Goal: Task Accomplishment & Management: Use online tool/utility

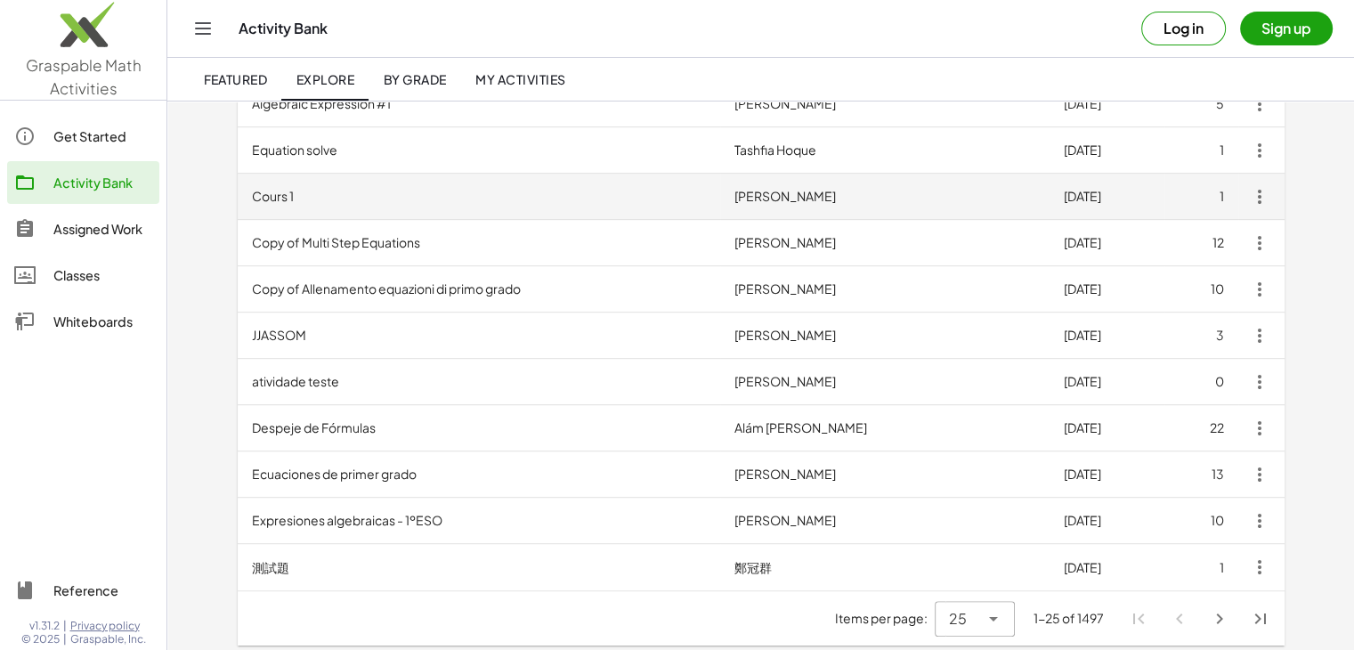
scroll to position [894, 0]
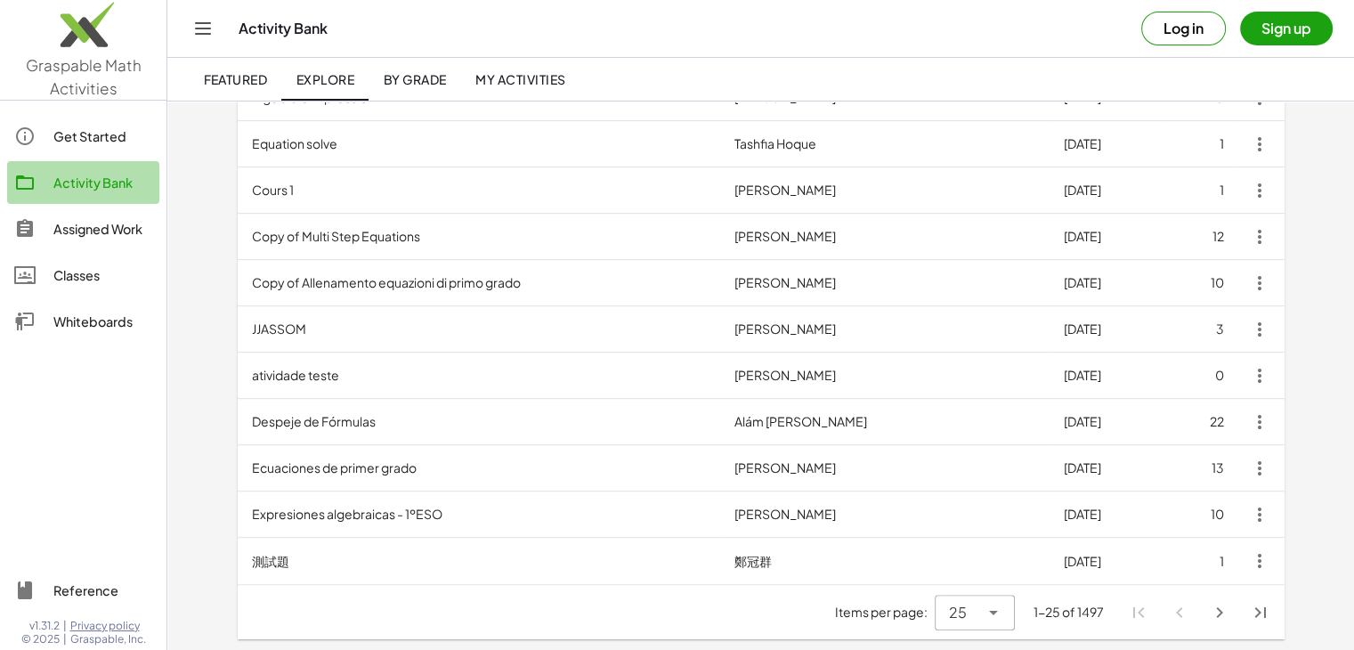
click at [123, 190] on div "Activity Bank" at bounding box center [102, 182] width 99 height 21
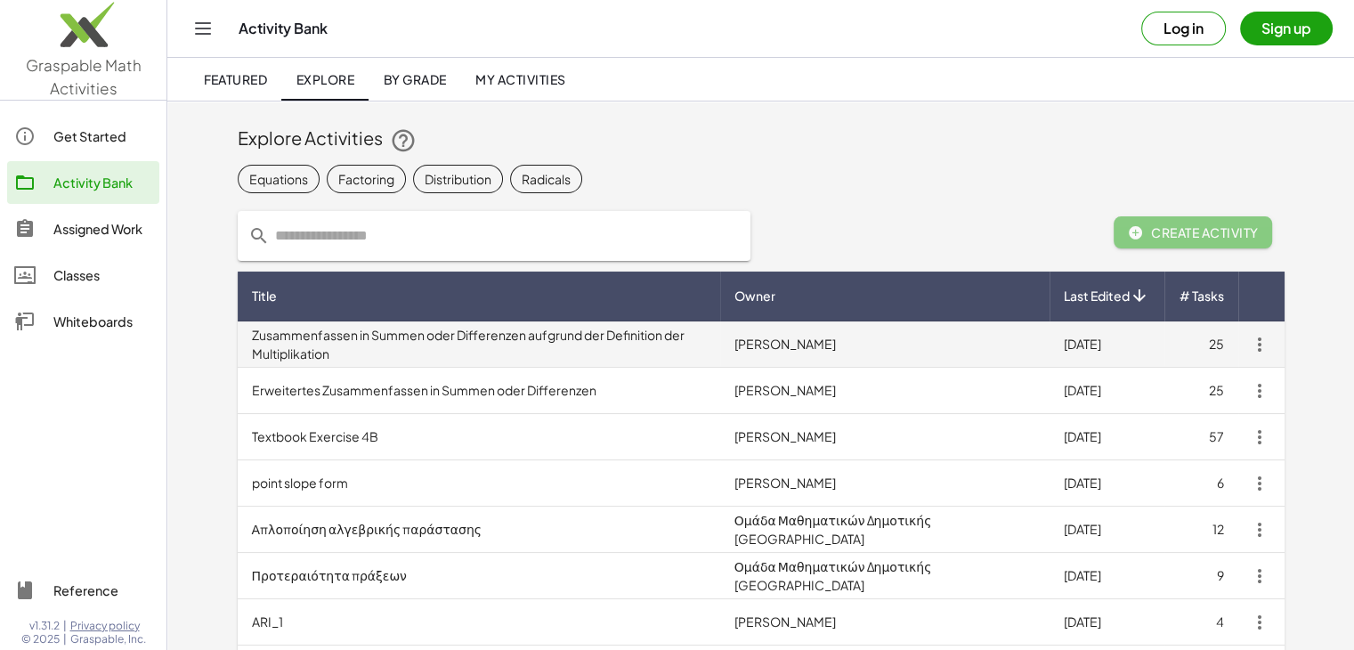
click at [350, 339] on td "Zusammenfassen in Summen oder Differenzen aufgrund der Definition der Multiplik…" at bounding box center [479, 344] width 482 height 46
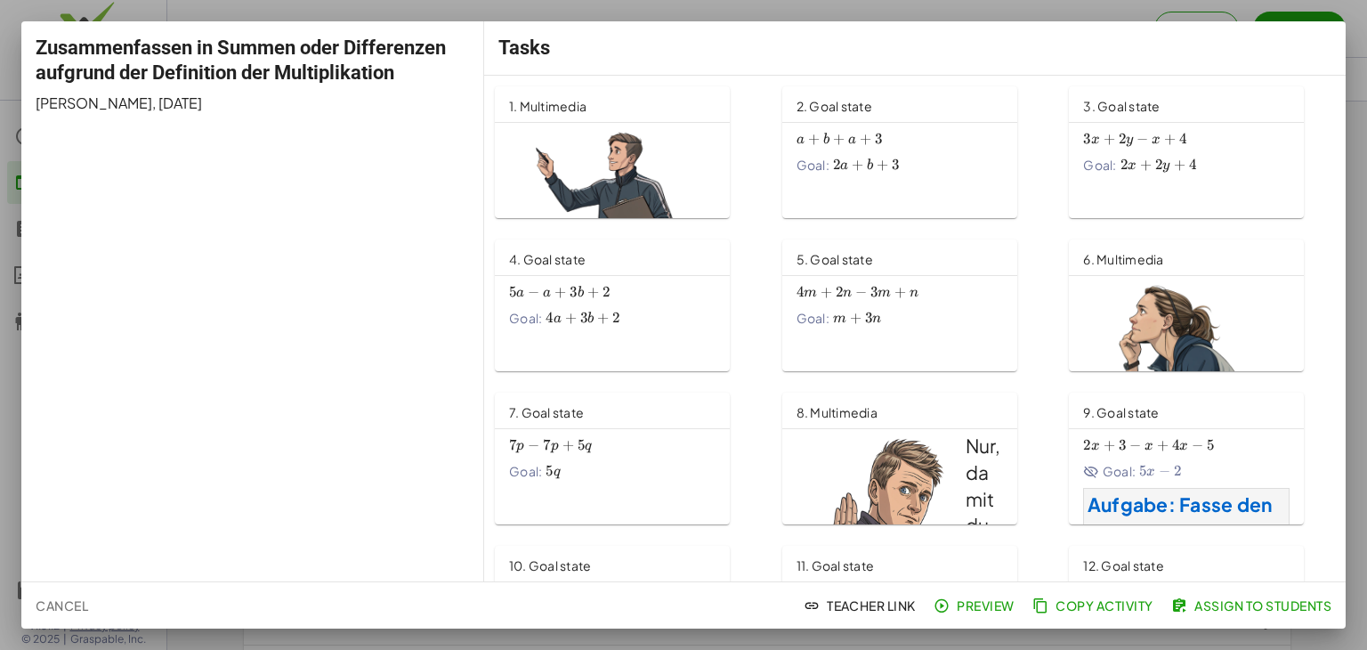
click at [333, 133] on div "Zusammenfassen in Summen oder Differenzen aufgrund der Definition der Multiplik…" at bounding box center [252, 301] width 463 height 560
click at [855, 107] on span "2. Goal state" at bounding box center [835, 106] width 76 height 16
click at [643, 160] on img at bounding box center [612, 270] width 206 height 289
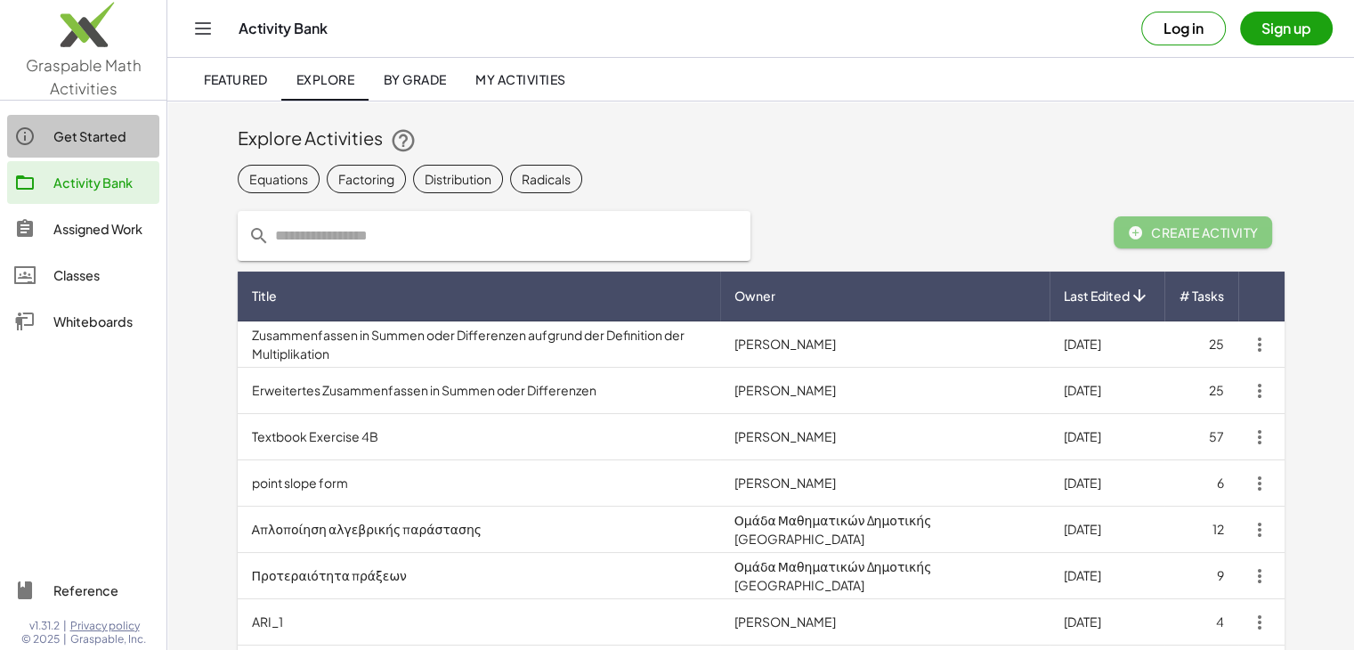
click at [84, 133] on div "Get Started" at bounding box center [102, 135] width 99 height 21
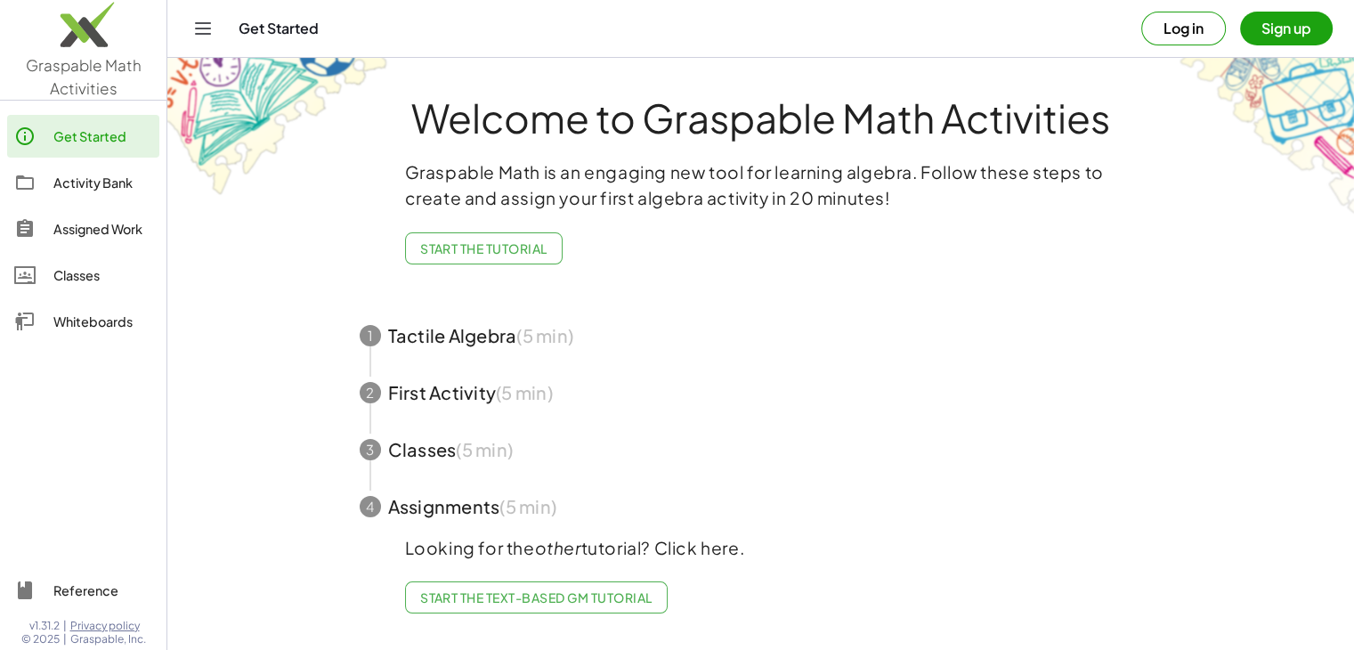
click at [92, 179] on div "Activity Bank" at bounding box center [102, 182] width 99 height 21
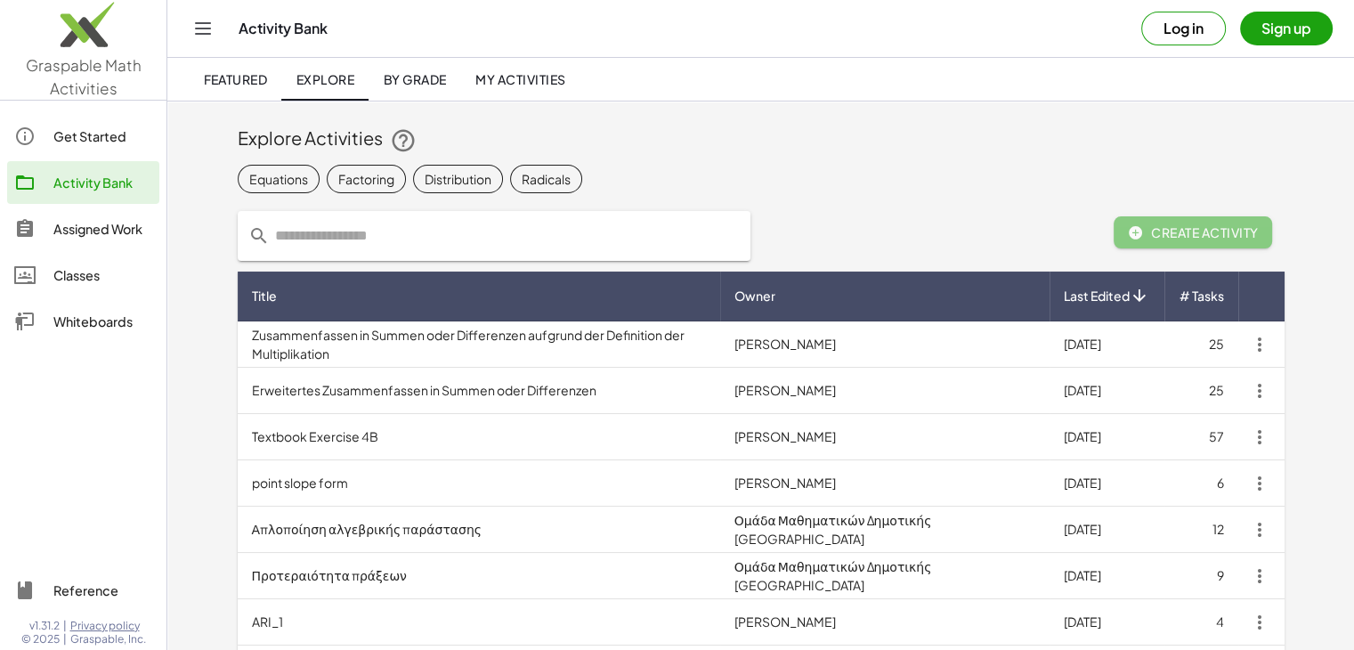
click at [77, 227] on div "Assigned Work" at bounding box center [102, 228] width 99 height 21
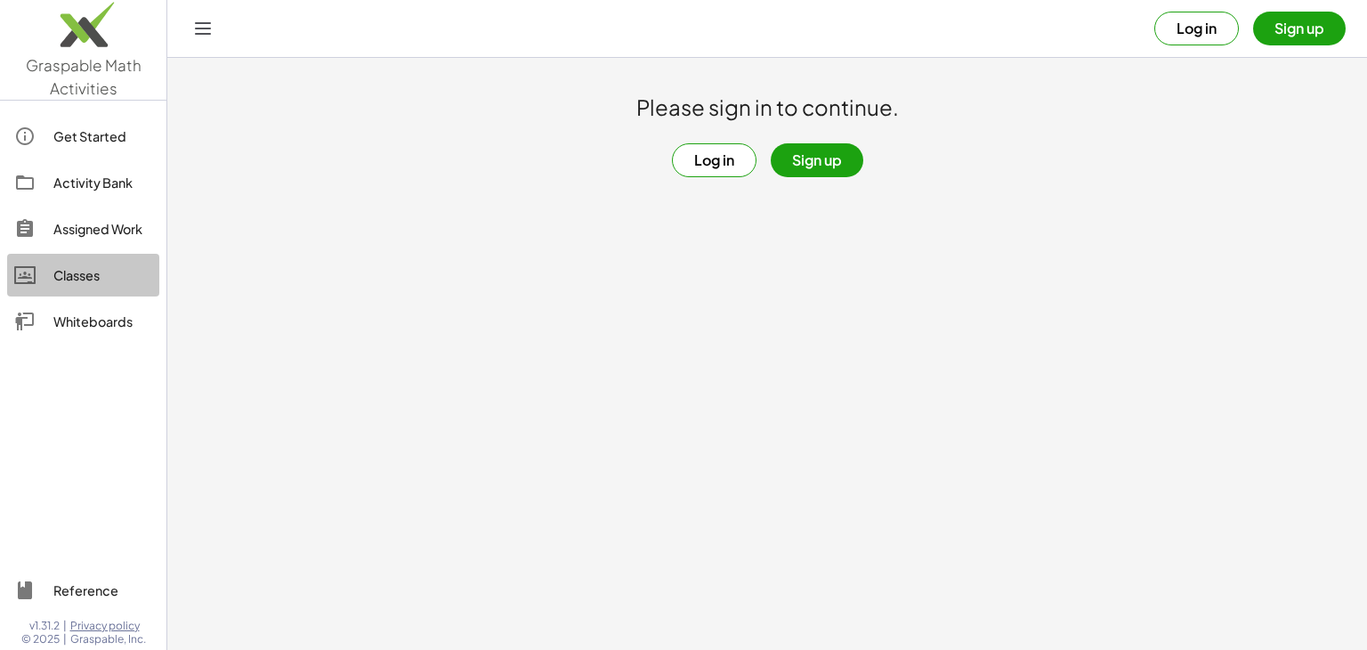
click at [73, 279] on div "Classes" at bounding box center [102, 274] width 99 height 21
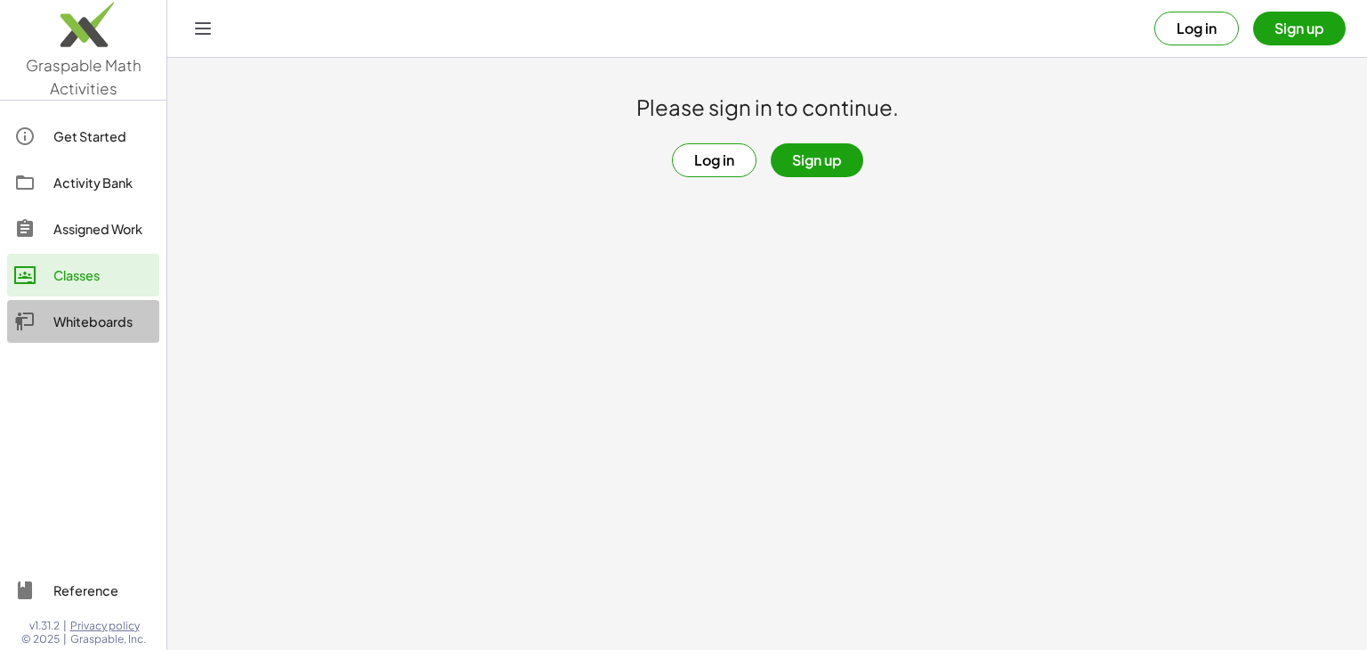
click at [85, 325] on div "Whiteboards" at bounding box center [102, 321] width 99 height 21
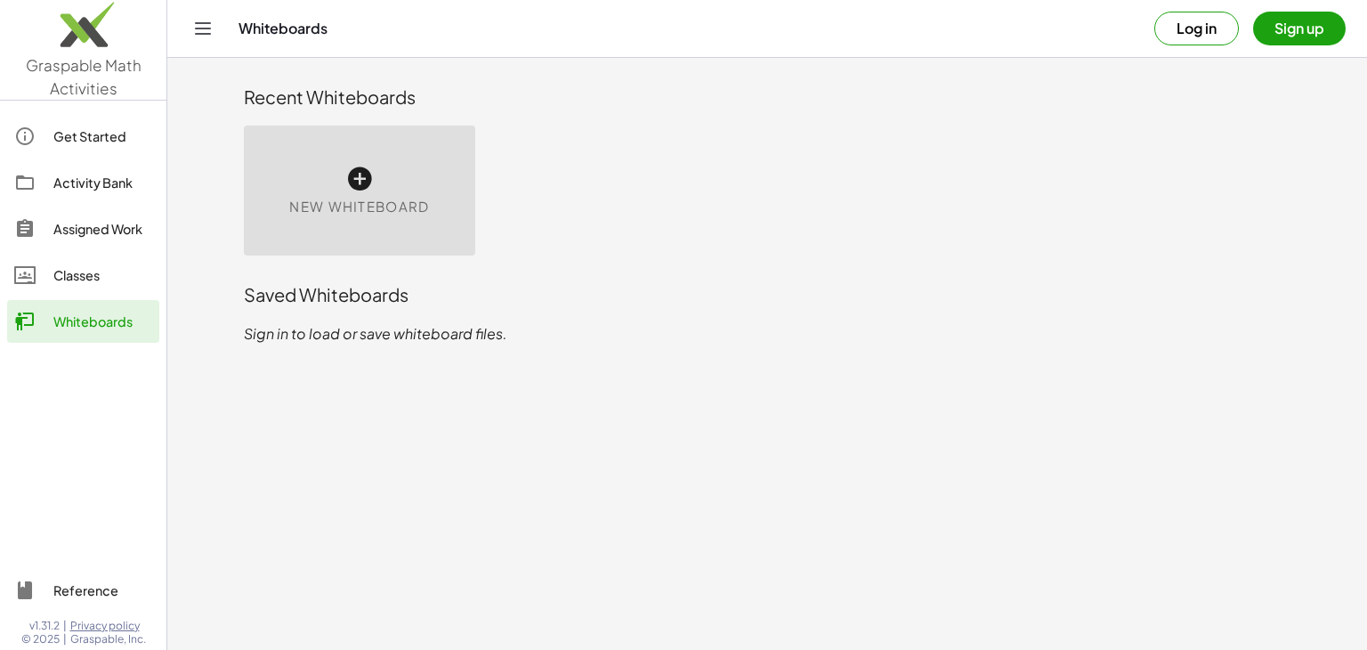
click at [82, 262] on link "Classes" at bounding box center [83, 275] width 152 height 43
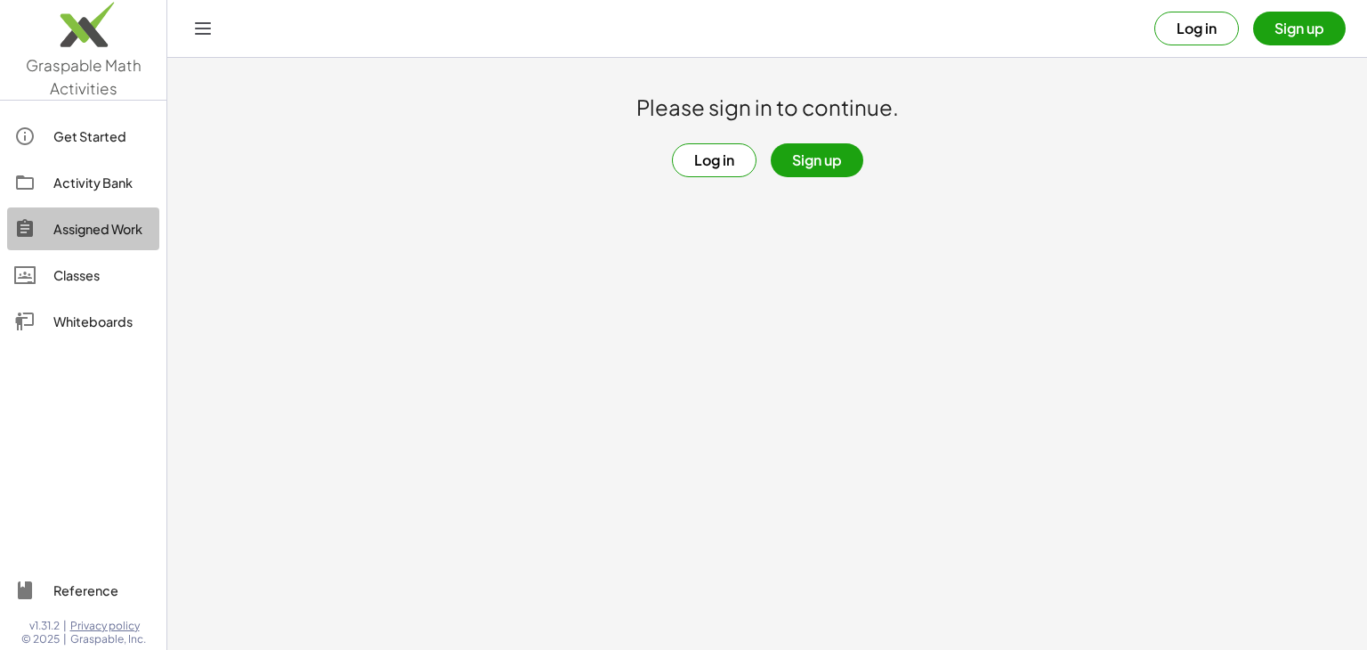
click at [93, 233] on div "Assigned Work" at bounding box center [102, 228] width 99 height 21
click at [86, 142] on div "Get Started" at bounding box center [102, 135] width 99 height 21
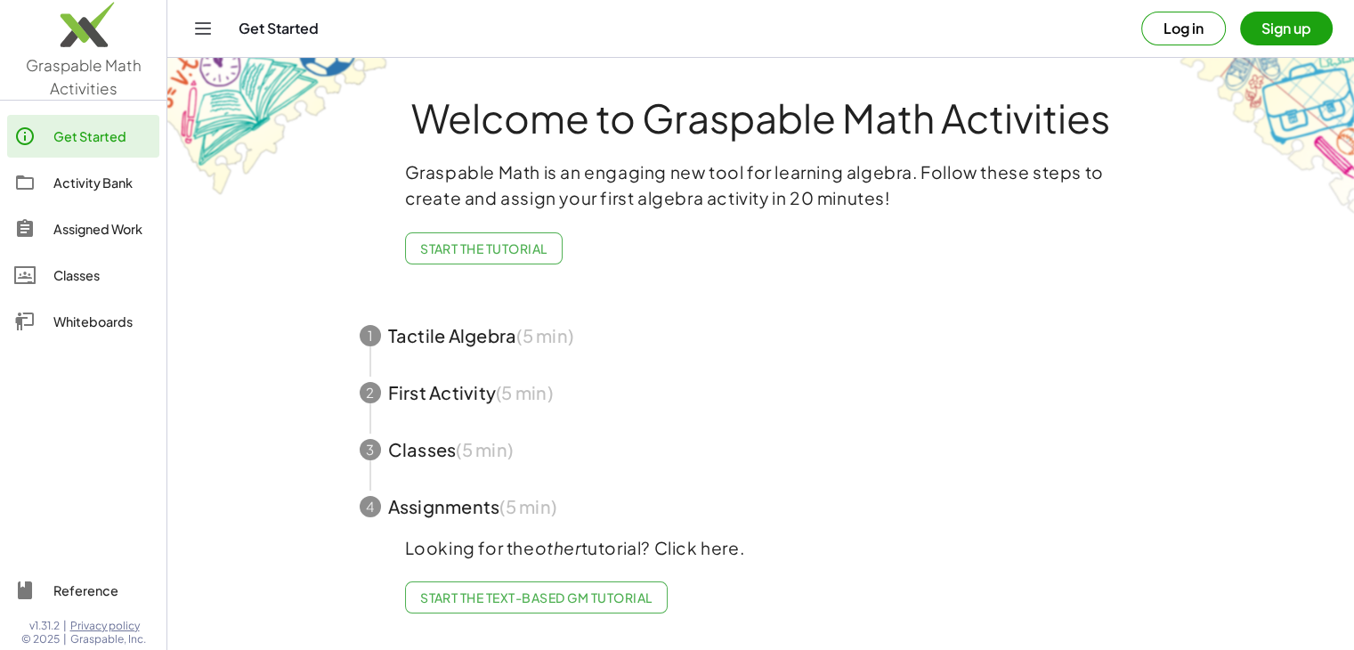
click at [75, 36] on img at bounding box center [83, 29] width 166 height 76
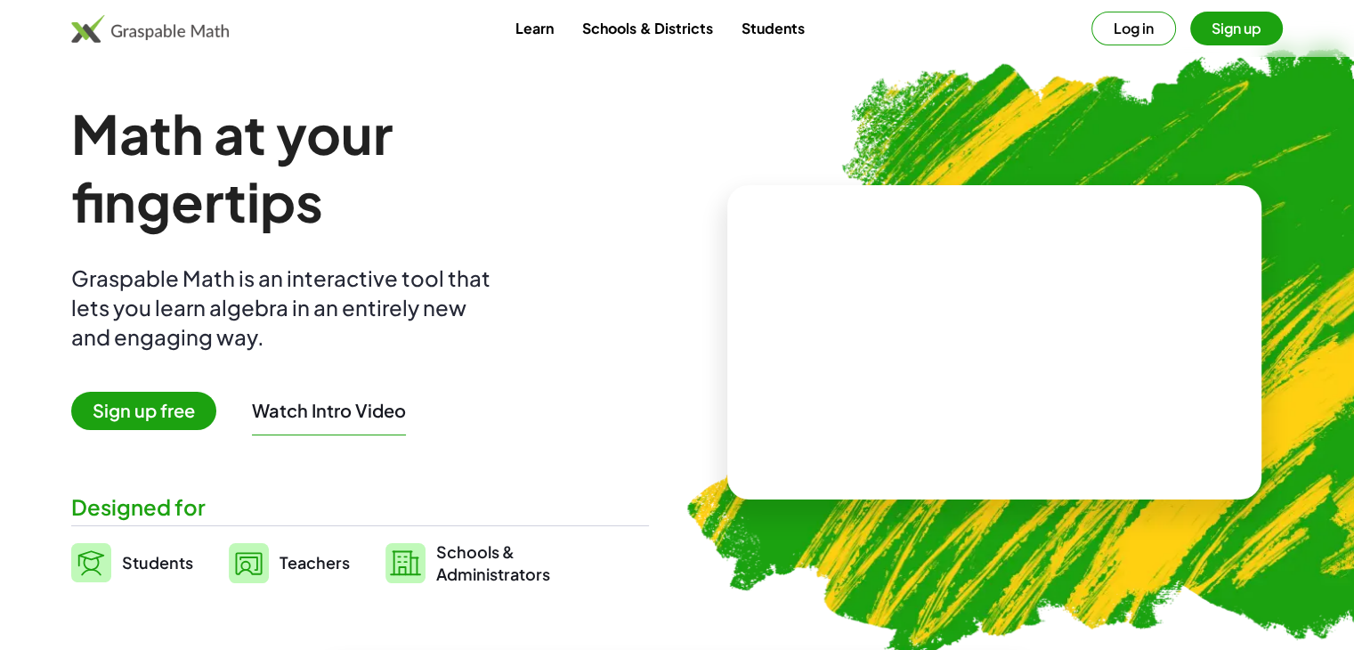
click at [243, 567] on img at bounding box center [249, 563] width 40 height 40
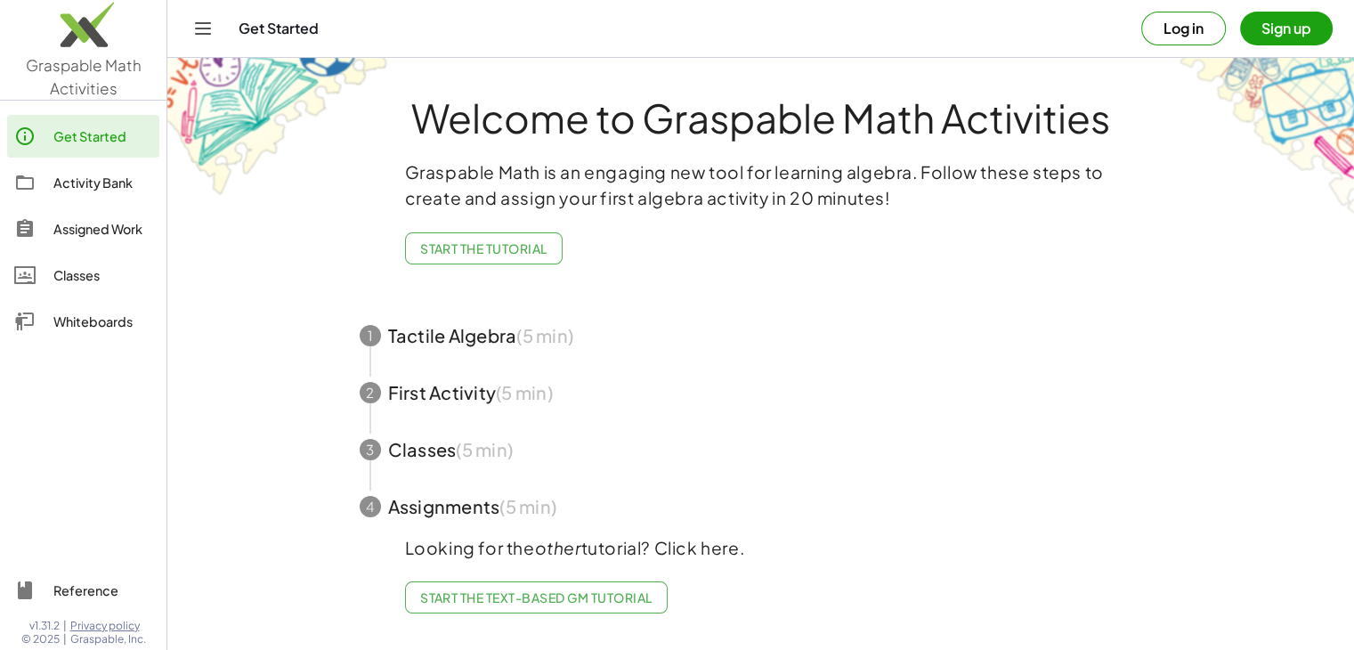
scroll to position [3, 0]
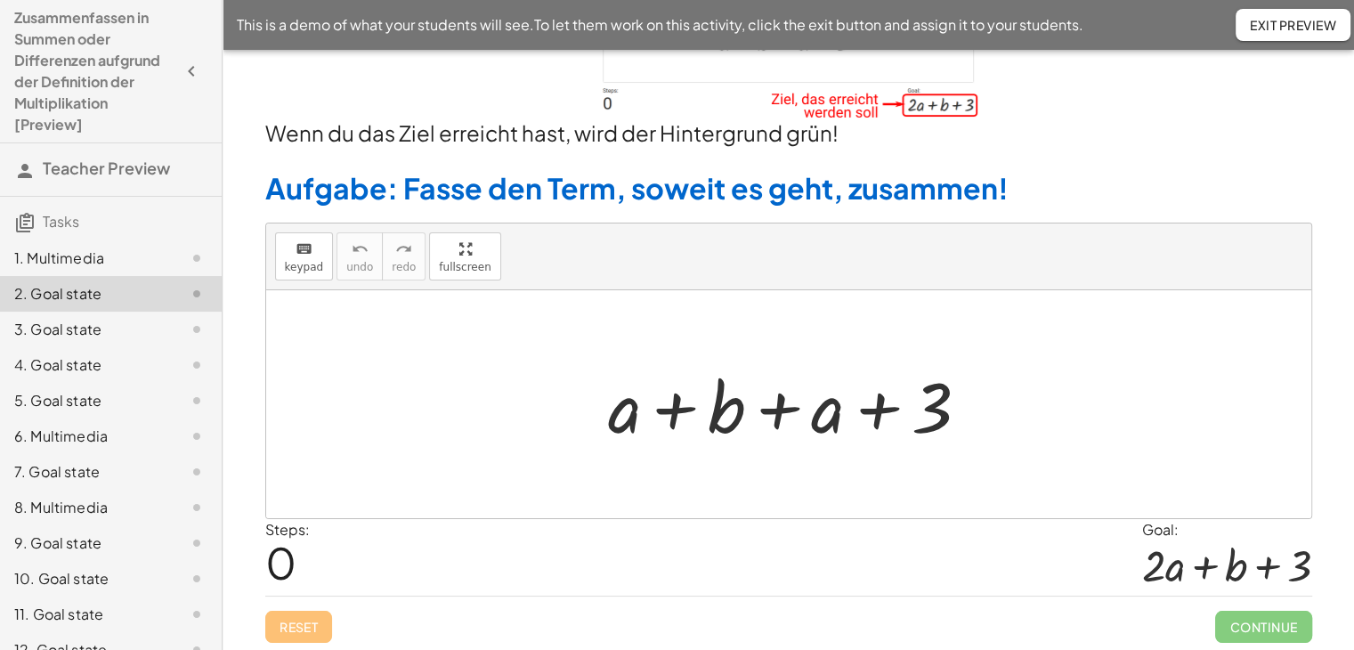
scroll to position [128, 0]
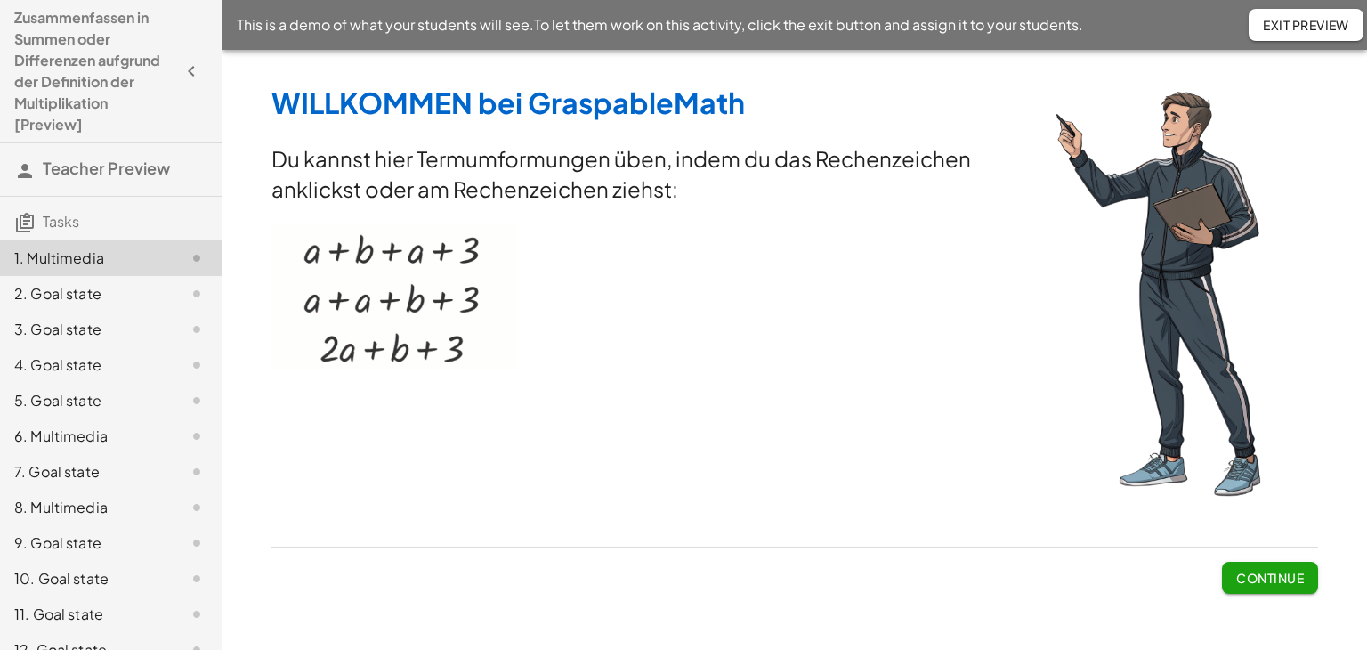
click at [1271, 584] on span "Continue" at bounding box center [1270, 578] width 68 height 16
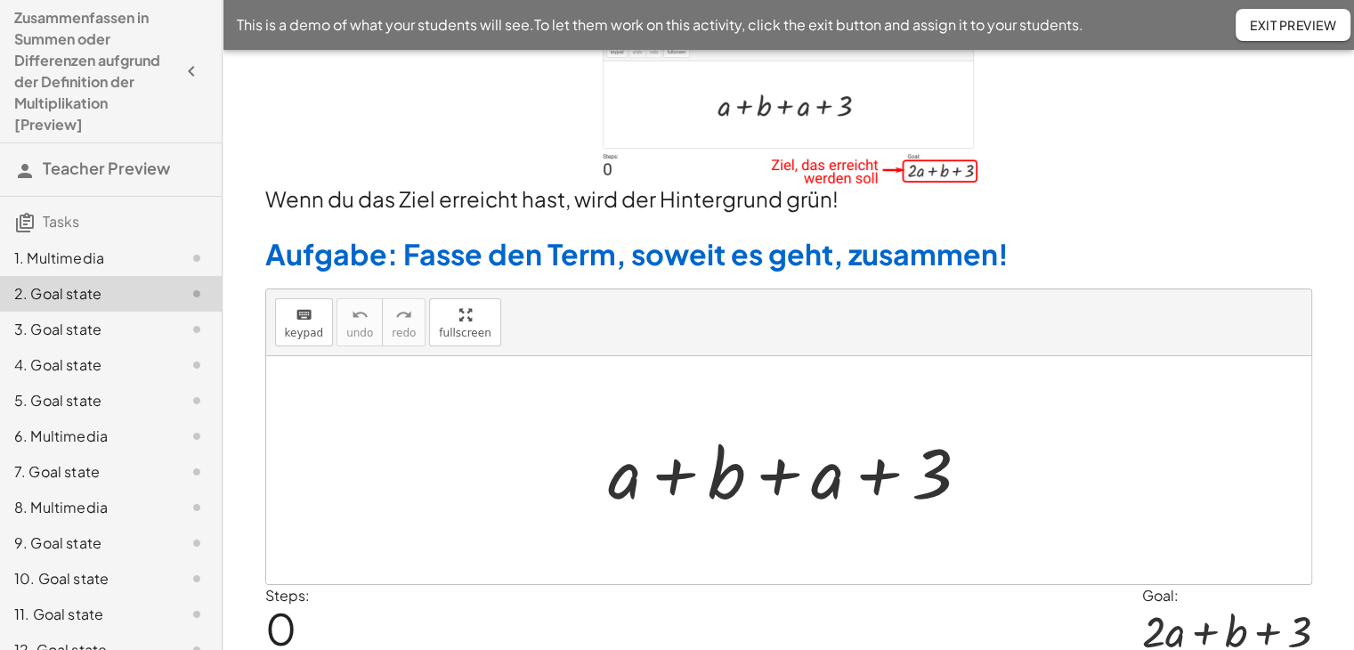
scroll to position [128, 0]
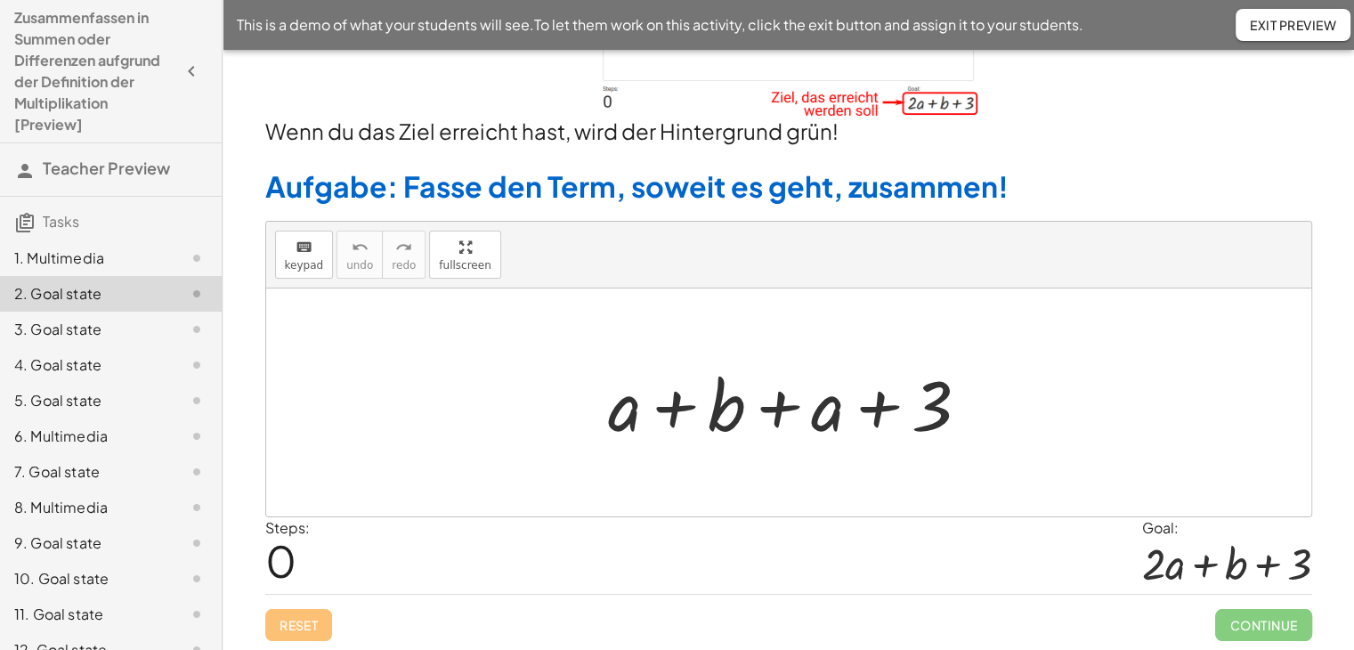
click at [865, 438] on div at bounding box center [795, 403] width 393 height 92
click at [877, 478] on div at bounding box center [788, 402] width 1045 height 228
drag, startPoint x: 829, startPoint y: 425, endPoint x: 620, endPoint y: 425, distance: 209.1
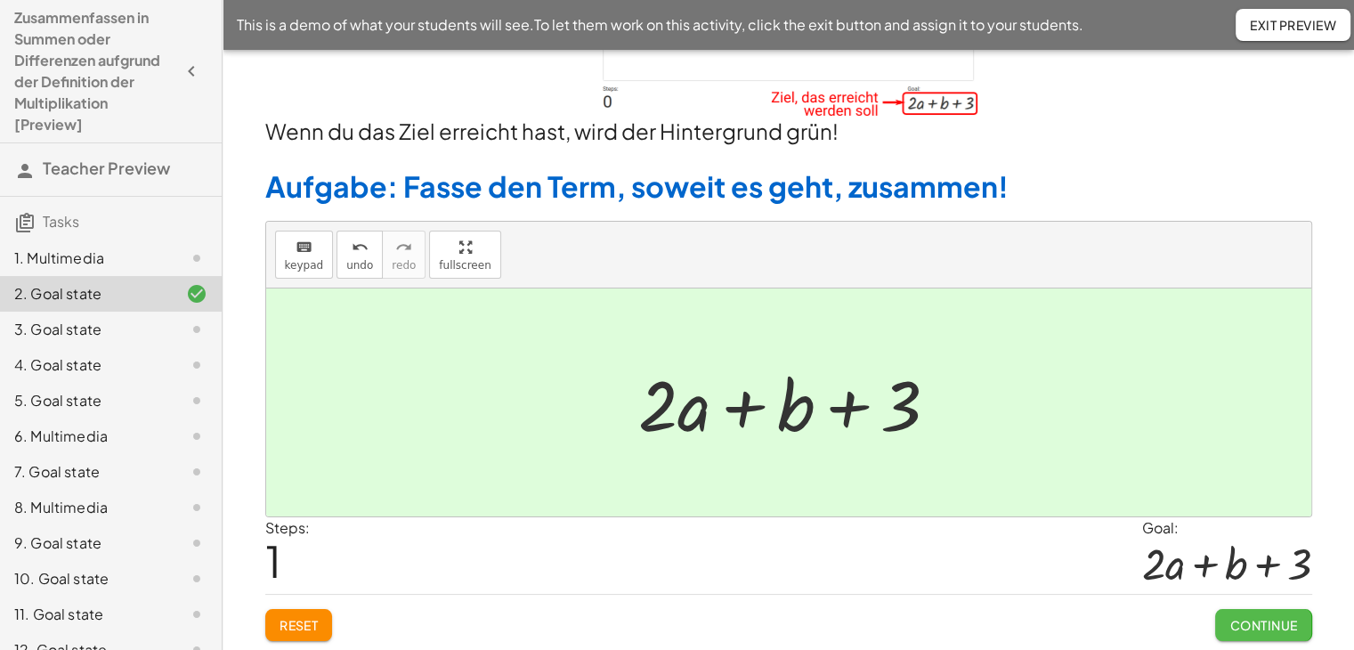
click at [1274, 617] on span "Continue" at bounding box center [1263, 625] width 68 height 16
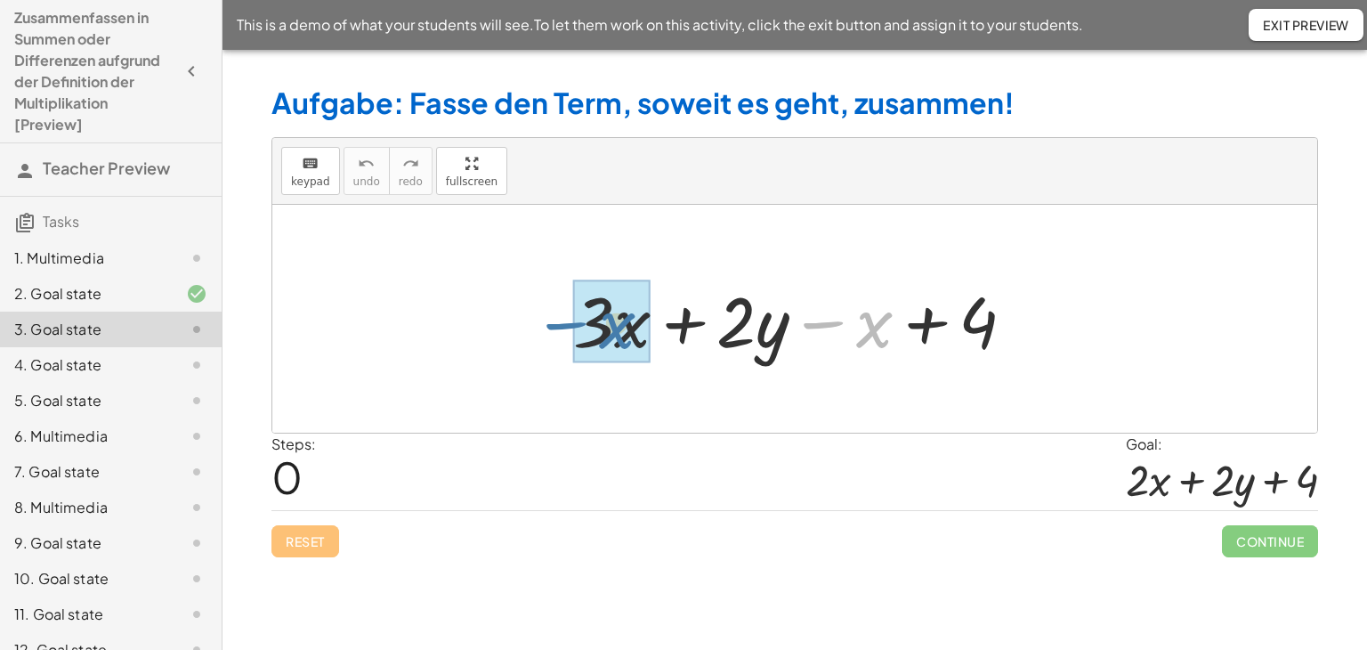
drag, startPoint x: 877, startPoint y: 327, endPoint x: 619, endPoint y: 328, distance: 258.1
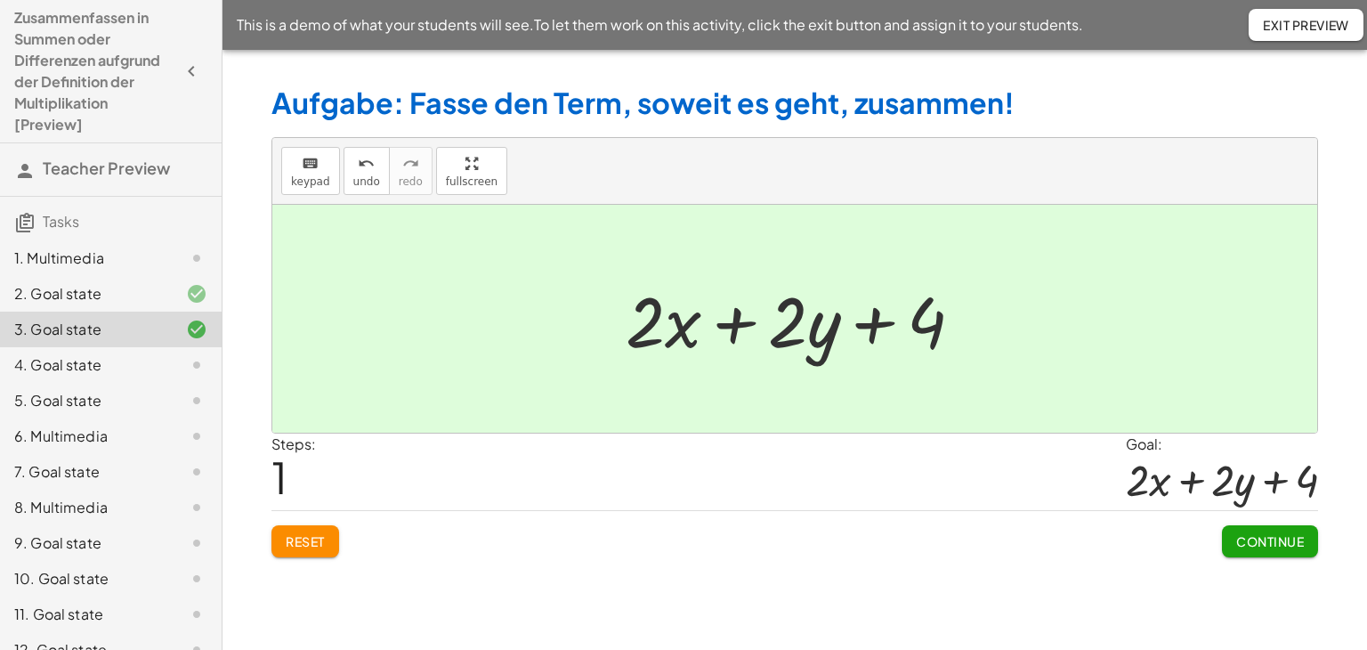
click at [1279, 546] on span "Continue" at bounding box center [1270, 541] width 68 height 16
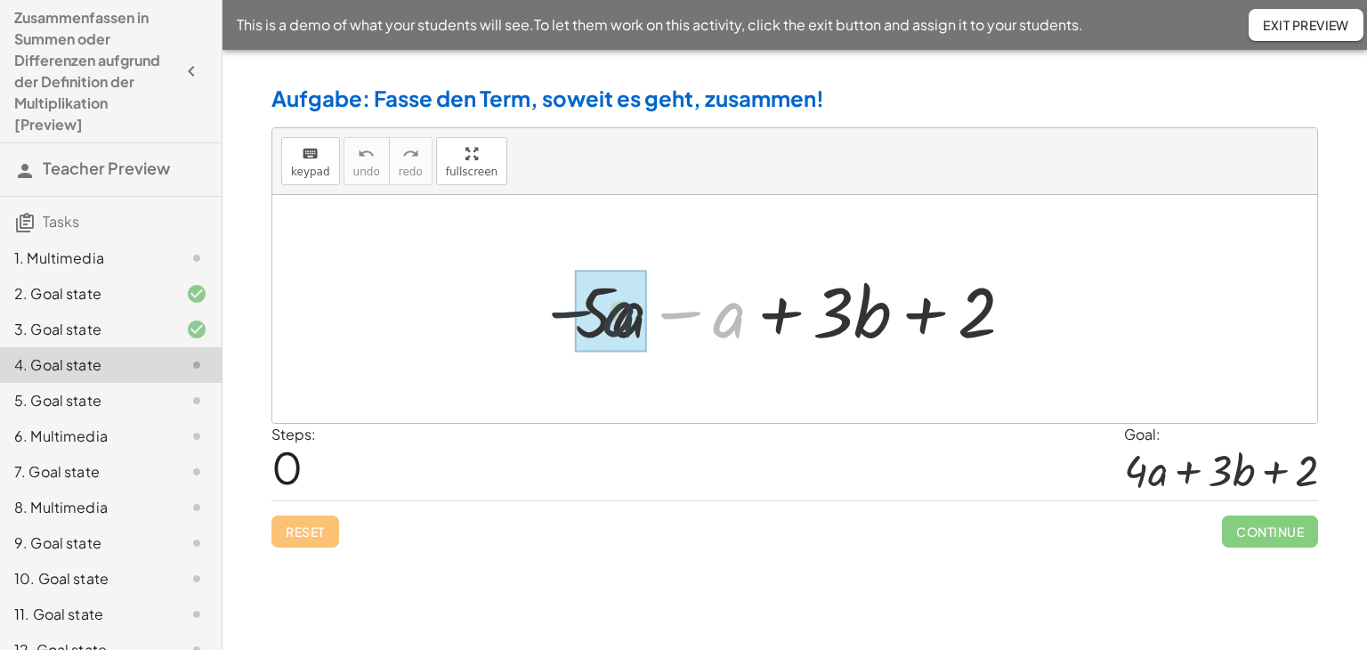
drag, startPoint x: 729, startPoint y: 328, endPoint x: 649, endPoint y: 328, distance: 80.1
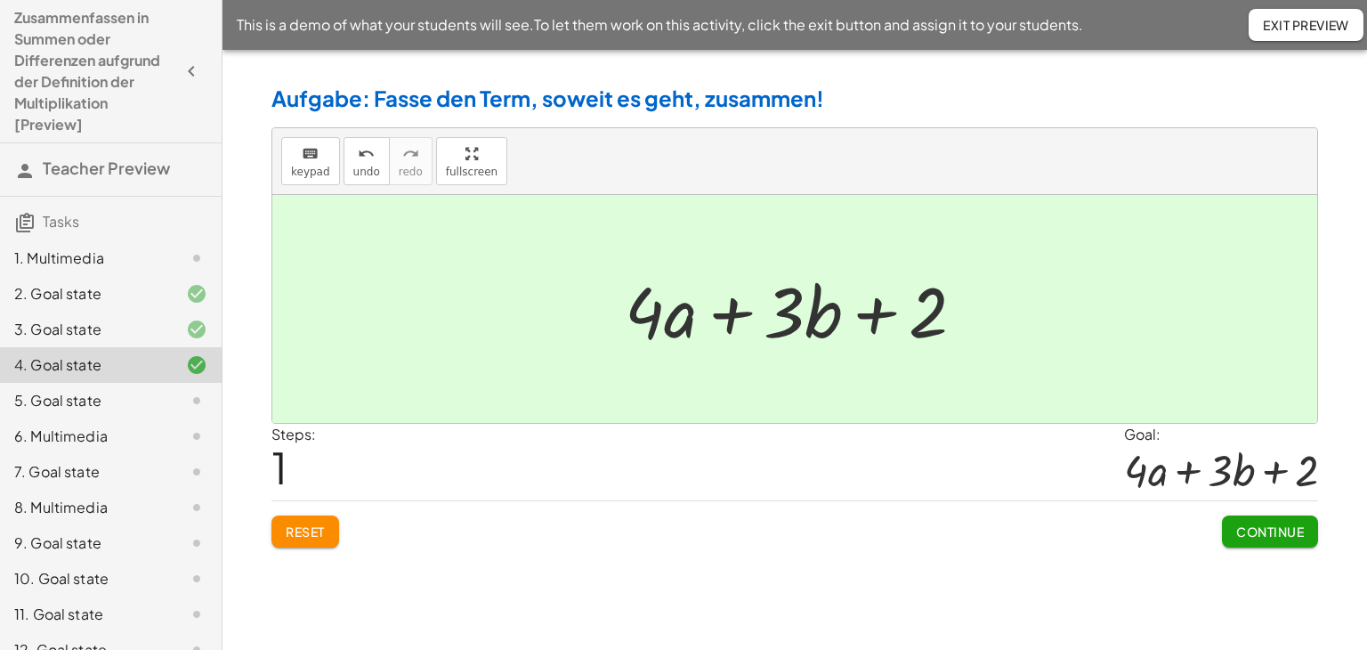
click at [1266, 524] on span "Continue" at bounding box center [1270, 531] width 68 height 16
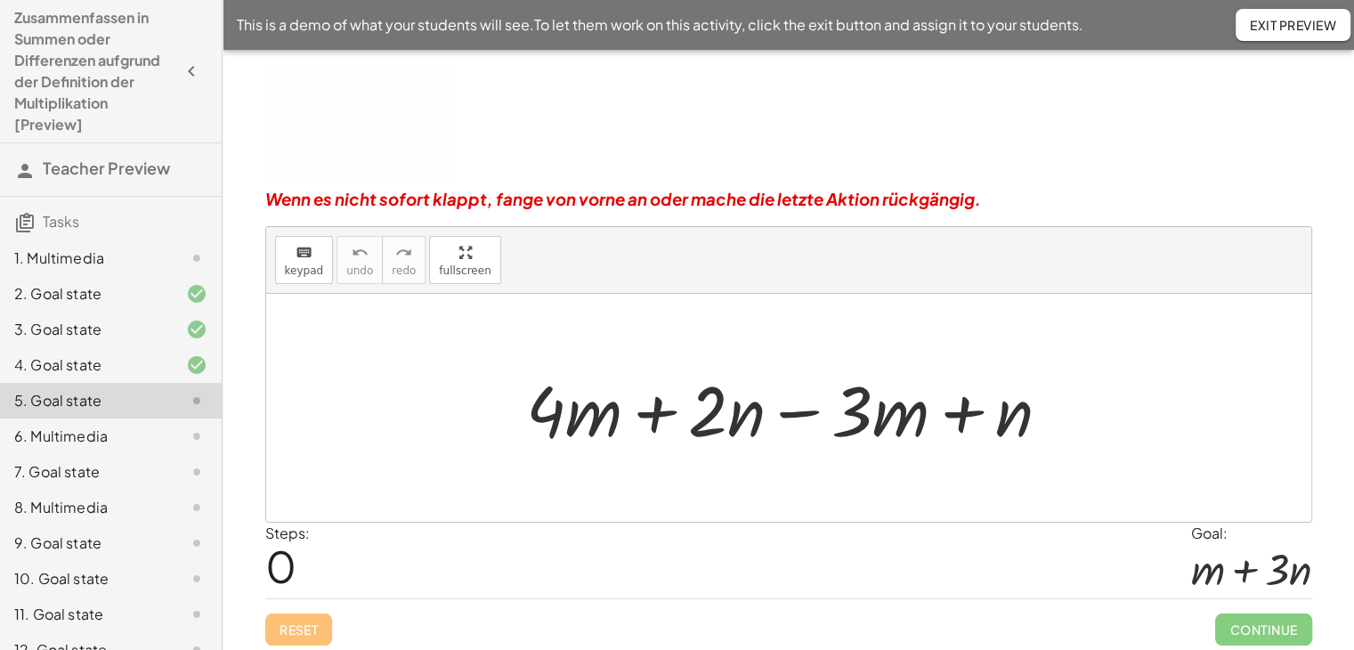
scroll to position [200, 0]
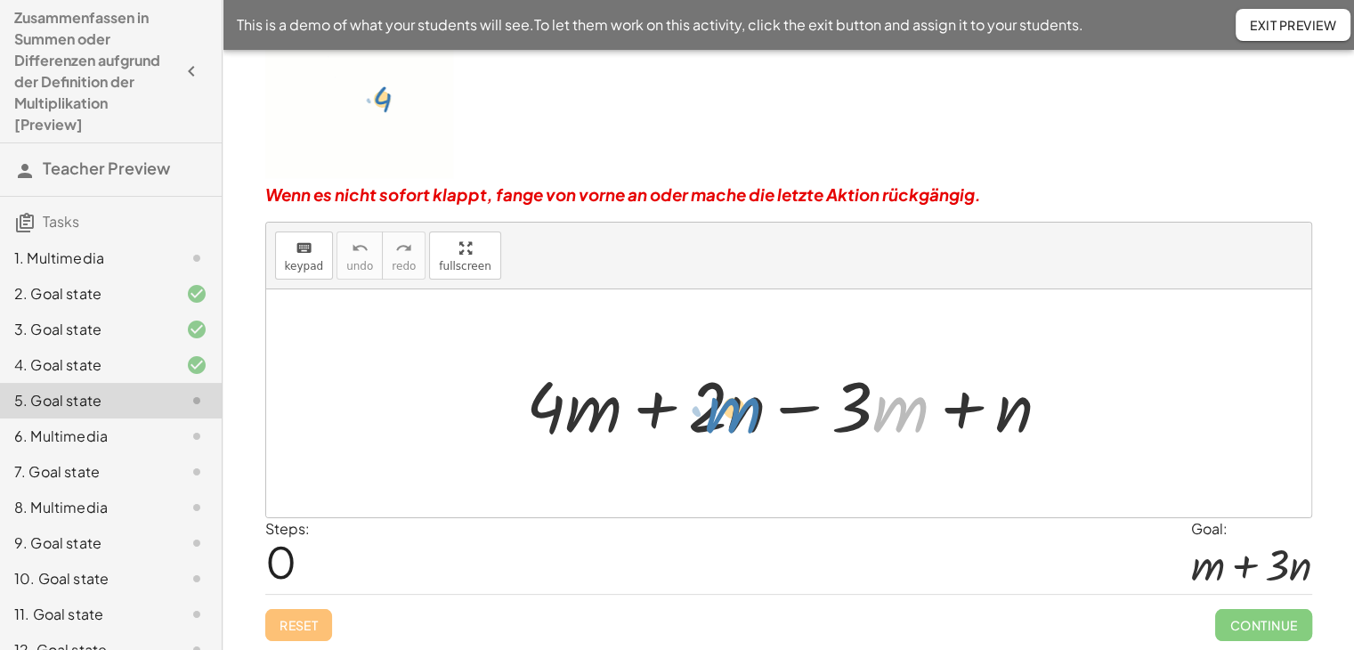
drag, startPoint x: 888, startPoint y: 416, endPoint x: 721, endPoint y: 416, distance: 167.3
click at [721, 416] on div at bounding box center [795, 404] width 556 height 92
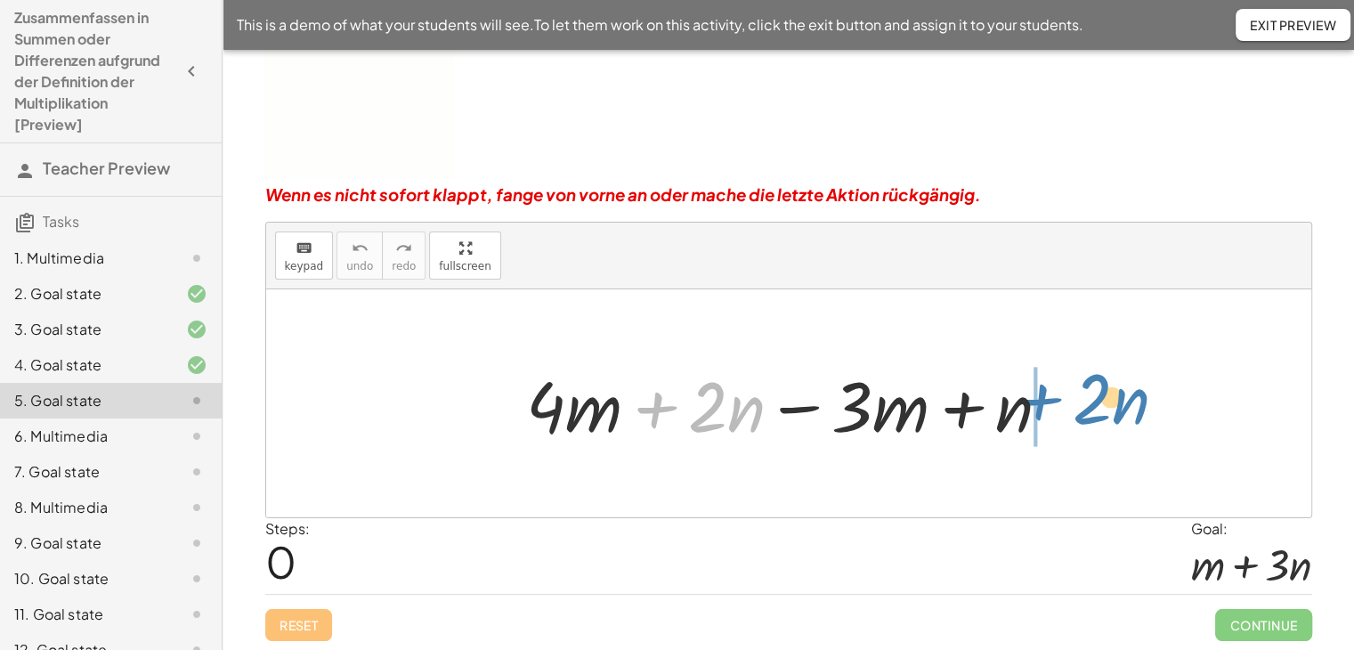
drag, startPoint x: 655, startPoint y: 408, endPoint x: 1040, endPoint y: 400, distance: 385.4
click at [1040, 400] on div at bounding box center [795, 404] width 556 height 92
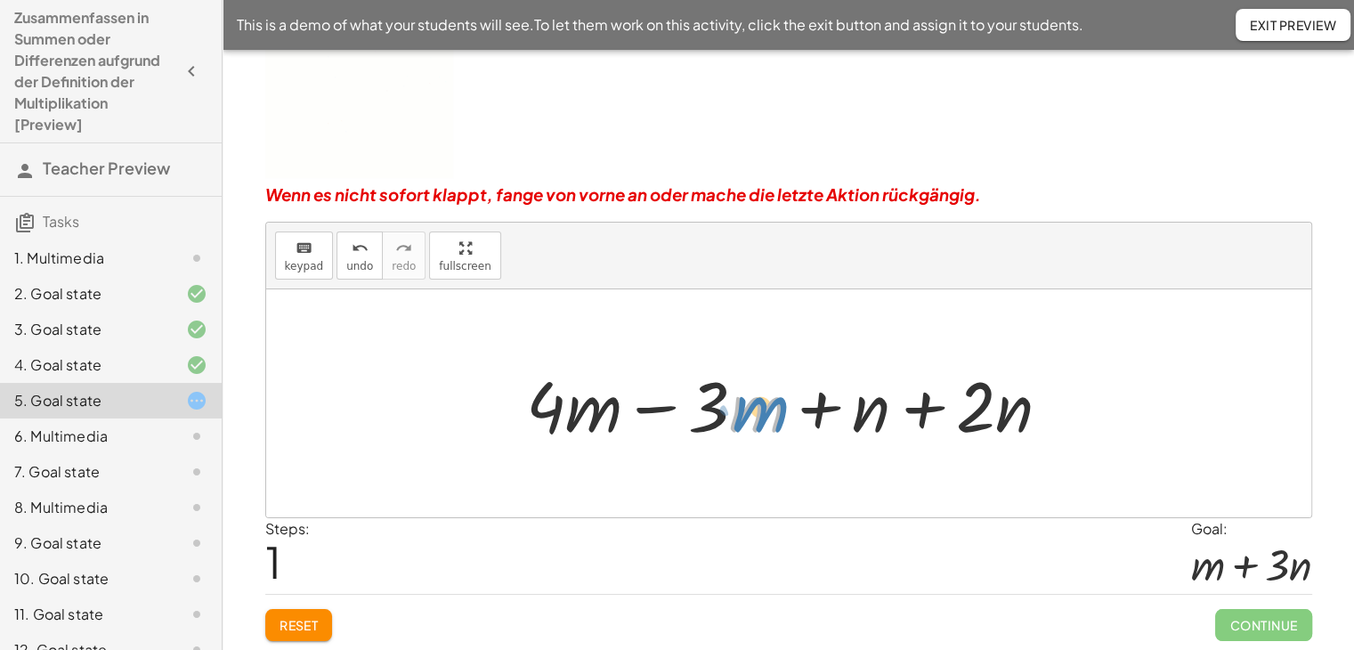
click at [740, 427] on div at bounding box center [795, 404] width 556 height 92
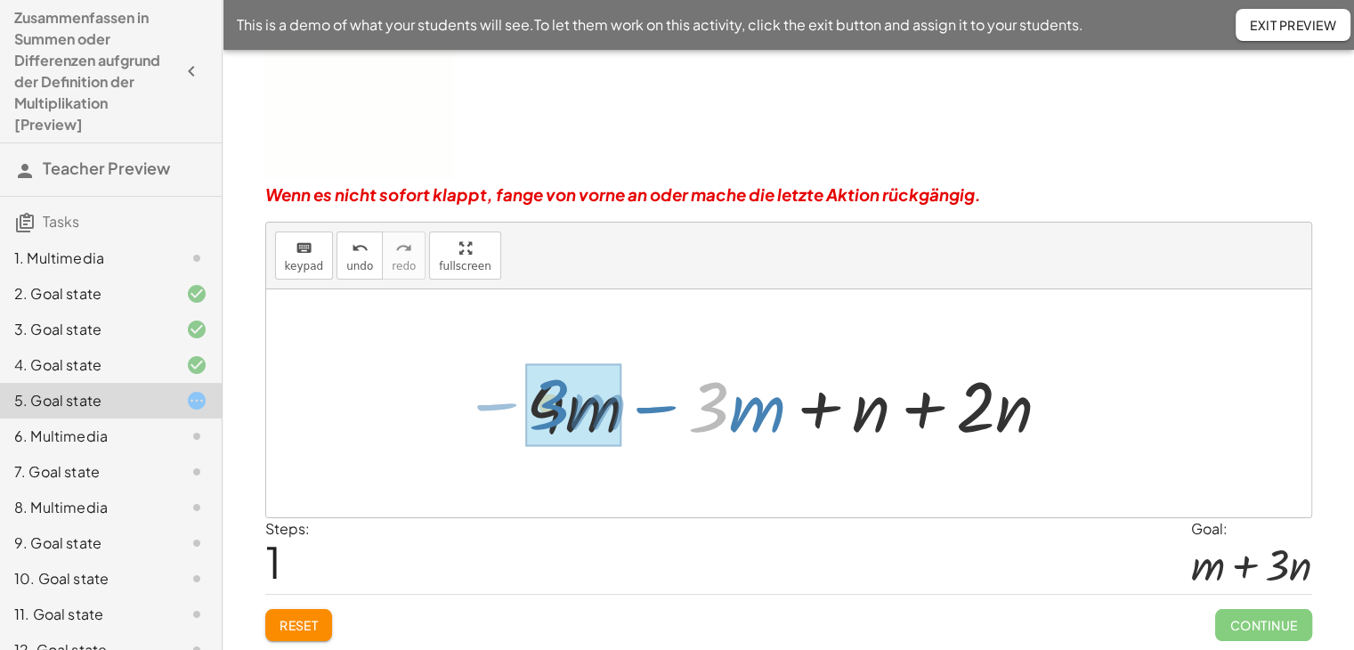
drag, startPoint x: 711, startPoint y: 416, endPoint x: 552, endPoint y: 414, distance: 159.3
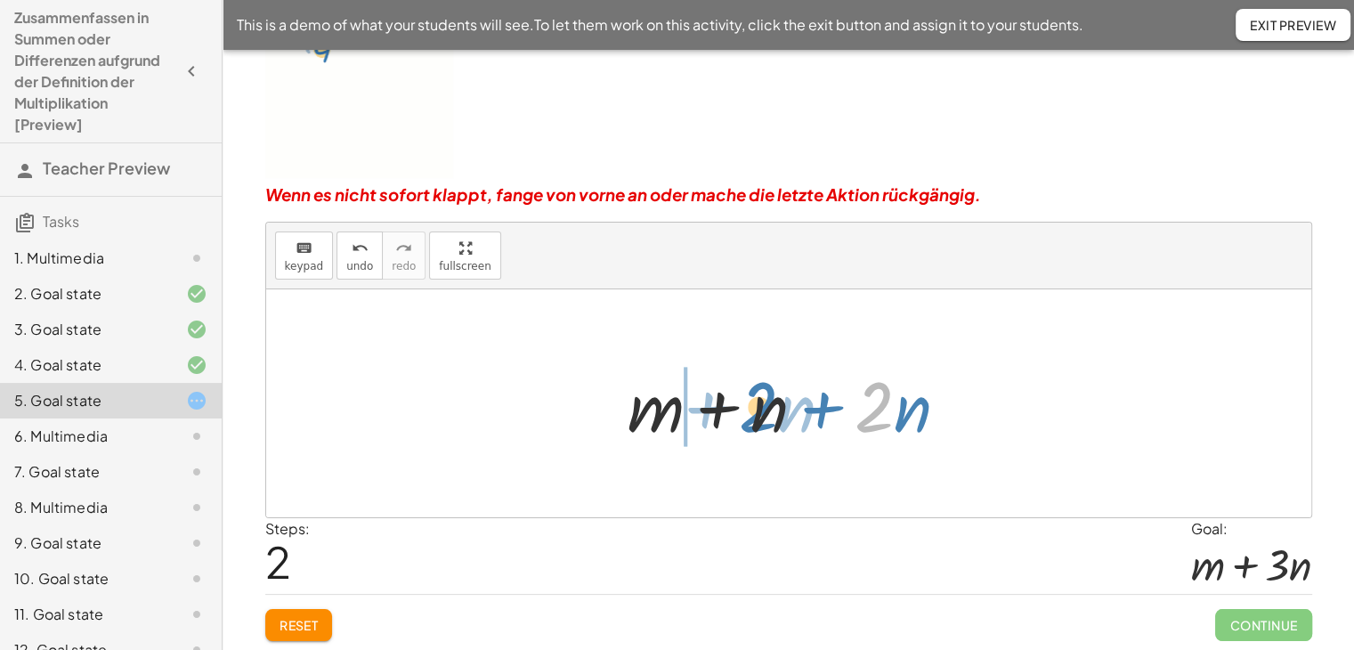
drag, startPoint x: 886, startPoint y: 416, endPoint x: 769, endPoint y: 416, distance: 117.5
click at [769, 416] on div at bounding box center [795, 404] width 353 height 92
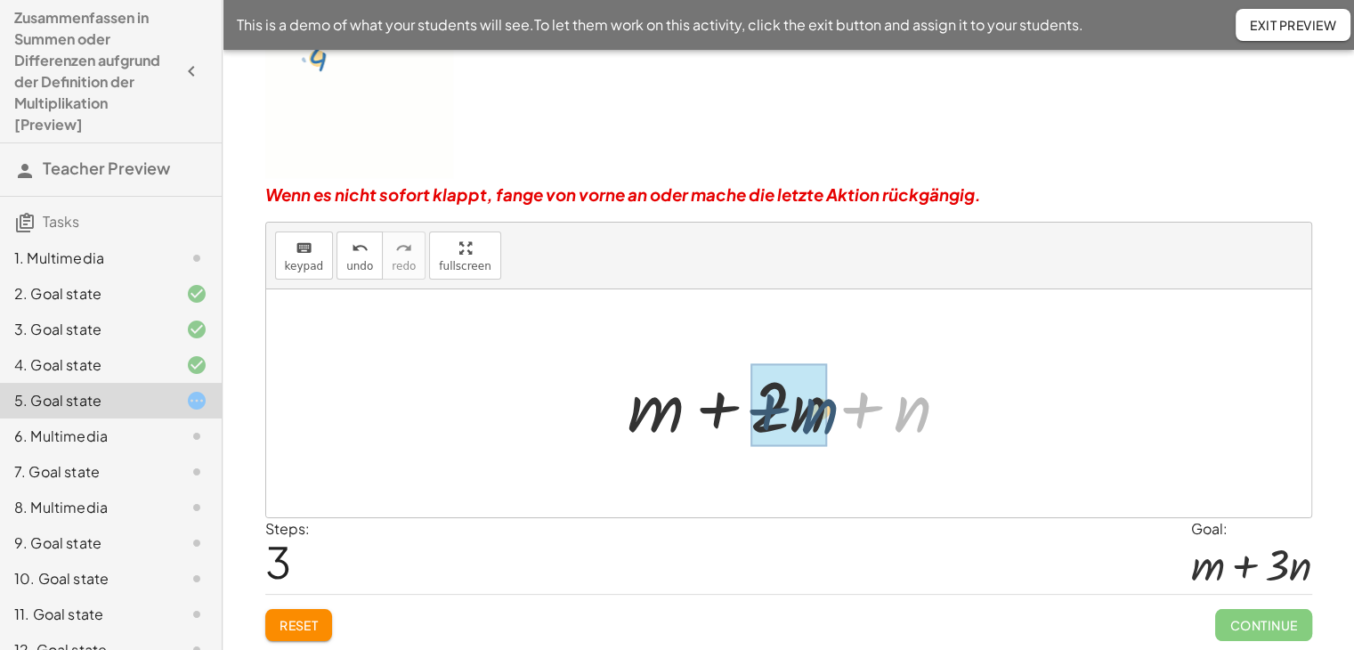
drag, startPoint x: 900, startPoint y: 414, endPoint x: 806, endPoint y: 416, distance: 93.5
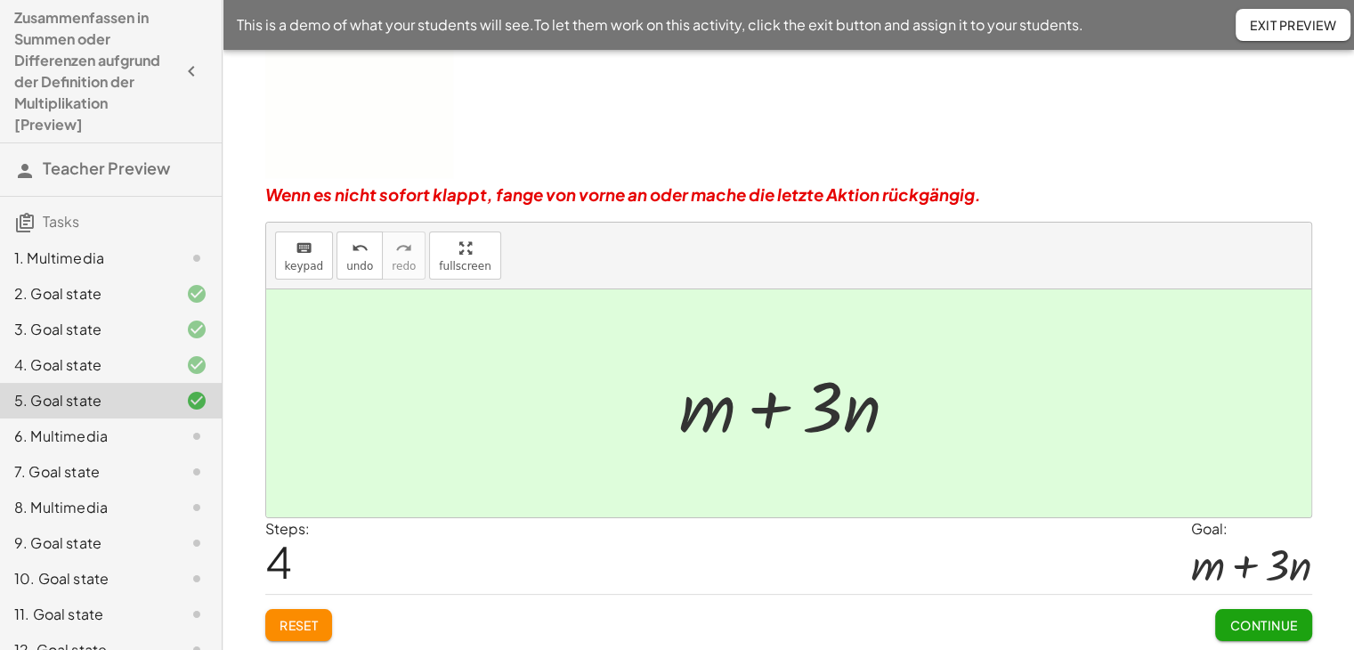
click at [1241, 617] on span "Continue" at bounding box center [1263, 625] width 68 height 16
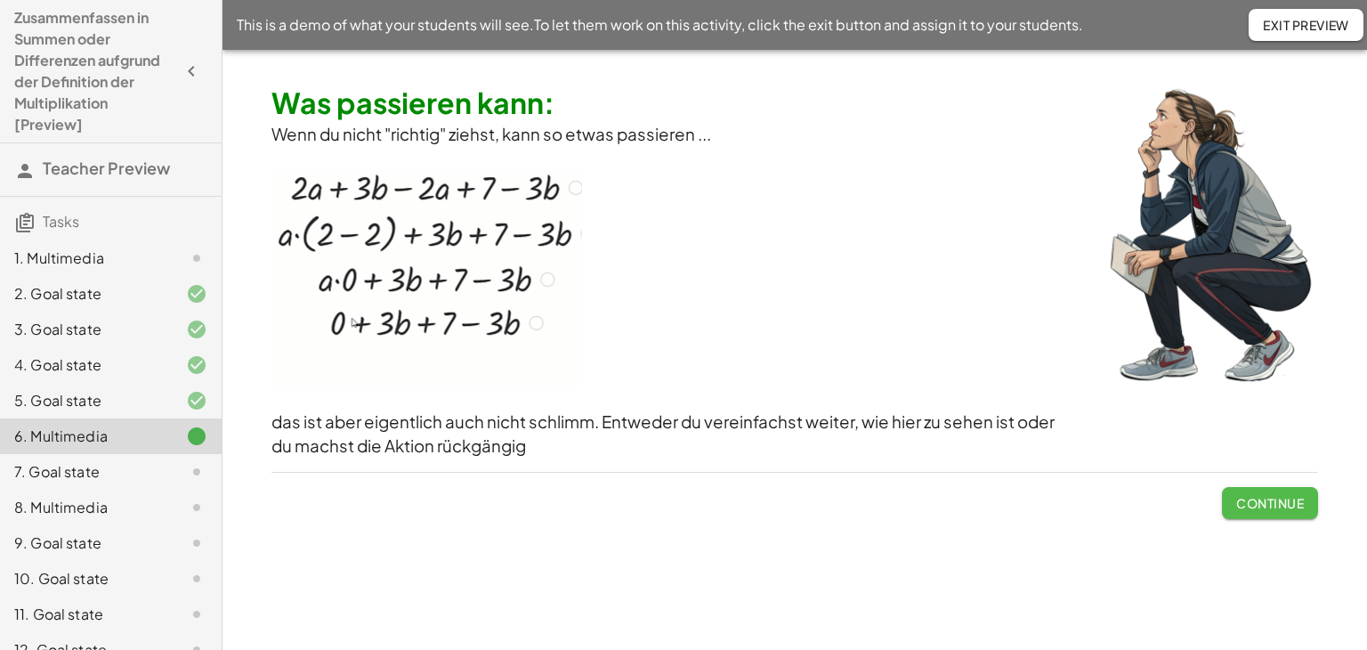
click at [1278, 508] on span "Continue" at bounding box center [1270, 503] width 68 height 16
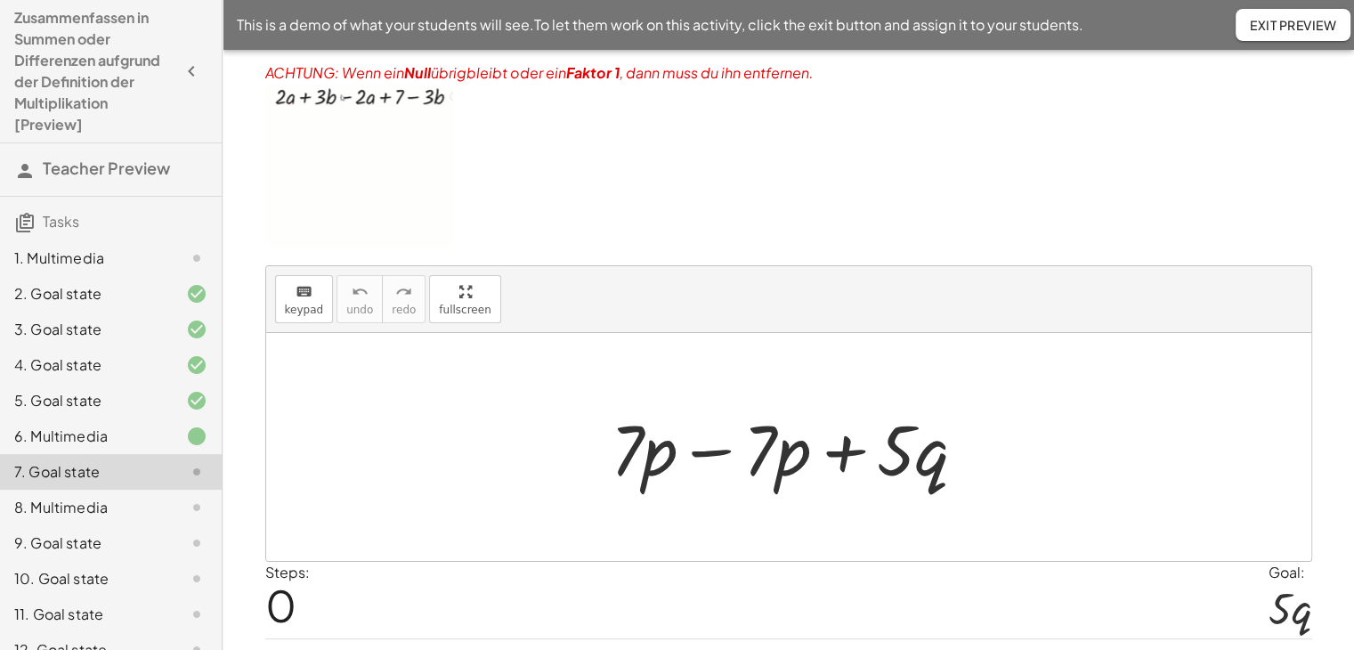
scroll to position [93, 0]
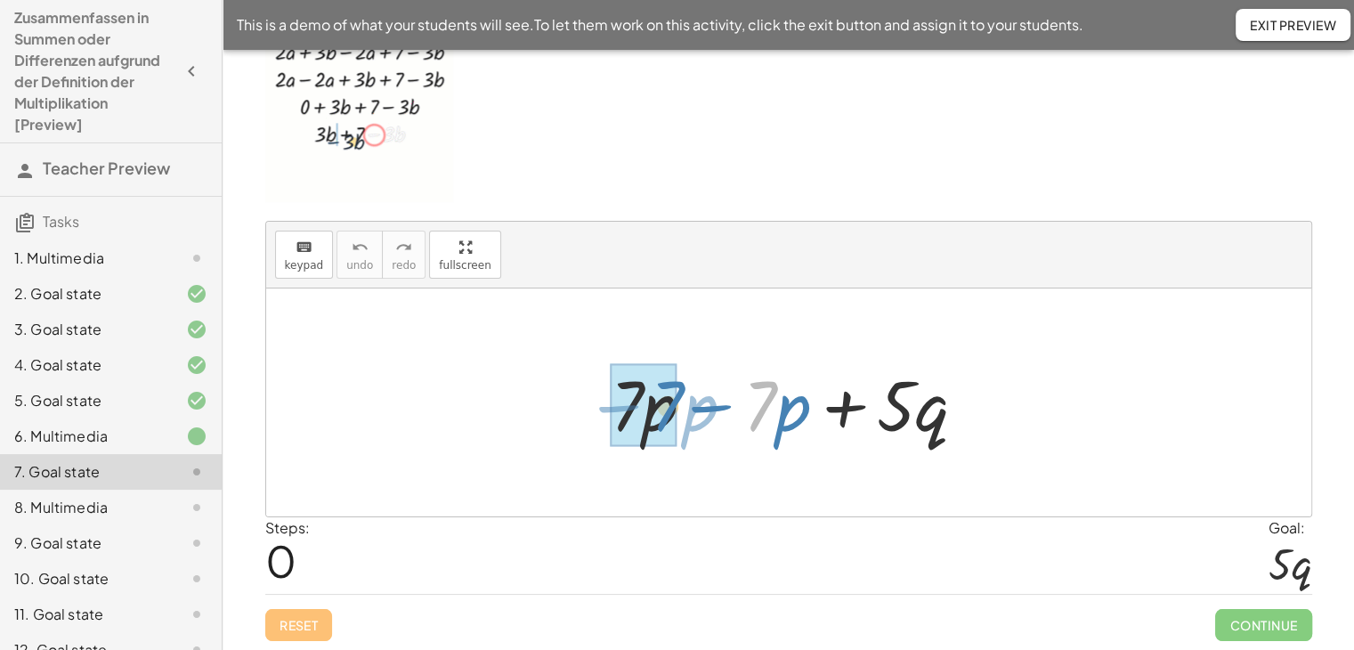
drag, startPoint x: 760, startPoint y: 410, endPoint x: 667, endPoint y: 410, distance: 92.6
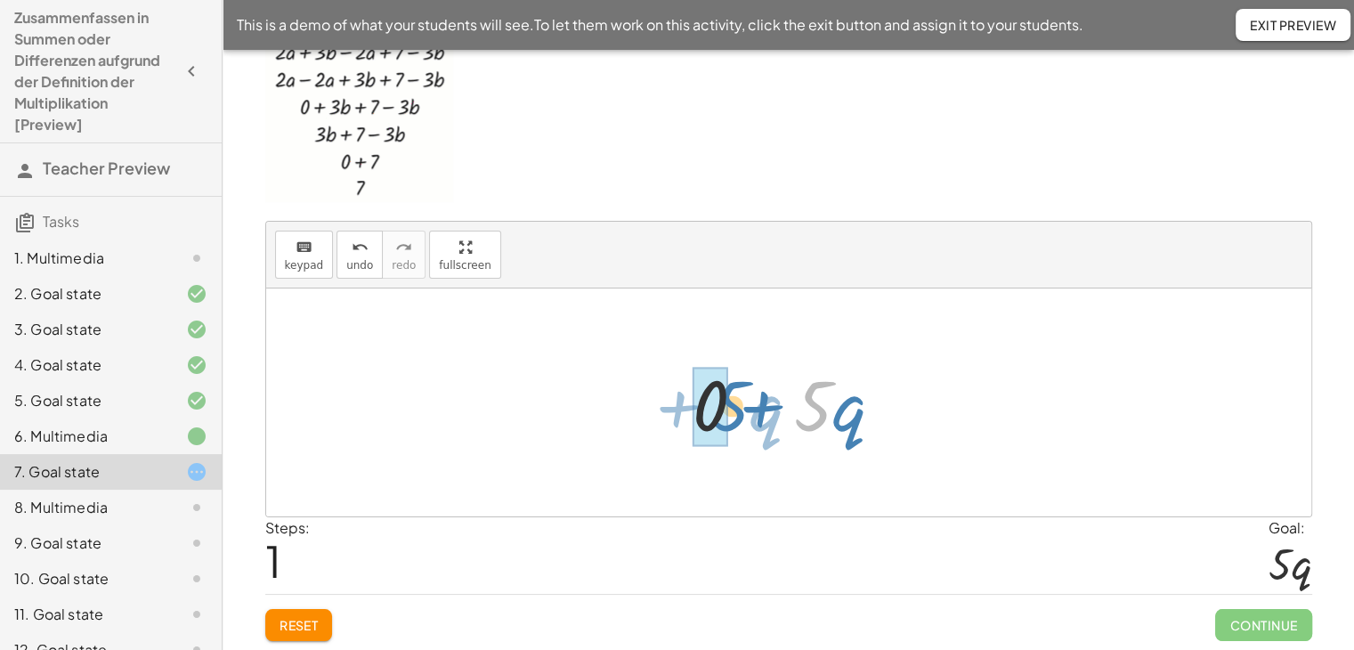
drag, startPoint x: 819, startPoint y: 419, endPoint x: 731, endPoint y: 419, distance: 88.1
click at [731, 419] on div at bounding box center [794, 403] width 223 height 92
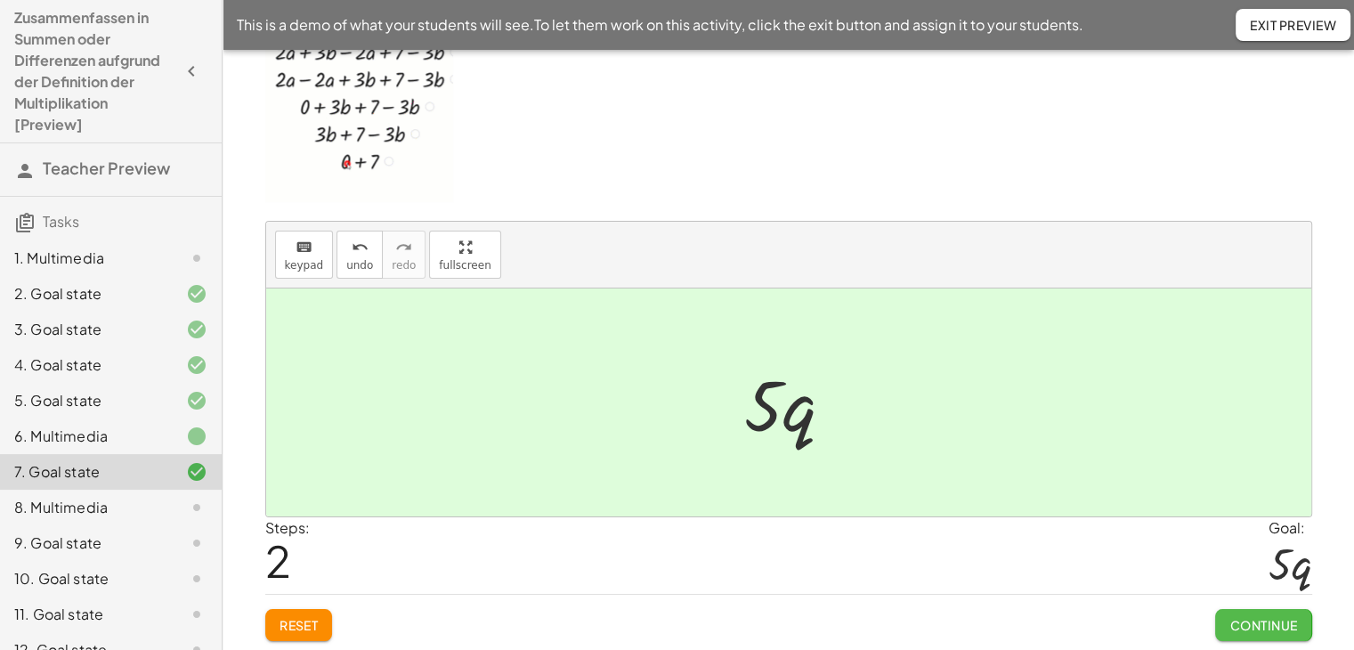
click at [1282, 626] on span "Continue" at bounding box center [1263, 625] width 68 height 16
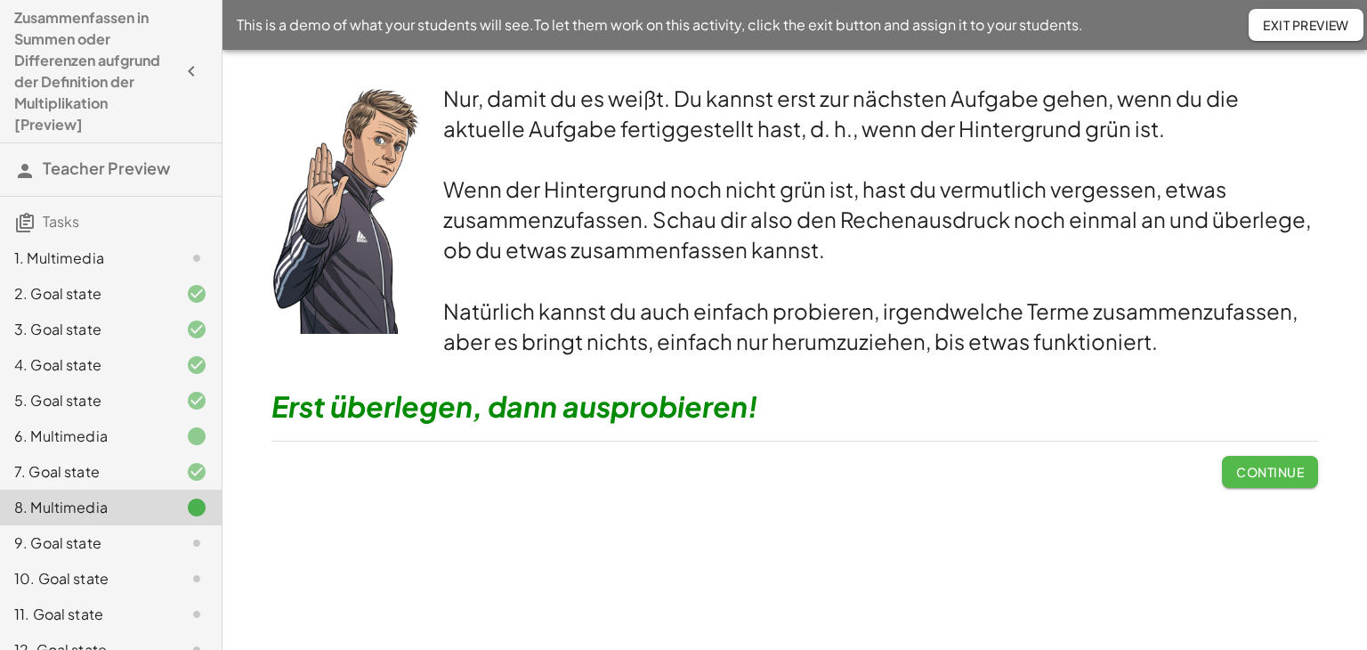
click at [1266, 475] on span "Continue" at bounding box center [1270, 472] width 68 height 16
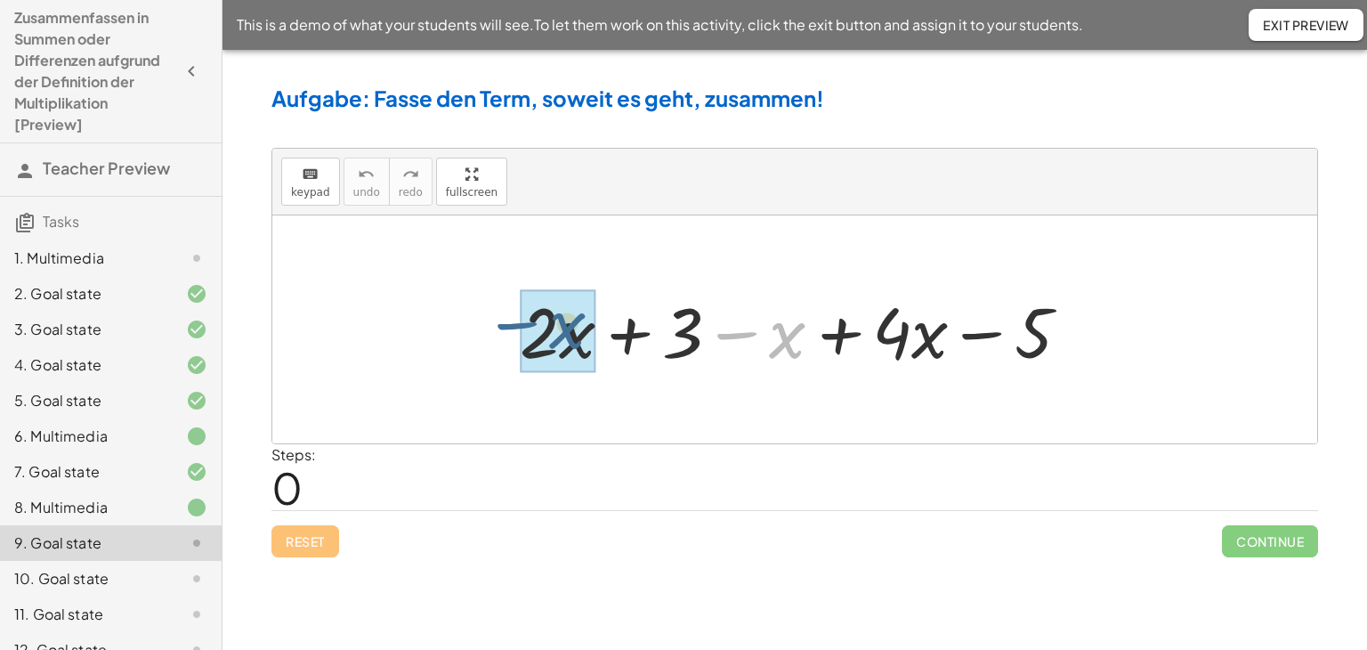
drag, startPoint x: 787, startPoint y: 353, endPoint x: 565, endPoint y: 344, distance: 221.8
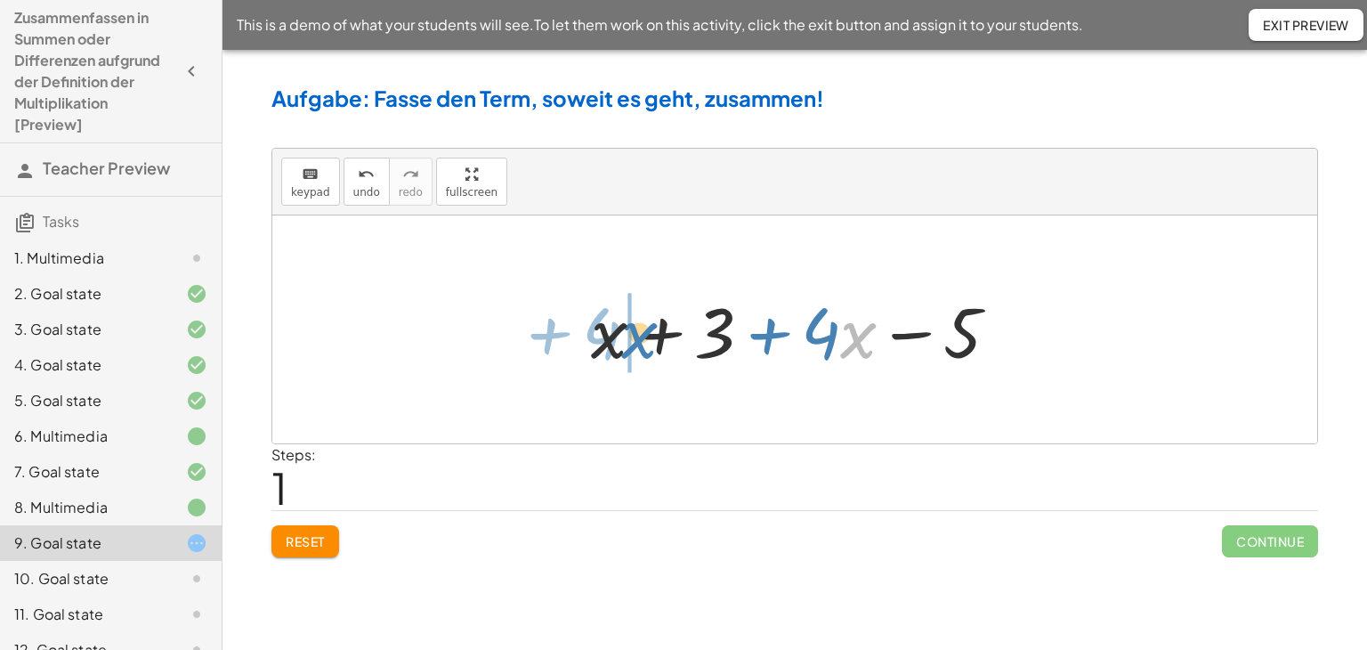
drag, startPoint x: 844, startPoint y: 341, endPoint x: 624, endPoint y: 341, distance: 219.8
click at [624, 341] on div at bounding box center [802, 330] width 440 height 92
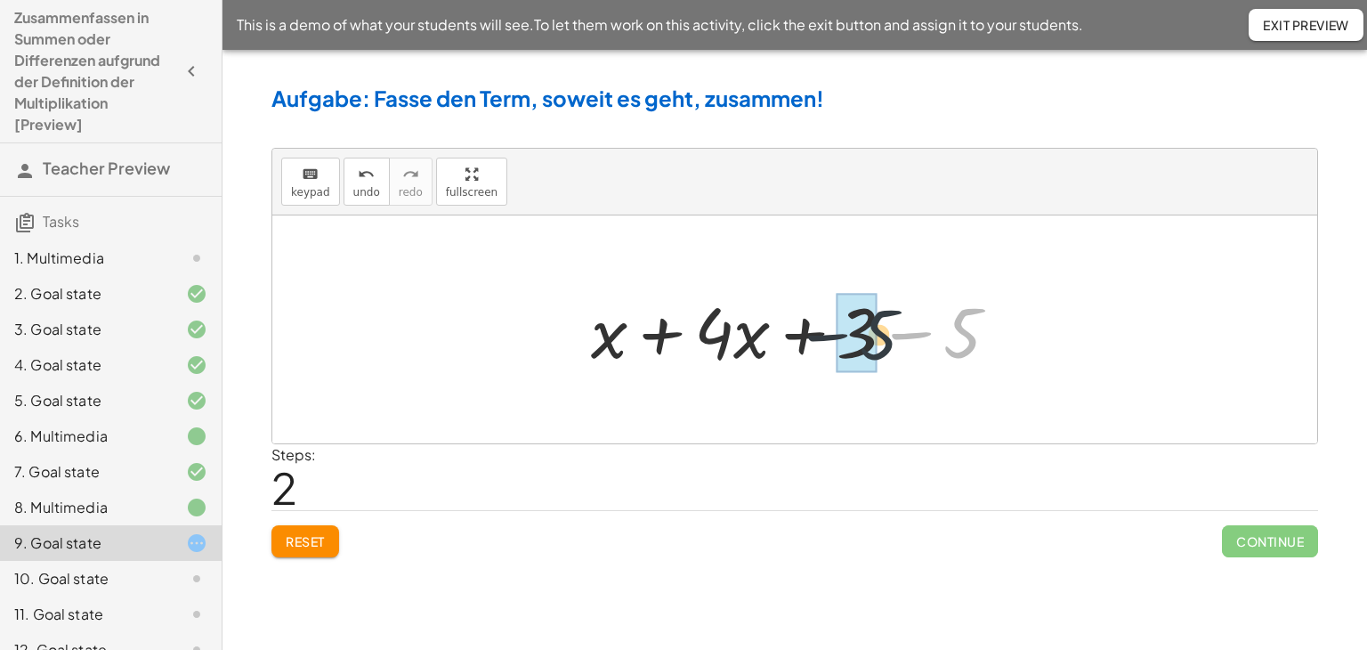
drag, startPoint x: 979, startPoint y: 343, endPoint x: 891, endPoint y: 344, distance: 88.1
click at [891, 344] on div at bounding box center [802, 330] width 440 height 92
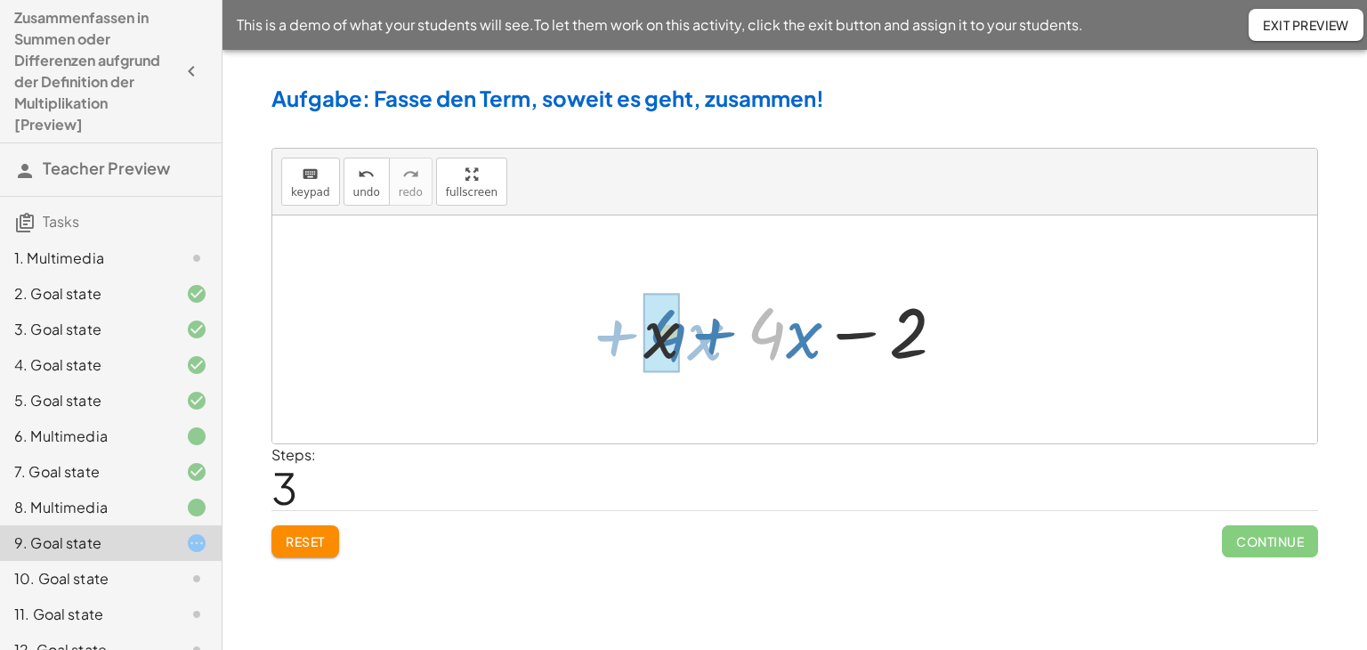
drag, startPoint x: 766, startPoint y: 350, endPoint x: 683, endPoint y: 352, distance: 82.8
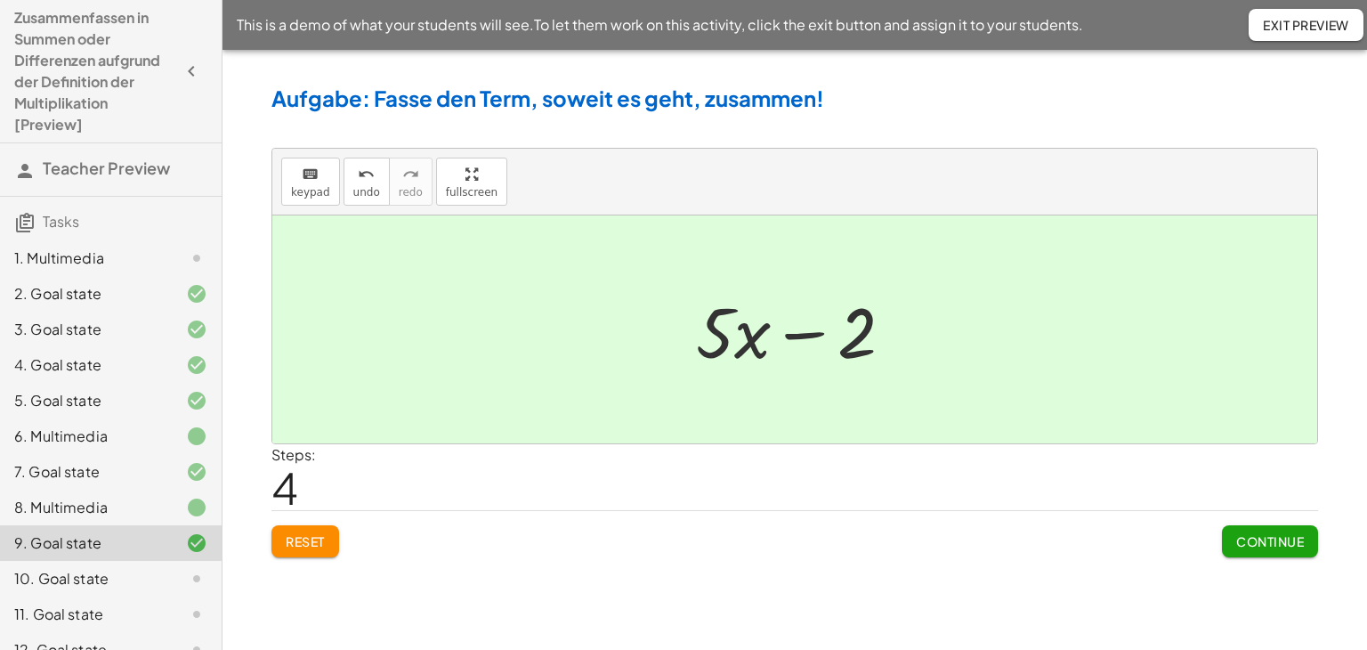
click at [1279, 548] on button "Continue" at bounding box center [1270, 541] width 96 height 32
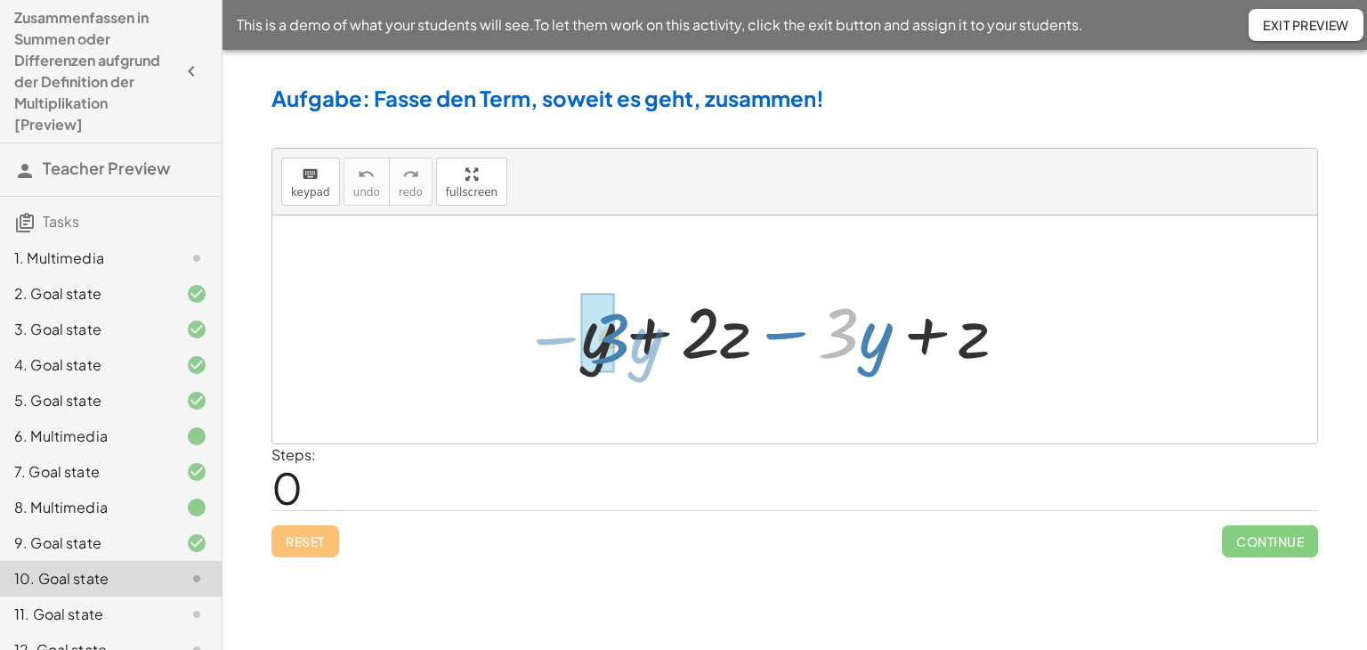
drag, startPoint x: 851, startPoint y: 345, endPoint x: 616, endPoint y: 351, distance: 235.0
click at [616, 351] on div at bounding box center [800, 330] width 457 height 92
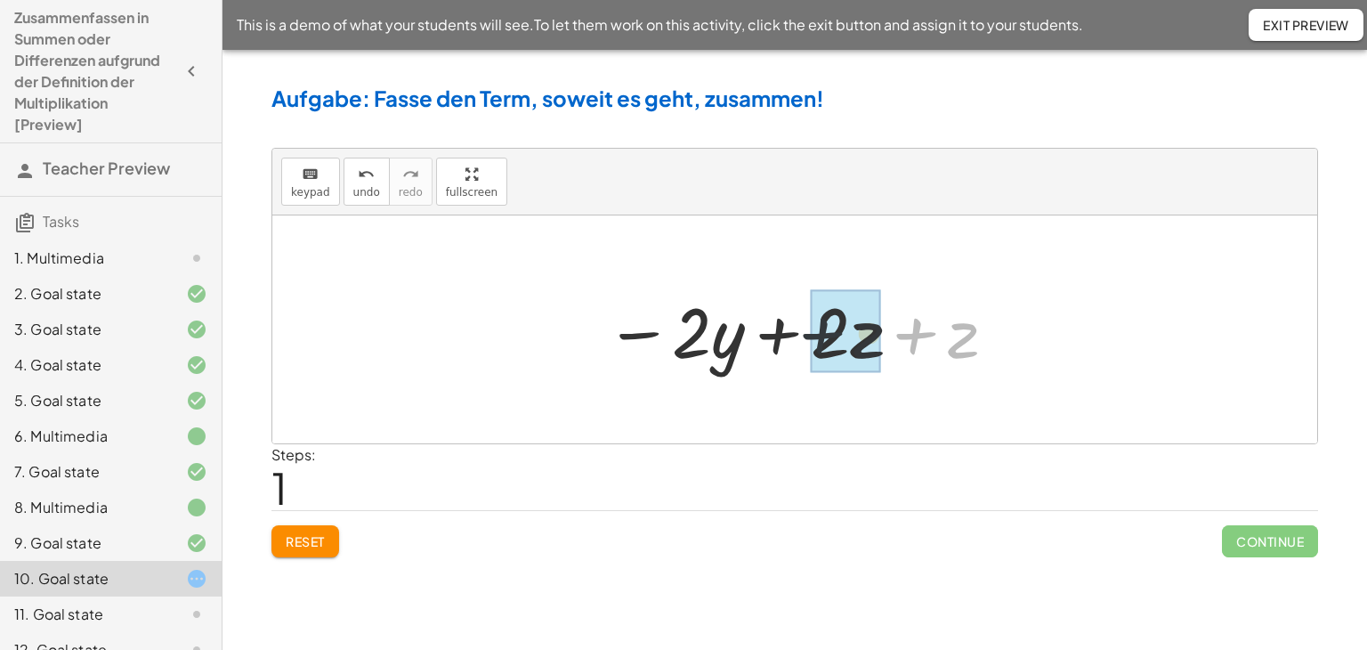
drag, startPoint x: 947, startPoint y: 351, endPoint x: 833, endPoint y: 351, distance: 113.9
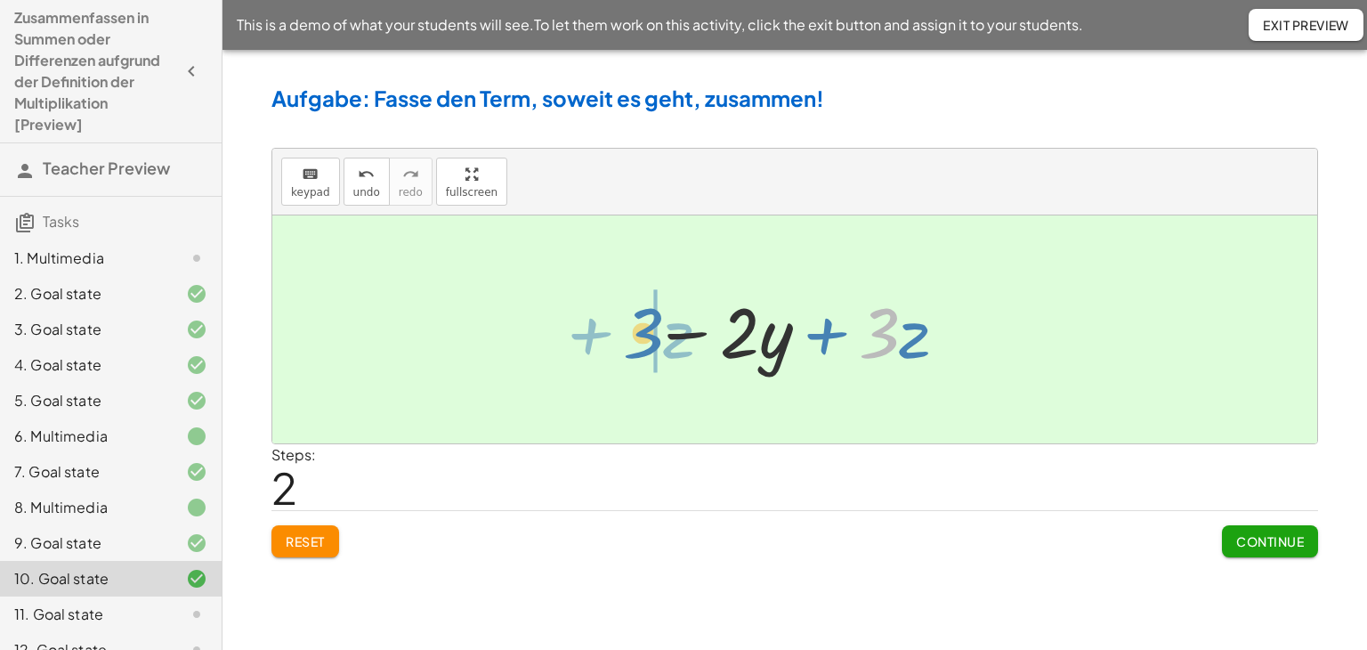
drag, startPoint x: 890, startPoint y: 325, endPoint x: 648, endPoint y: 325, distance: 242.1
click at [648, 325] on div at bounding box center [801, 330] width 314 height 92
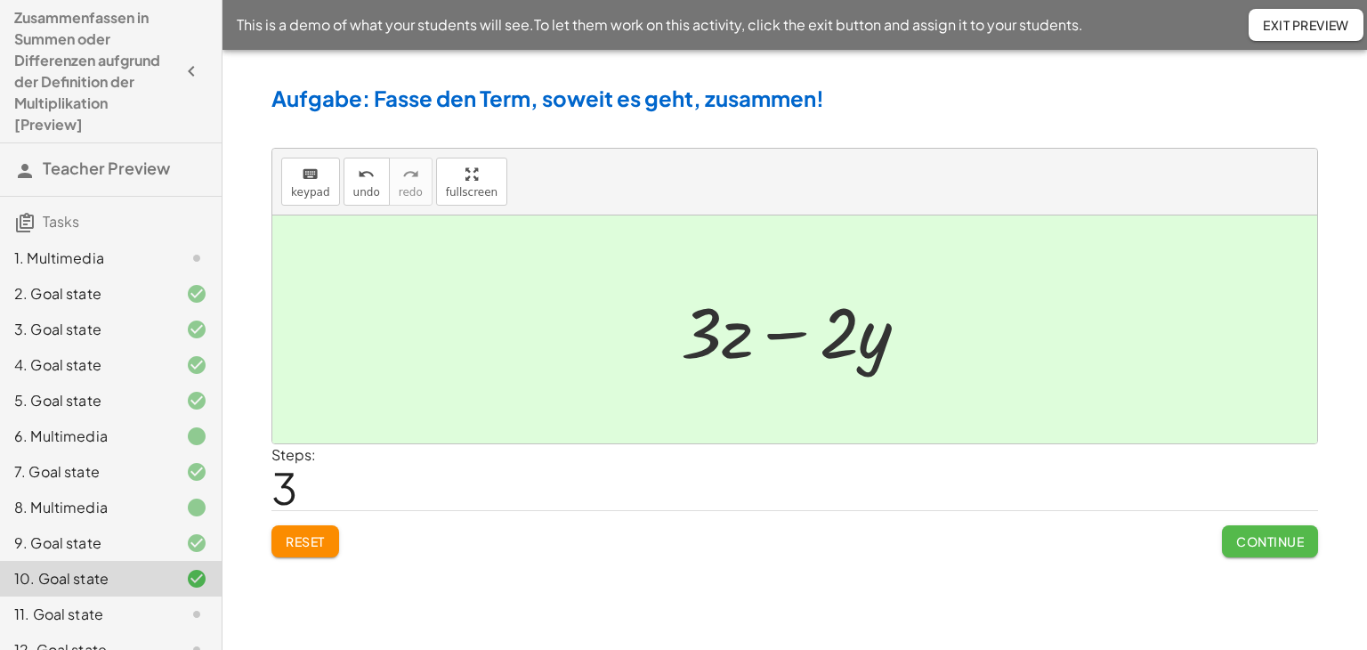
click at [1262, 537] on span "Continue" at bounding box center [1270, 541] width 68 height 16
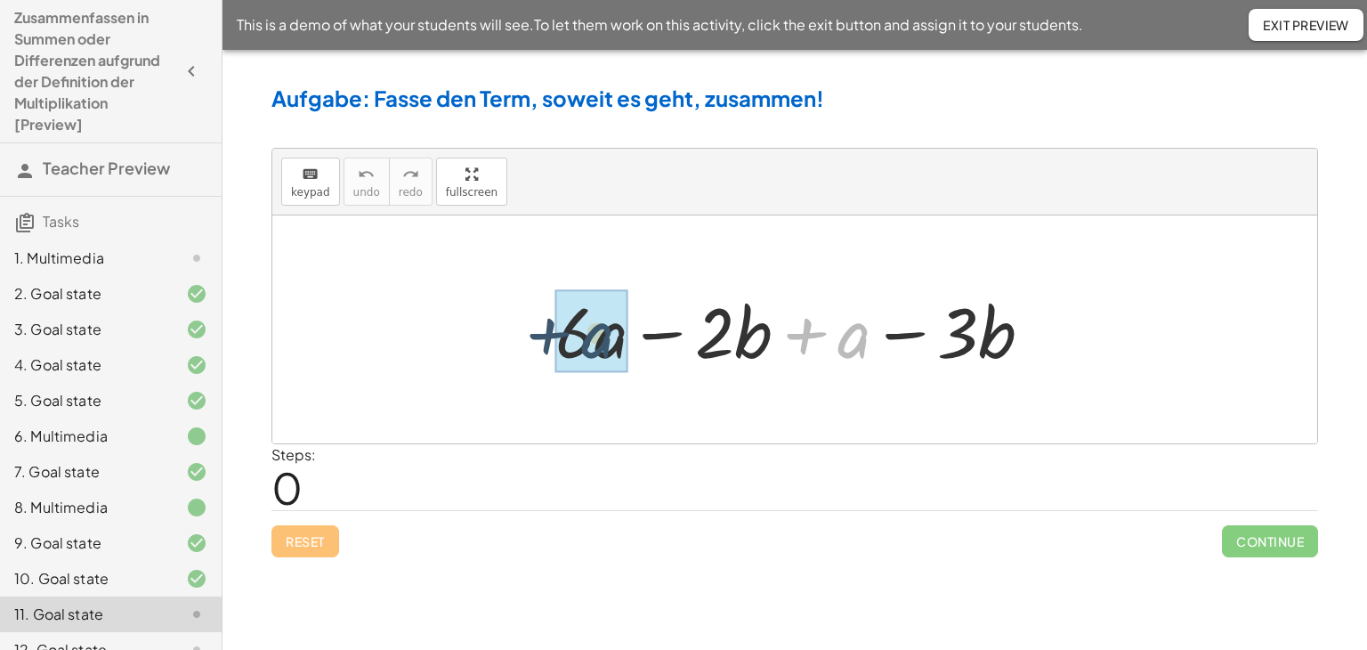
drag, startPoint x: 854, startPoint y: 344, endPoint x: 591, endPoint y: 344, distance: 263.4
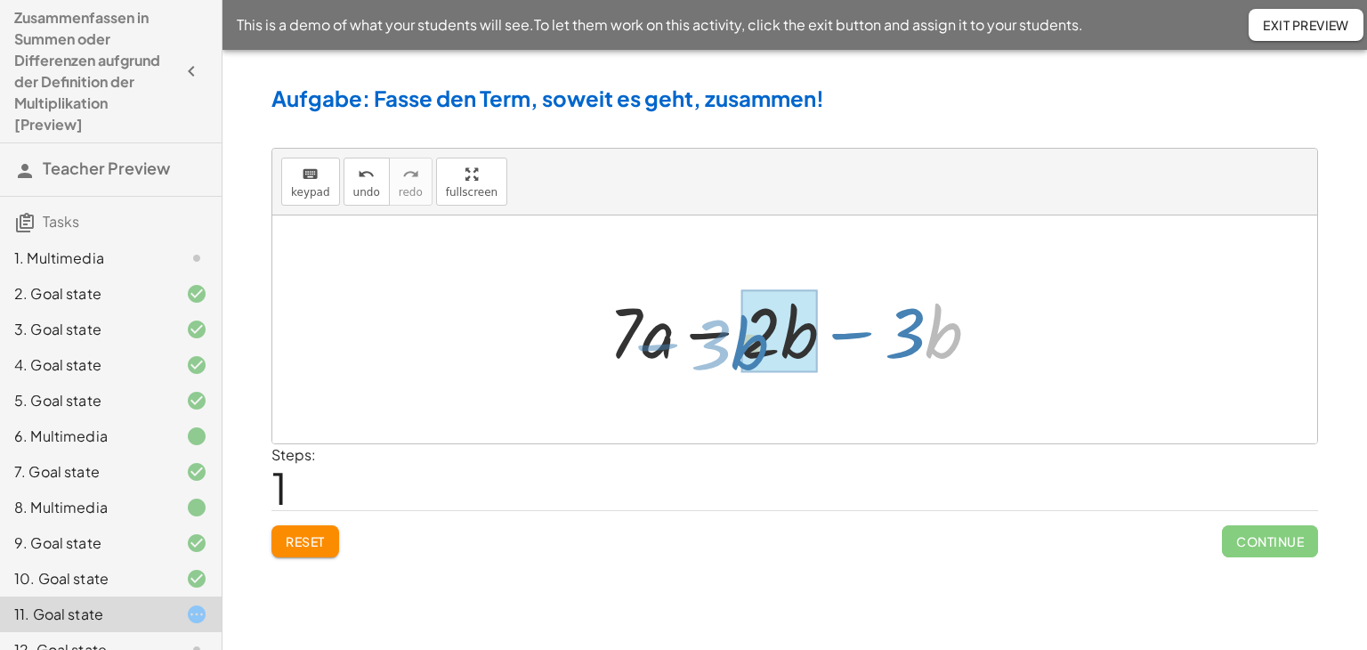
drag, startPoint x: 941, startPoint y: 341, endPoint x: 746, endPoint y: 352, distance: 195.2
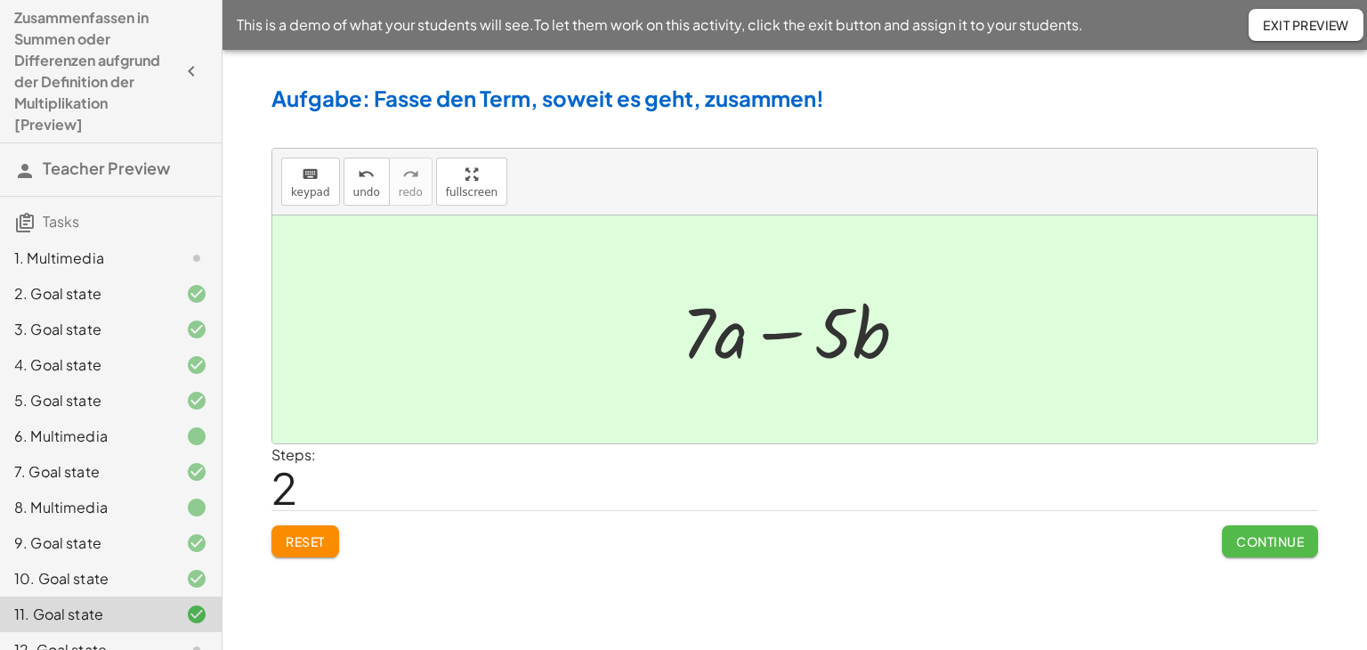
click at [1251, 543] on span "Continue" at bounding box center [1270, 541] width 68 height 16
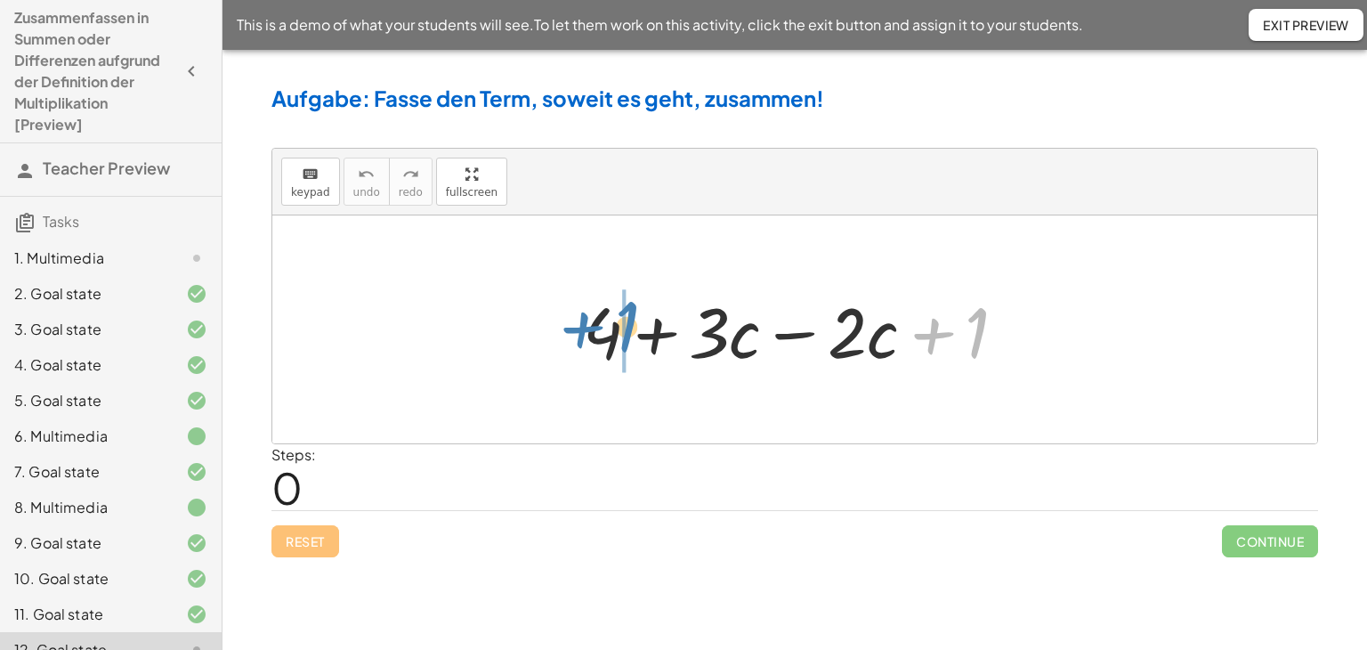
drag, startPoint x: 975, startPoint y: 345, endPoint x: 626, endPoint y: 339, distance: 349.8
click at [626, 339] on div at bounding box center [802, 330] width 456 height 92
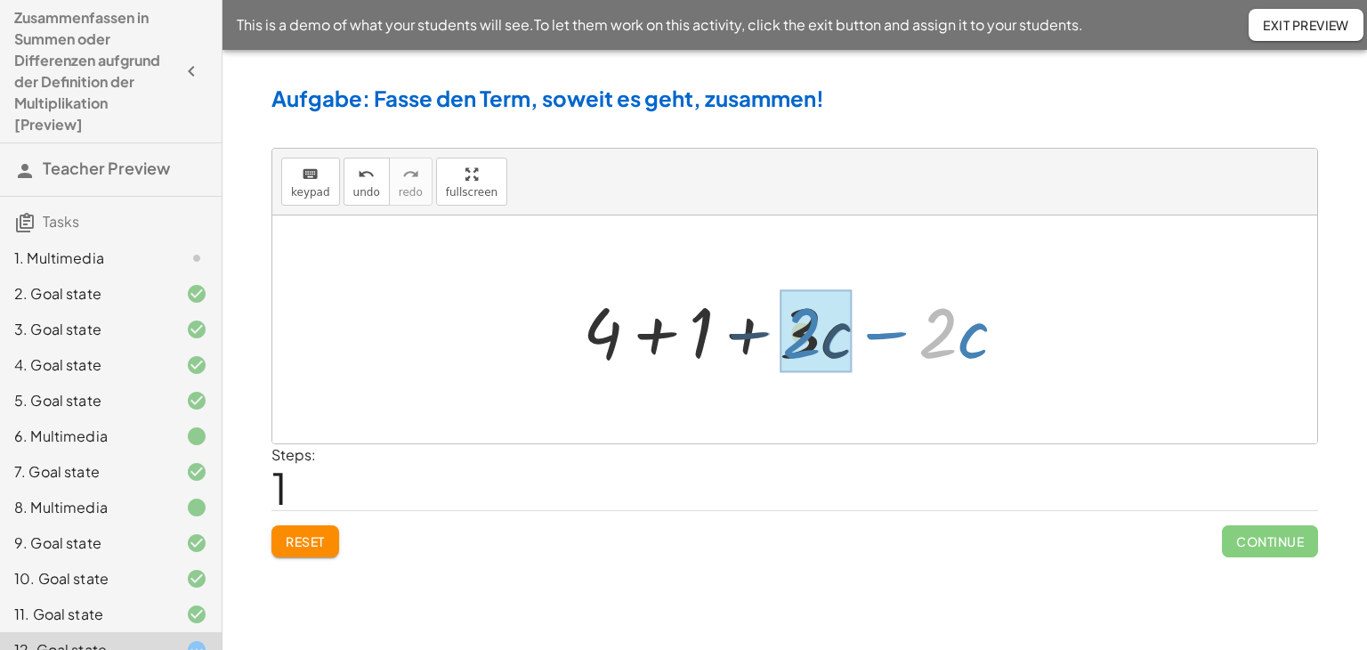
drag, startPoint x: 931, startPoint y: 354, endPoint x: 794, endPoint y: 354, distance: 137.1
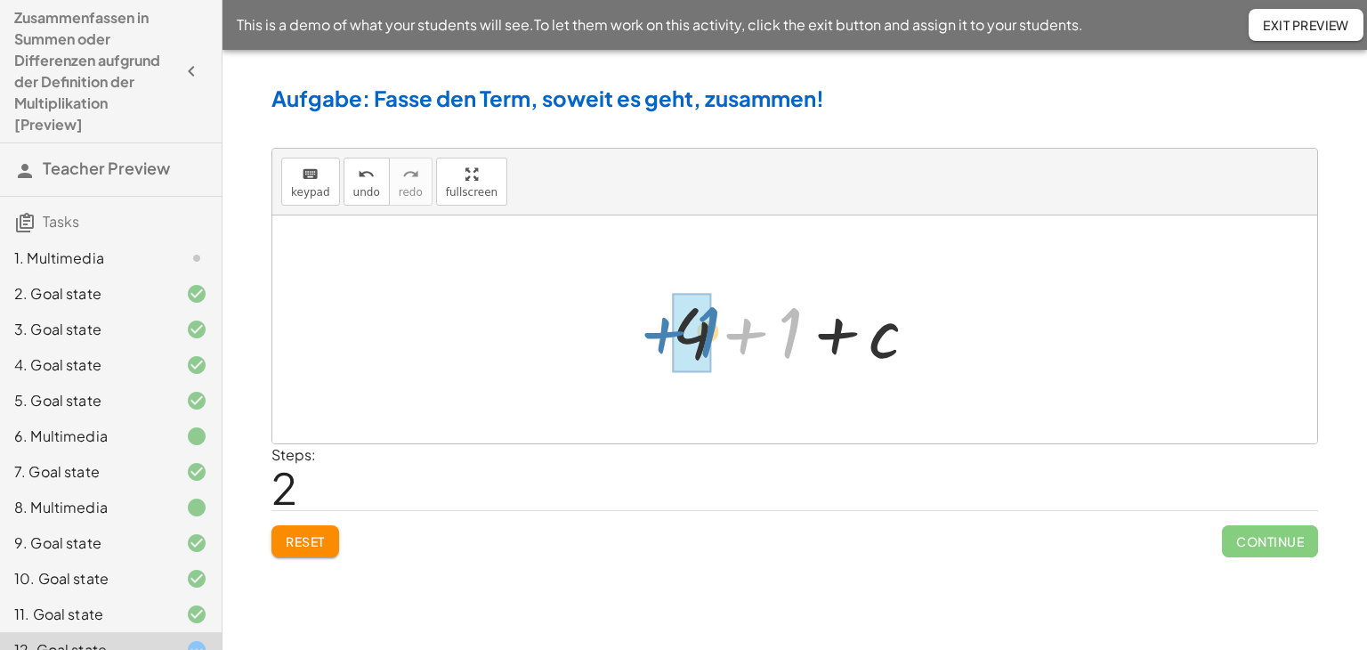
drag, startPoint x: 789, startPoint y: 347, endPoint x: 707, endPoint y: 345, distance: 82.8
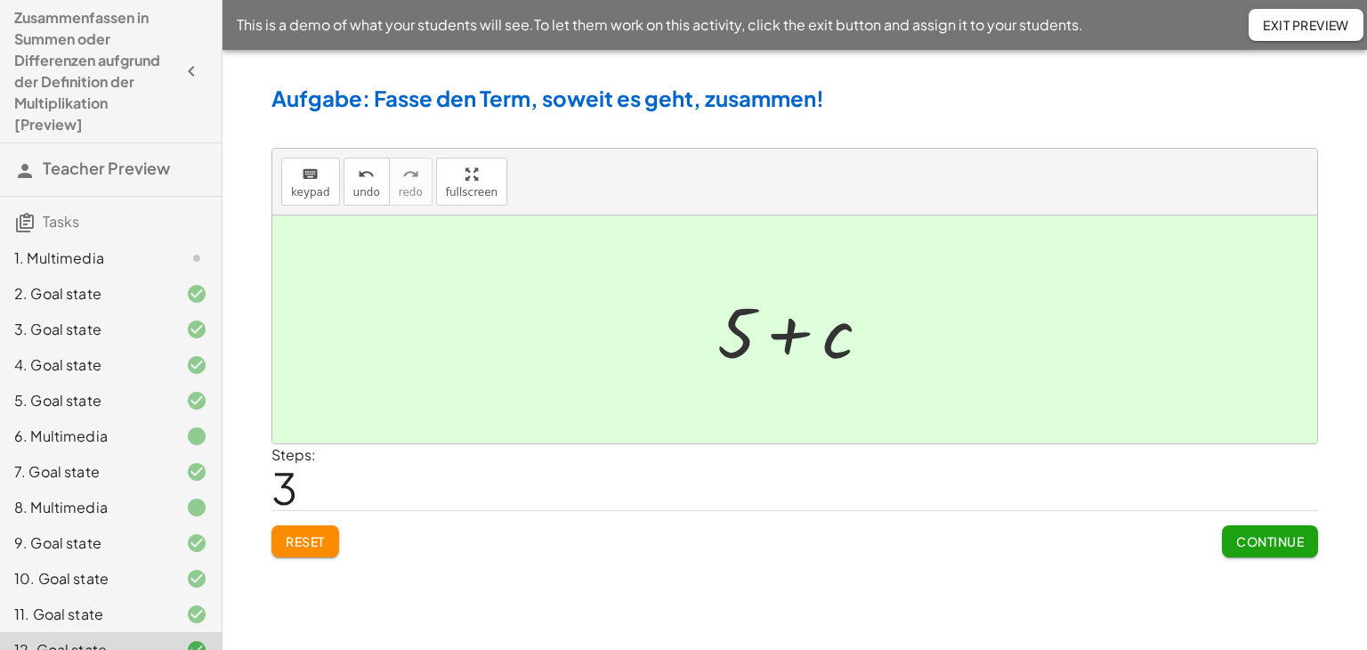
click at [1267, 539] on span "Continue" at bounding box center [1270, 541] width 68 height 16
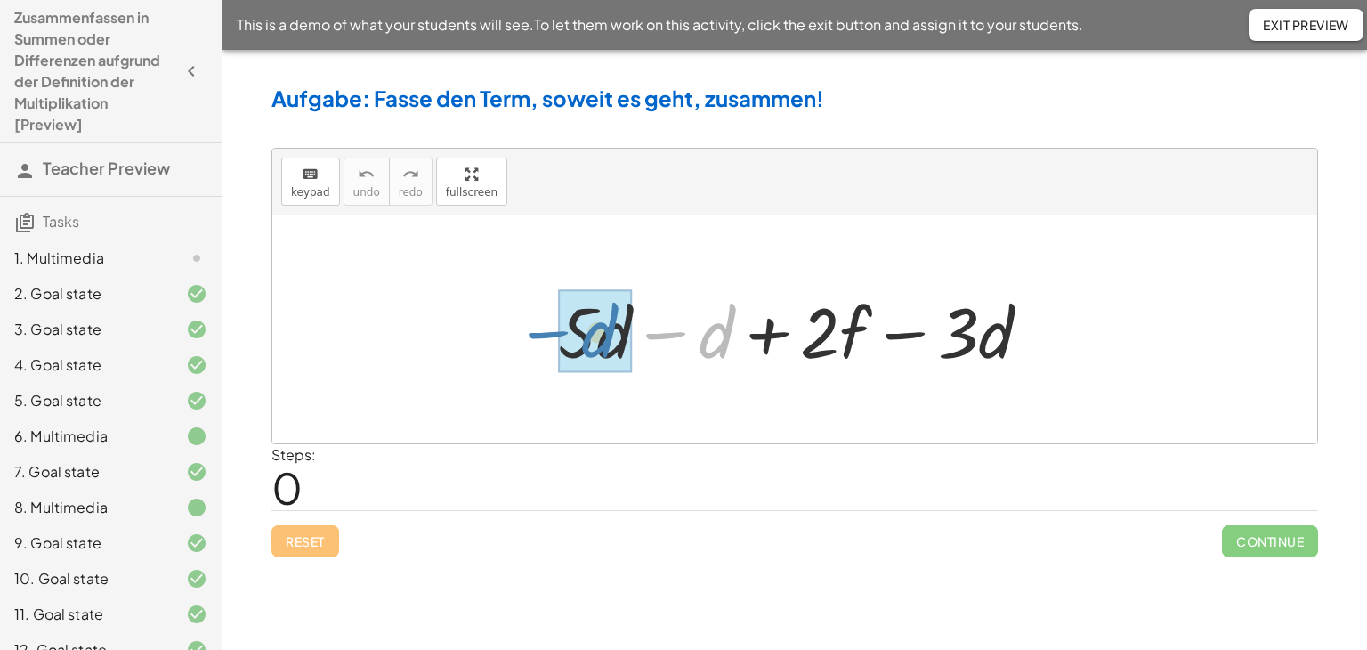
drag, startPoint x: 700, startPoint y: 338, endPoint x: 582, endPoint y: 337, distance: 117.5
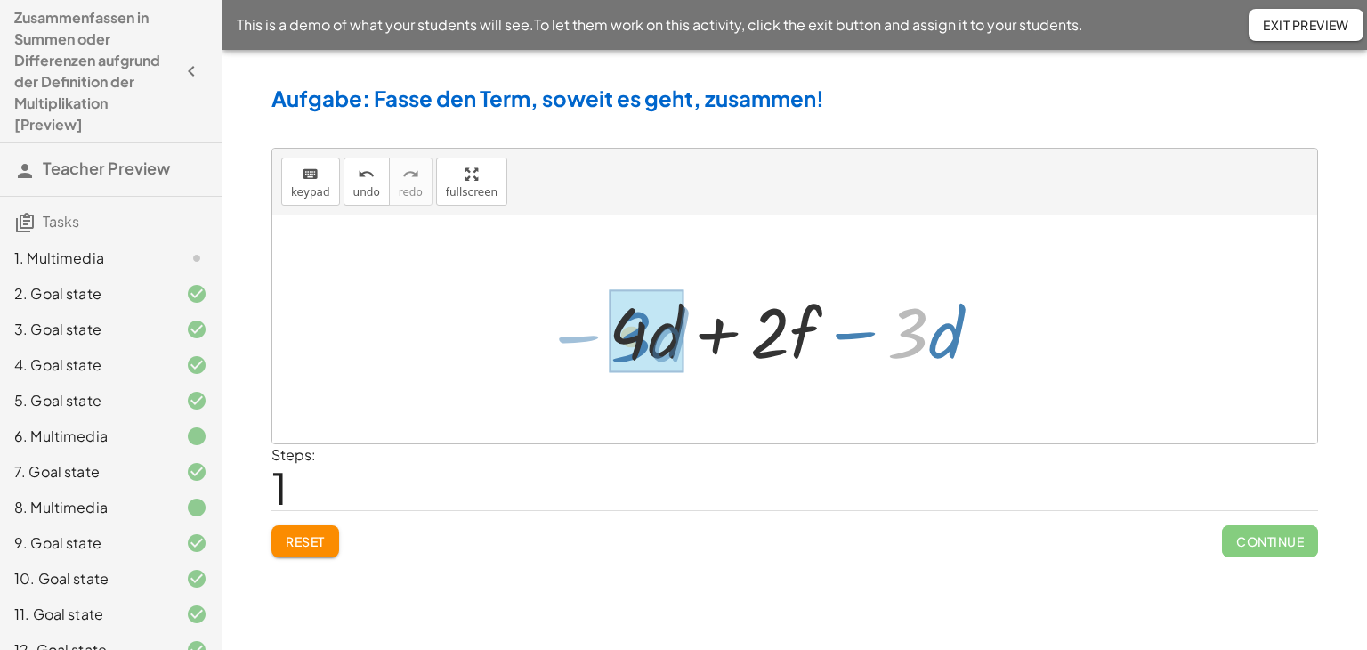
drag, startPoint x: 914, startPoint y: 343, endPoint x: 637, endPoint y: 346, distance: 276.8
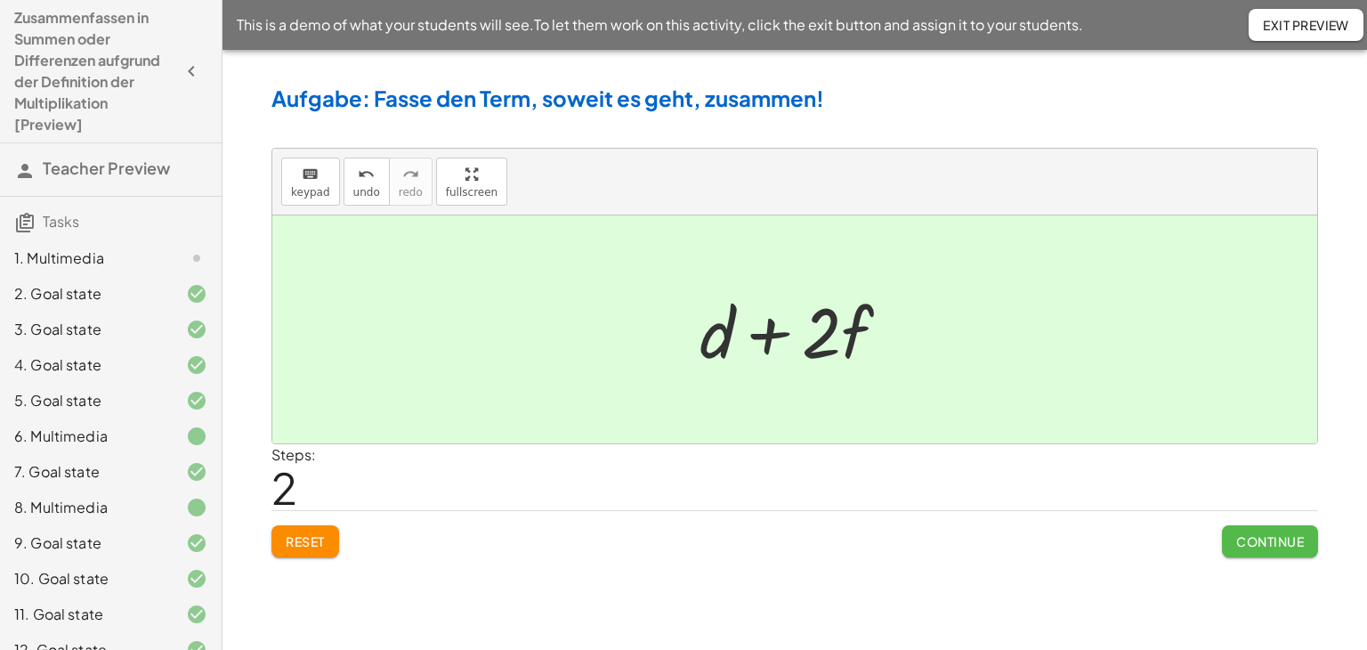
click at [1279, 545] on span "Continue" at bounding box center [1270, 541] width 68 height 16
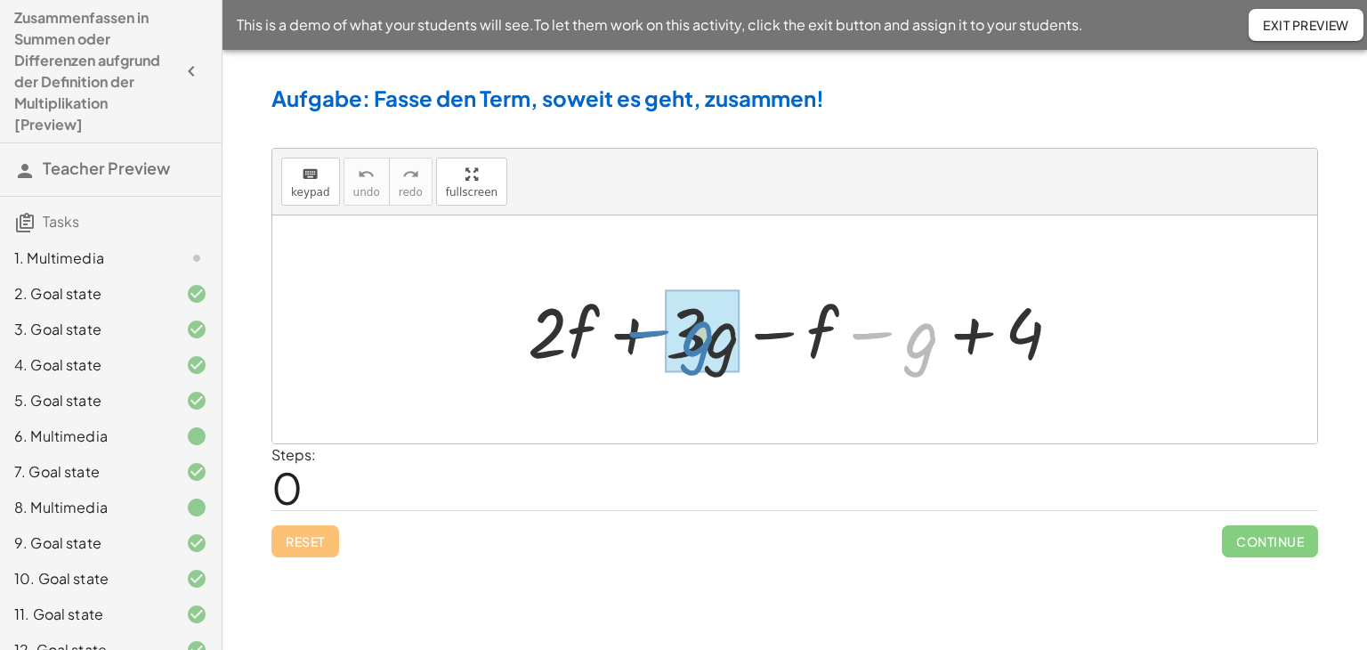
drag, startPoint x: 909, startPoint y: 342, endPoint x: 685, endPoint y: 340, distance: 223.4
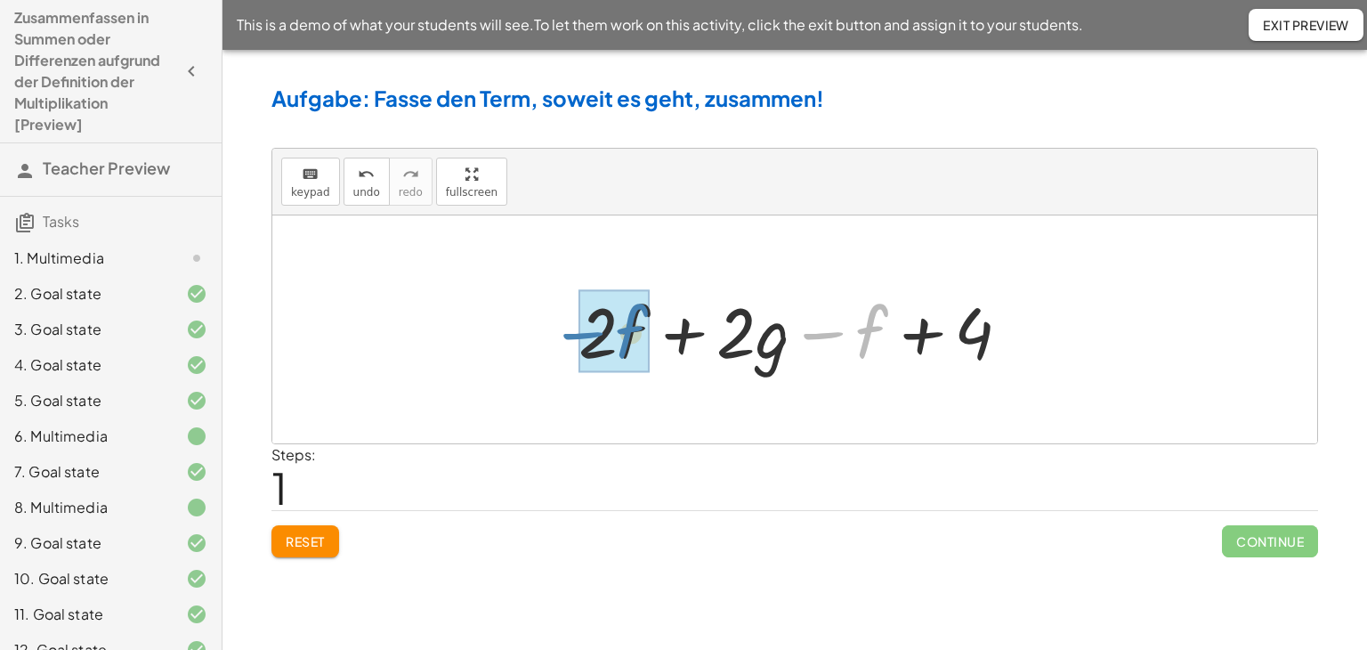
drag, startPoint x: 845, startPoint y: 332, endPoint x: 599, endPoint y: 332, distance: 246.5
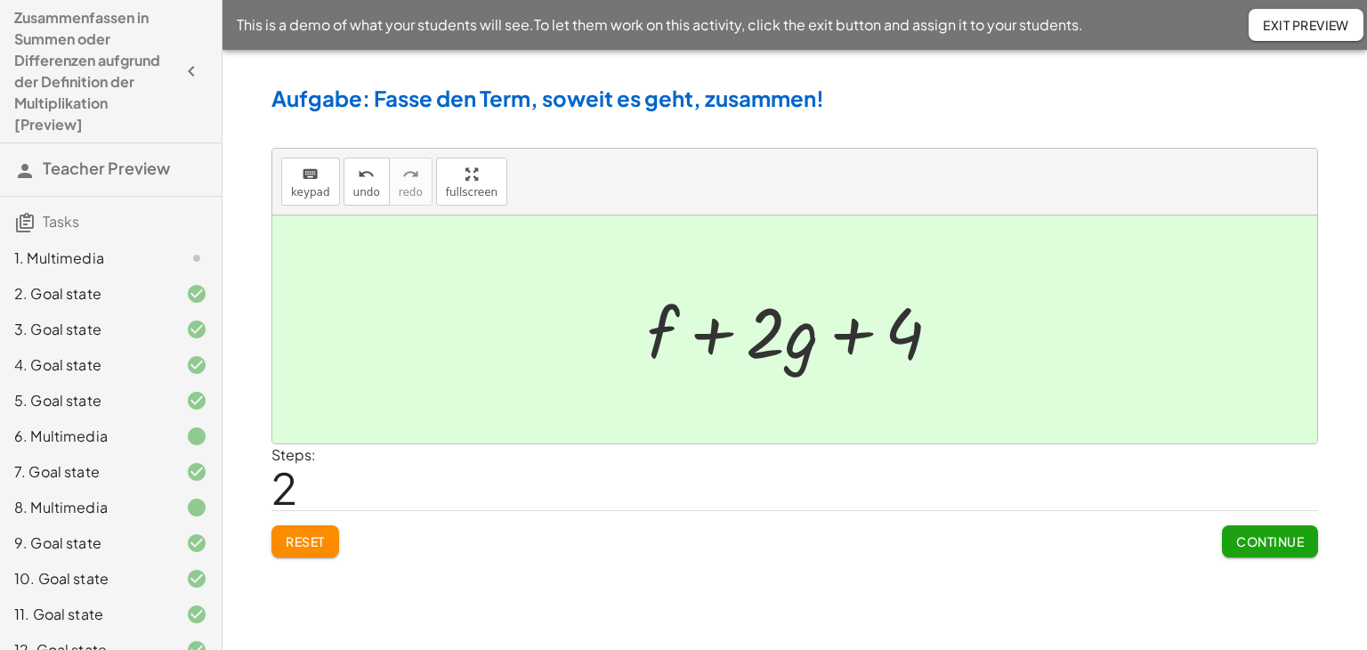
click at [1270, 537] on span "Continue" at bounding box center [1270, 541] width 68 height 16
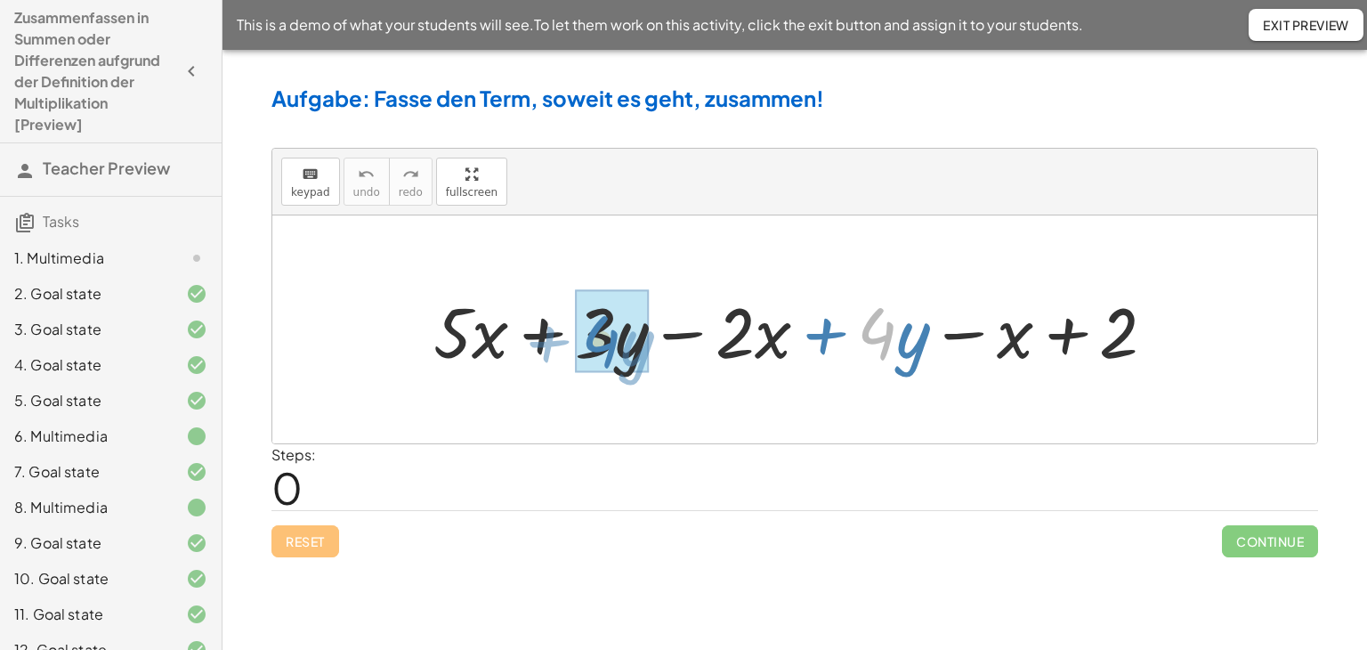
drag, startPoint x: 879, startPoint y: 345, endPoint x: 602, endPoint y: 353, distance: 276.9
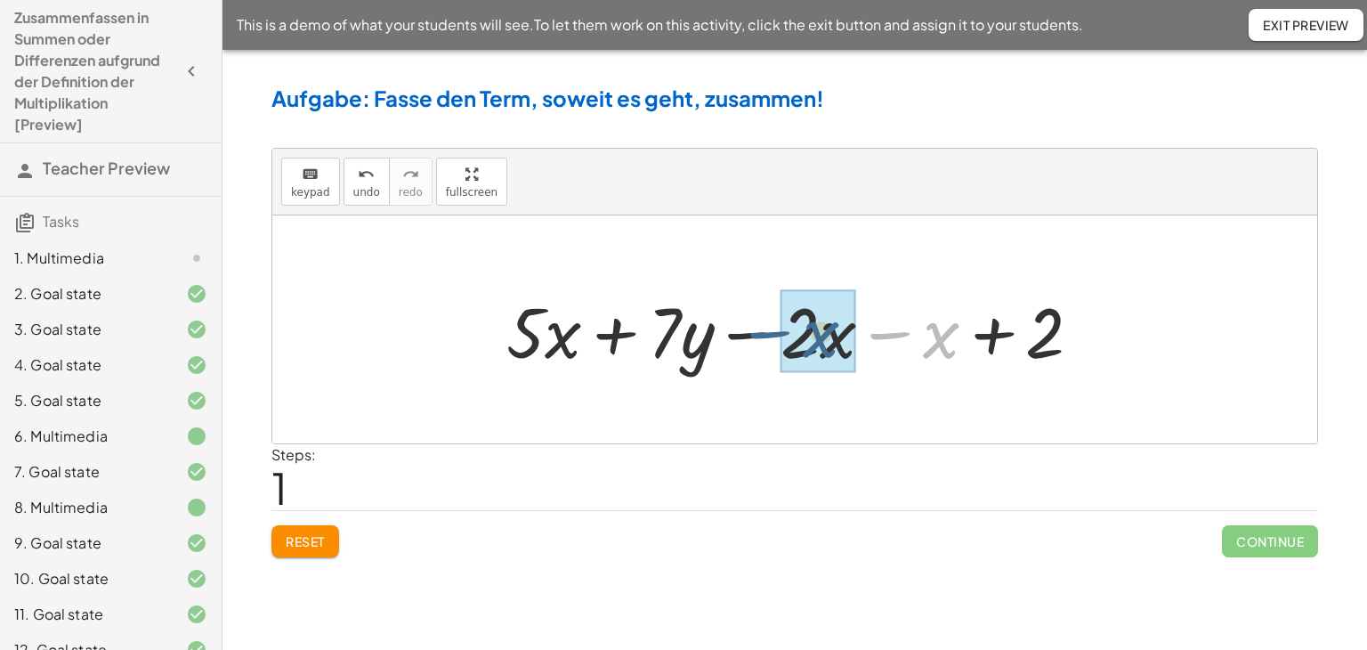
drag, startPoint x: 934, startPoint y: 340, endPoint x: 812, endPoint y: 339, distance: 121.9
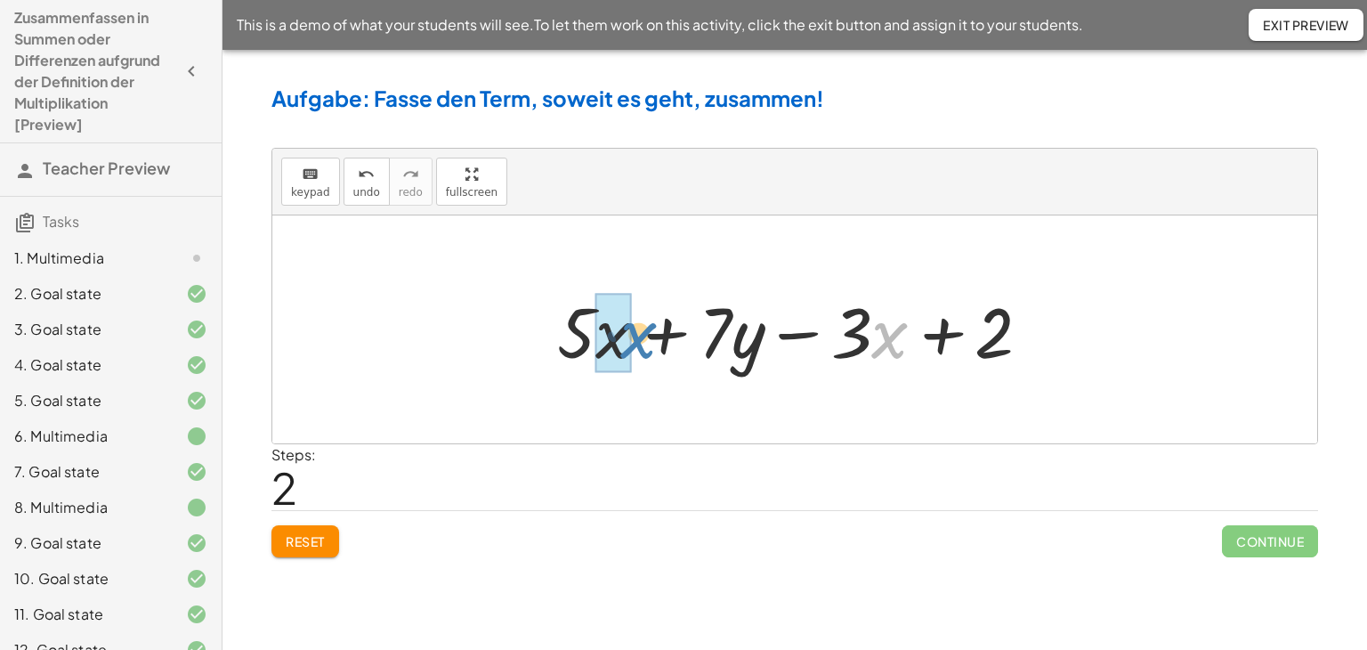
drag, startPoint x: 886, startPoint y: 343, endPoint x: 634, endPoint y: 343, distance: 251.9
click at [634, 343] on div at bounding box center [800, 330] width 505 height 92
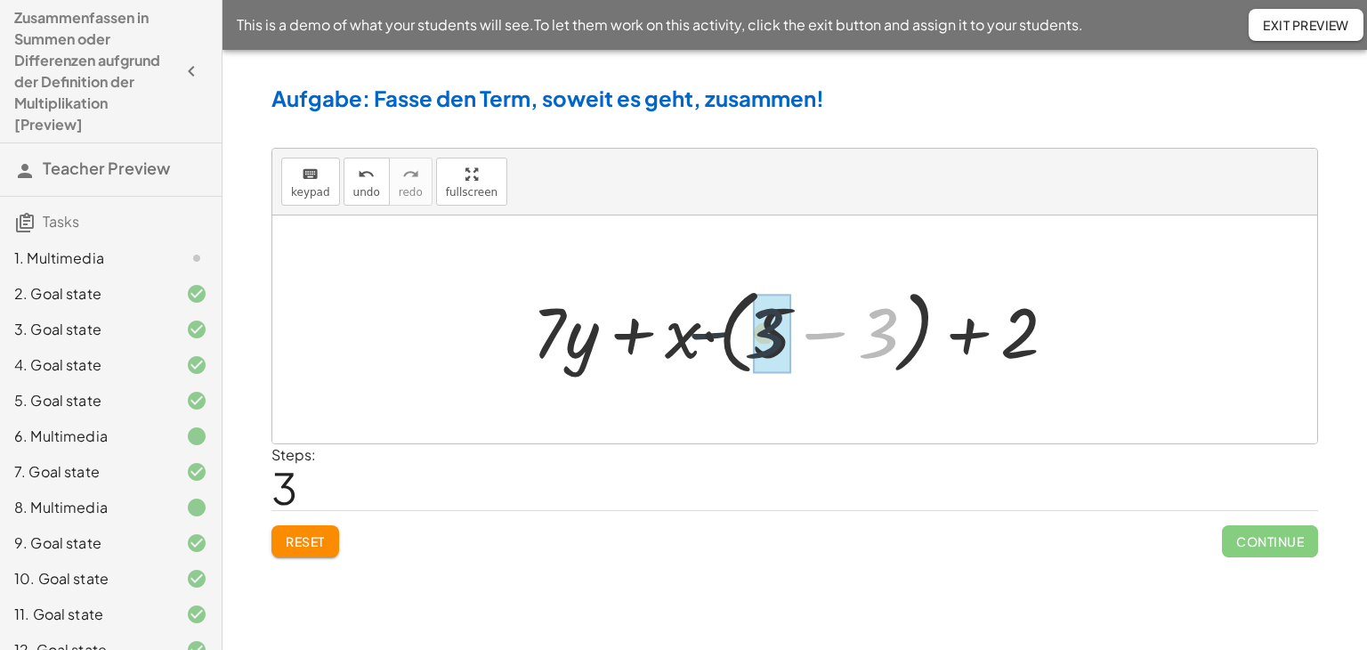
drag, startPoint x: 897, startPoint y: 343, endPoint x: 790, endPoint y: 343, distance: 106.8
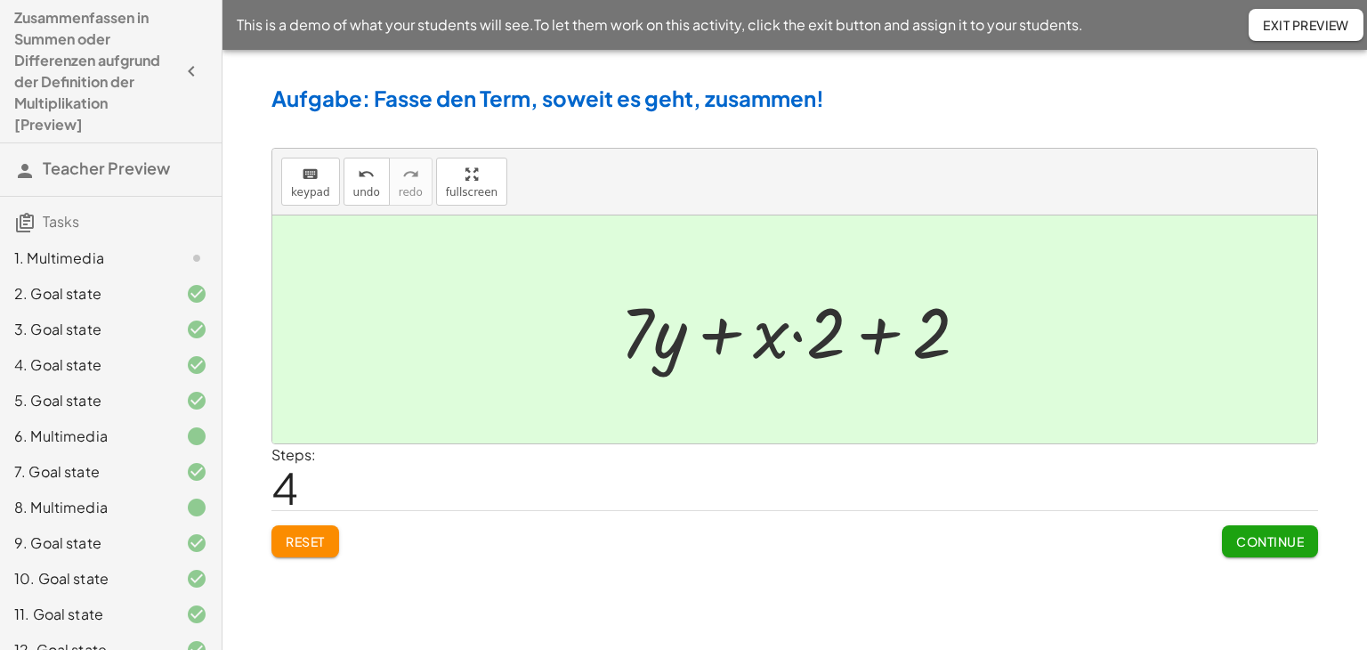
click at [1274, 546] on span "Continue" at bounding box center [1270, 541] width 68 height 16
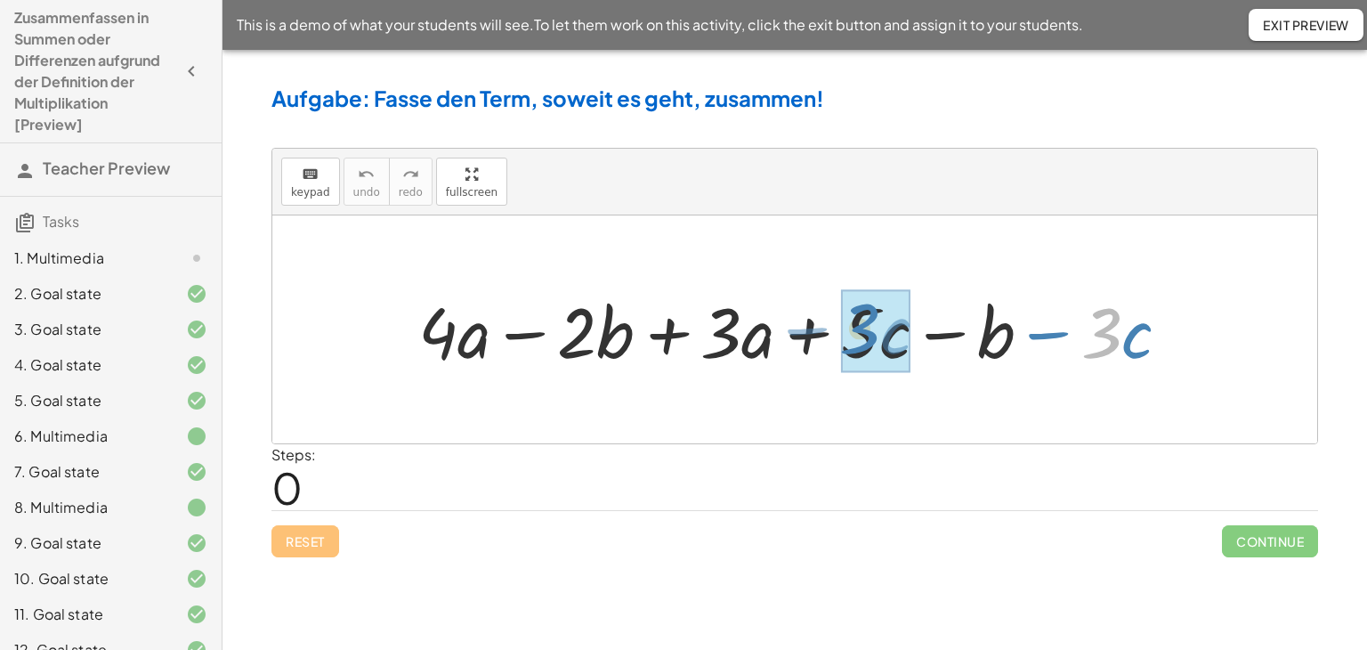
drag, startPoint x: 1107, startPoint y: 335, endPoint x: 866, endPoint y: 330, distance: 241.2
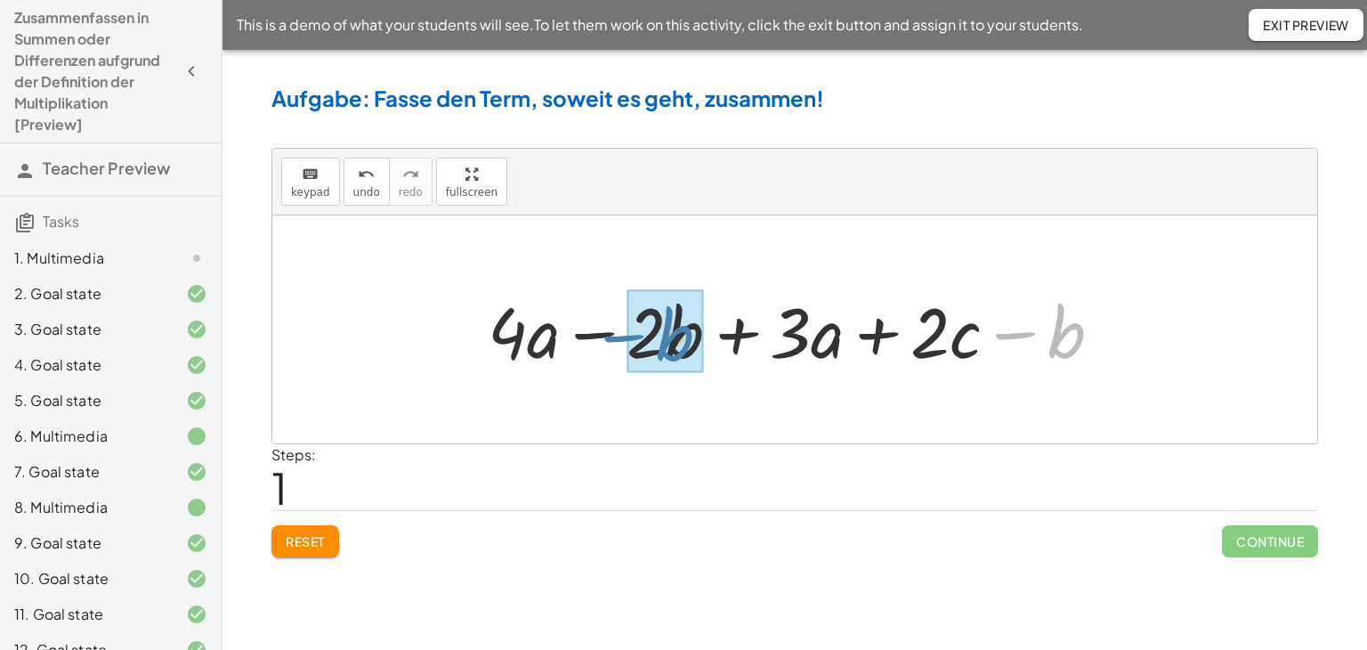
drag, startPoint x: 1067, startPoint y: 345, endPoint x: 675, endPoint y: 348, distance: 391.6
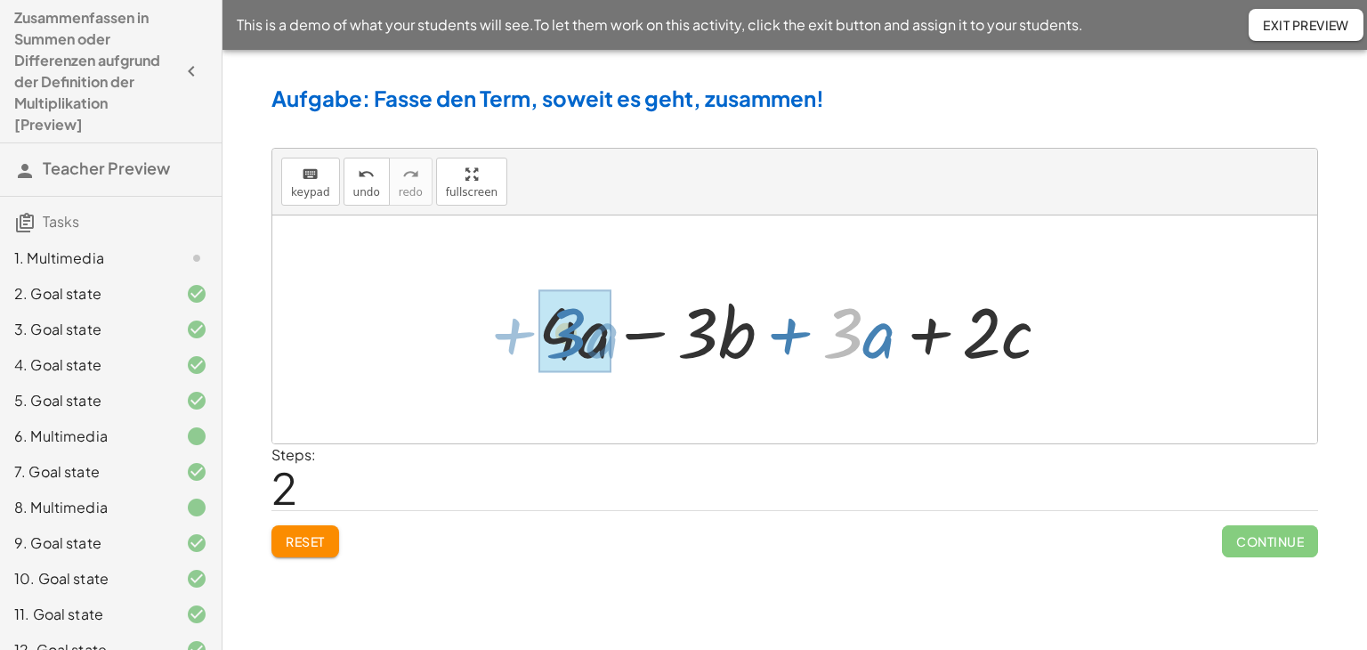
drag, startPoint x: 856, startPoint y: 344, endPoint x: 580, endPoint y: 344, distance: 275.9
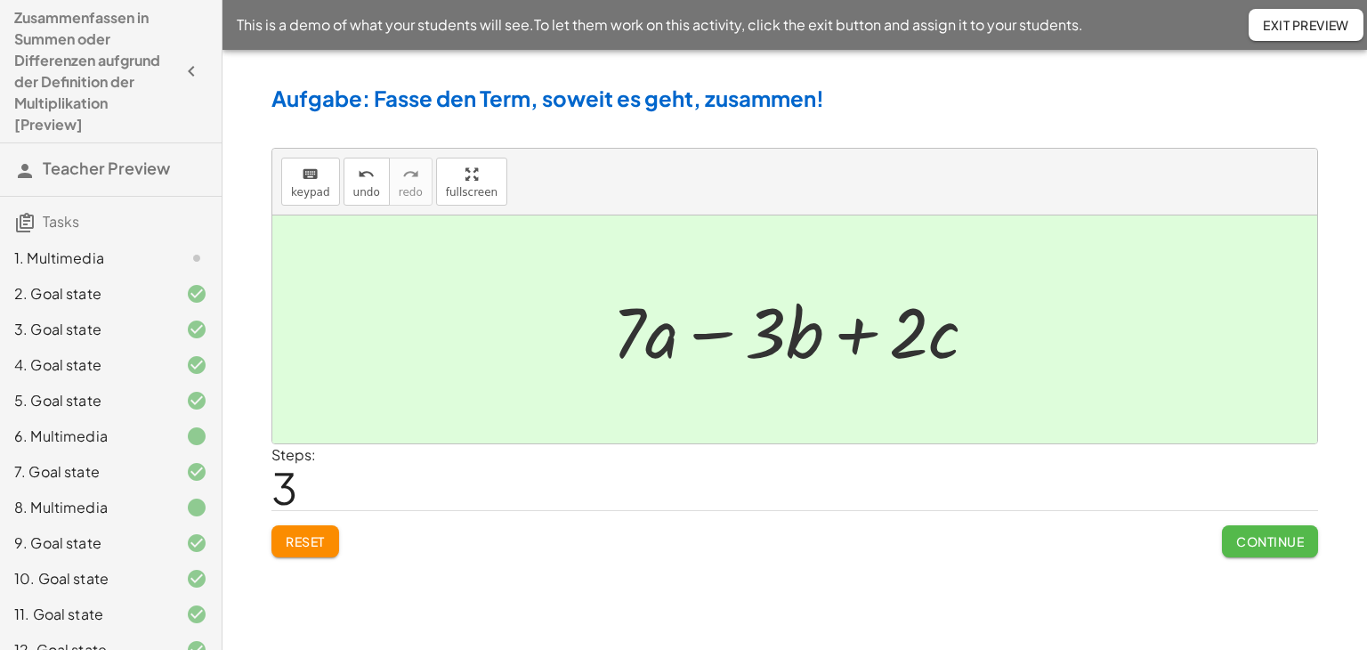
click at [1258, 538] on span "Continue" at bounding box center [1270, 541] width 68 height 16
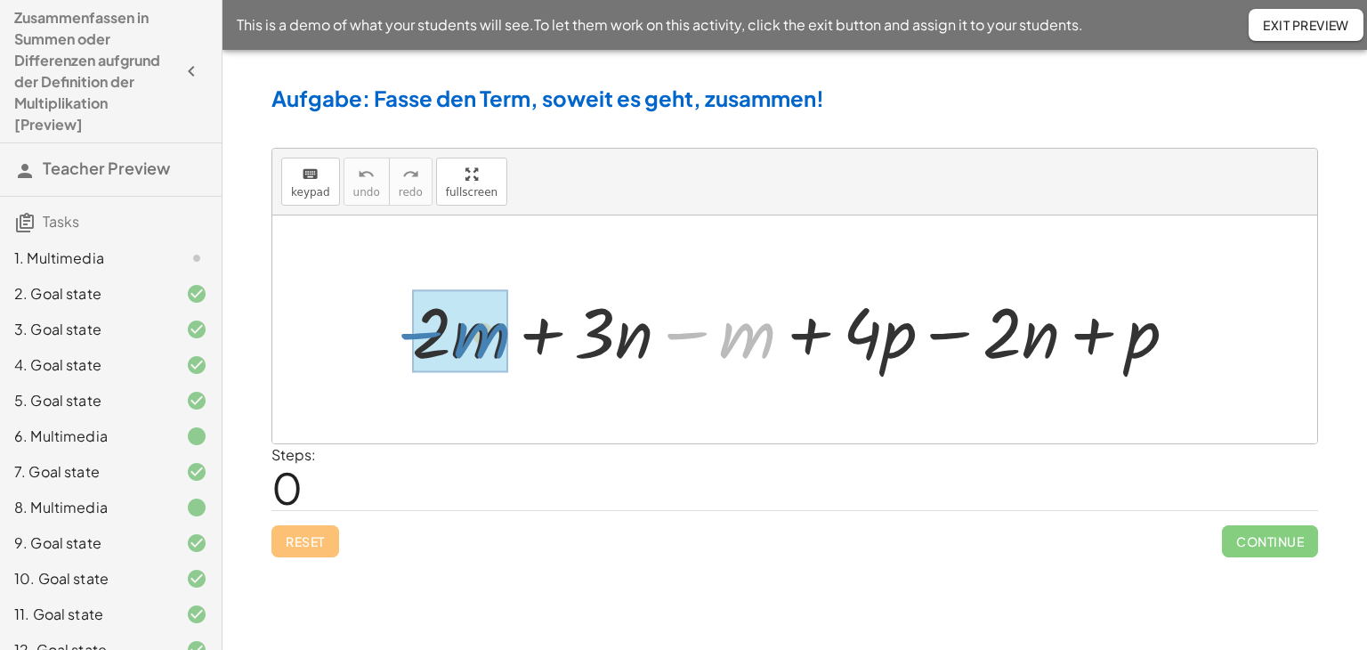
drag, startPoint x: 733, startPoint y: 344, endPoint x: 467, endPoint y: 344, distance: 266.1
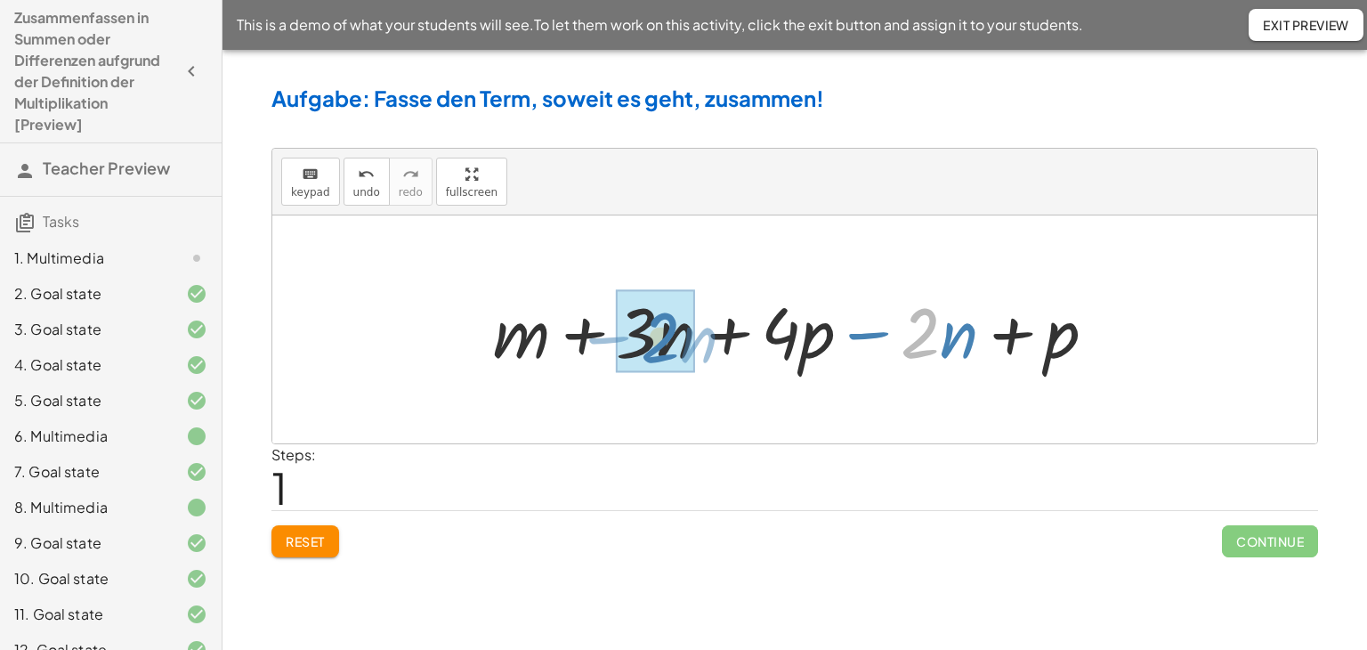
drag, startPoint x: 936, startPoint y: 341, endPoint x: 676, endPoint y: 345, distance: 259.9
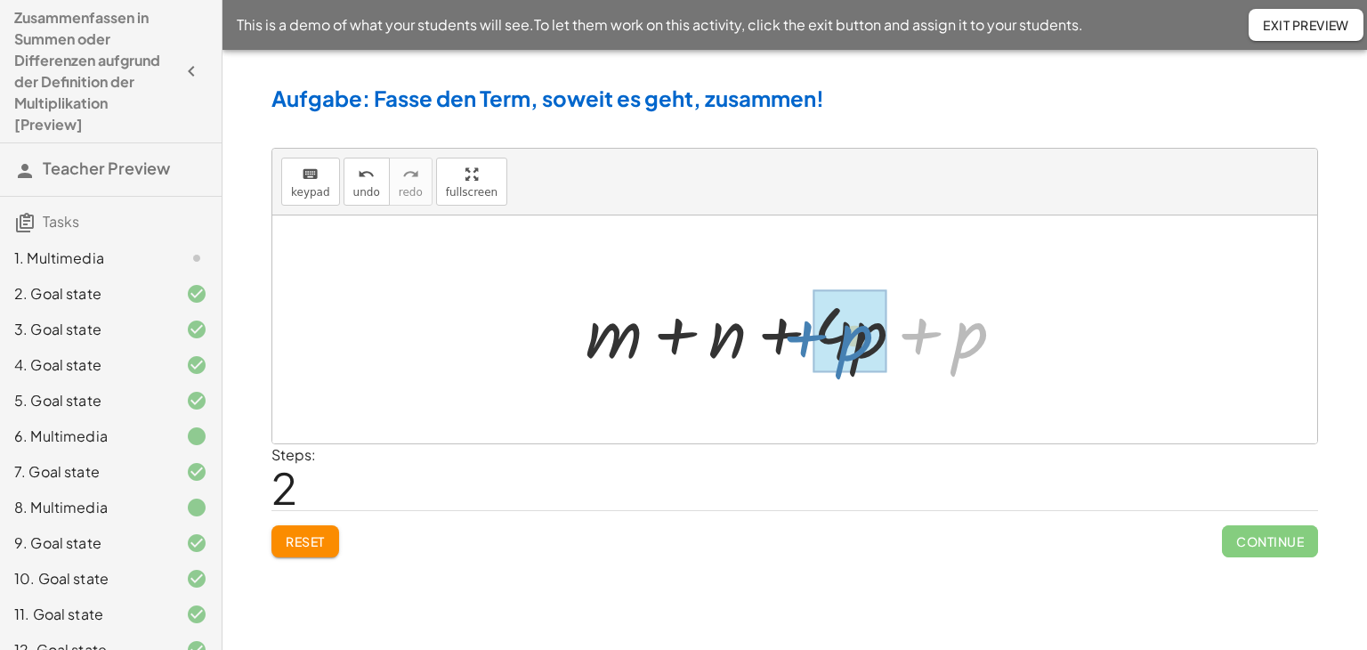
drag, startPoint x: 974, startPoint y: 345, endPoint x: 860, endPoint y: 348, distance: 114.8
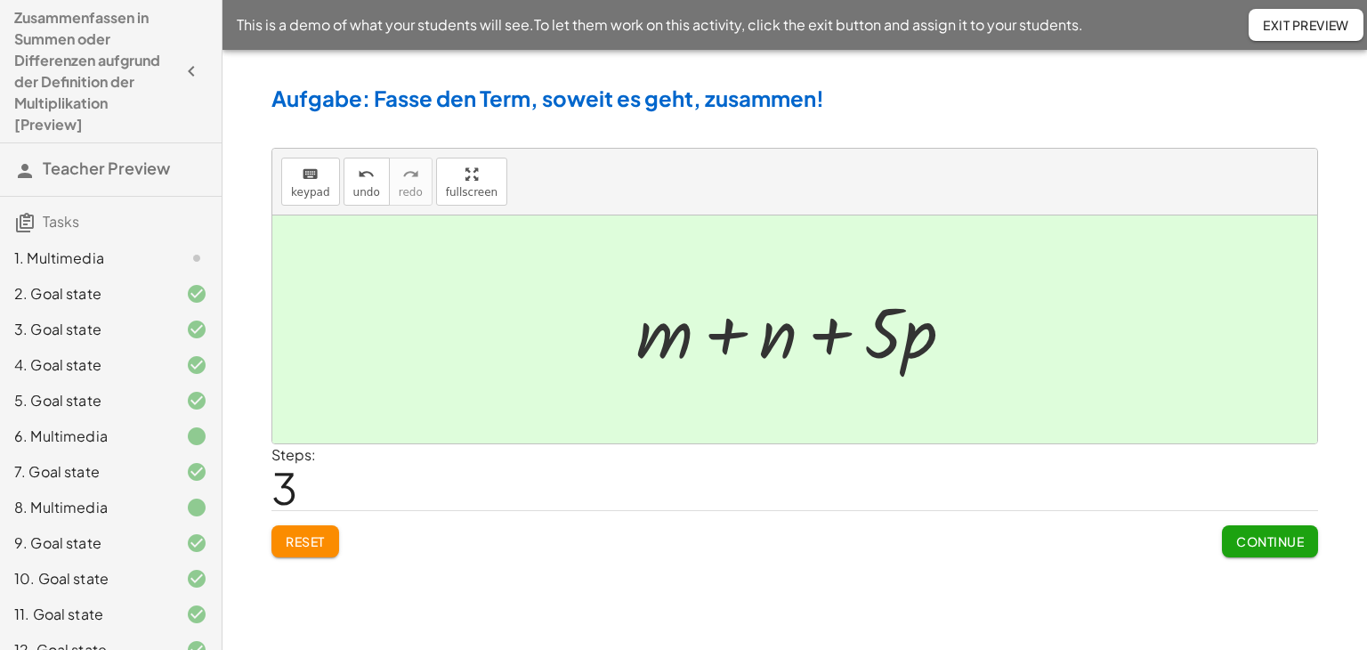
click at [1271, 544] on span "Continue" at bounding box center [1270, 541] width 68 height 16
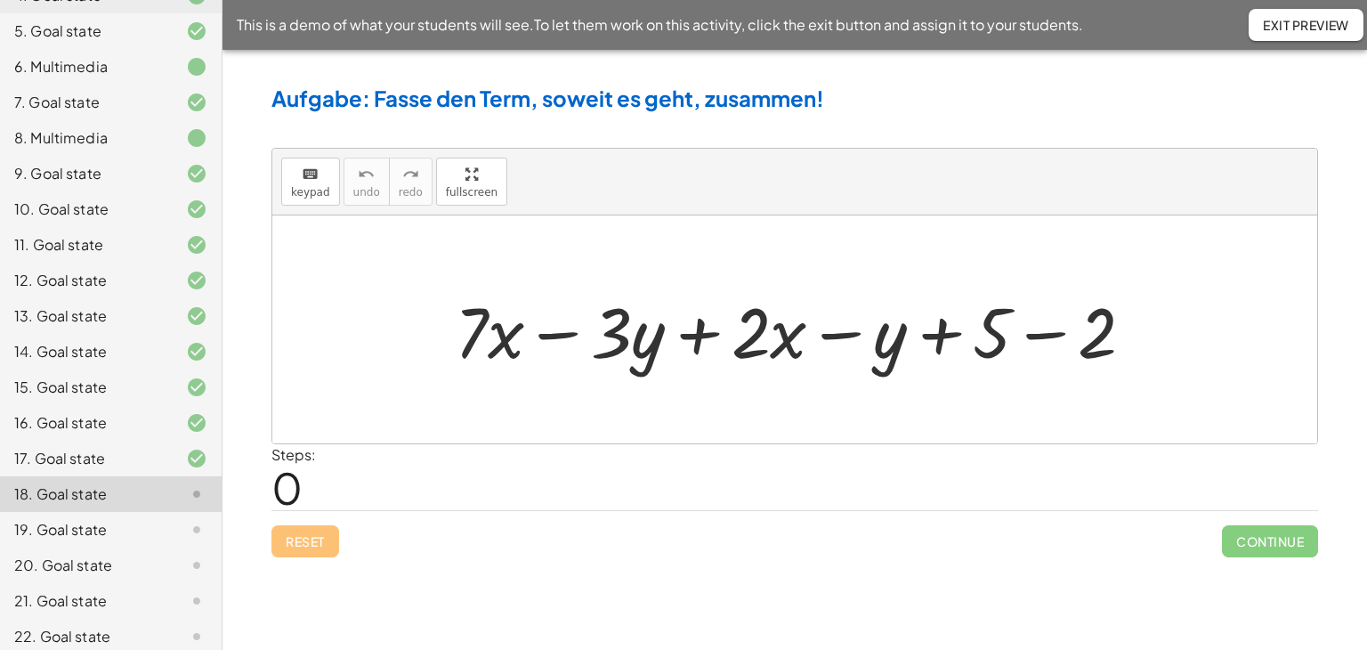
scroll to position [488, 0]
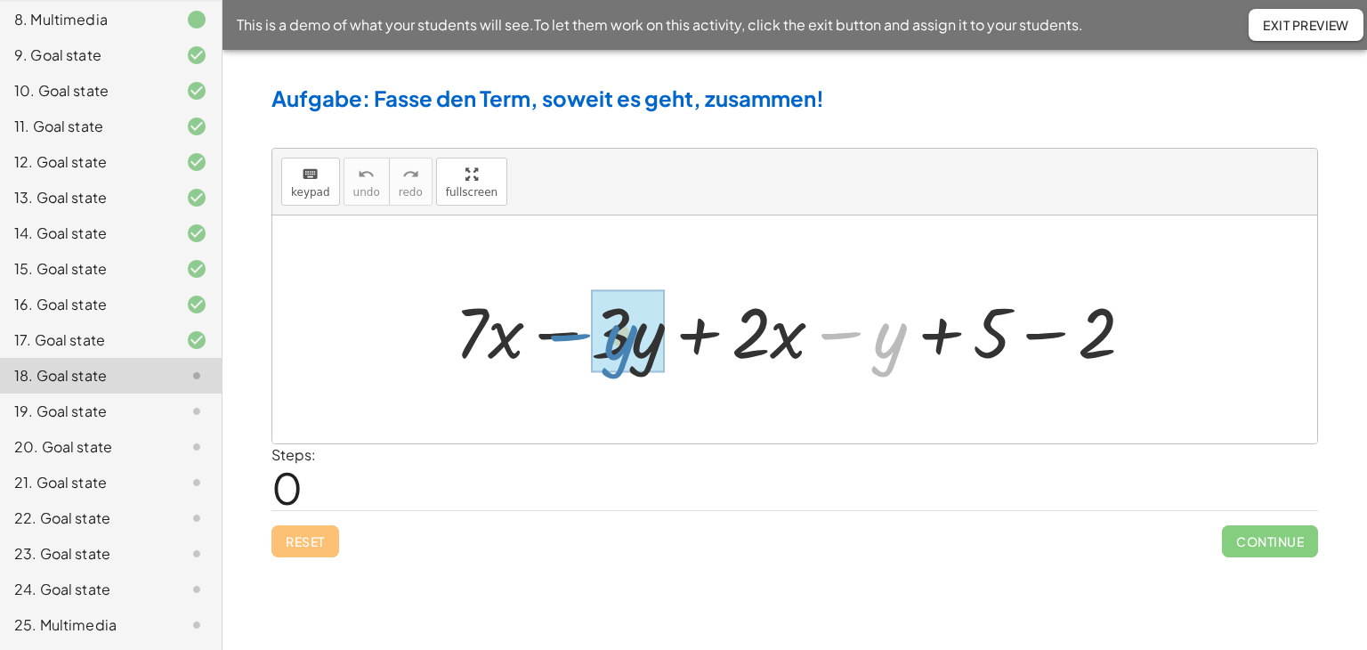
drag, startPoint x: 891, startPoint y: 338, endPoint x: 620, endPoint y: 340, distance: 270.6
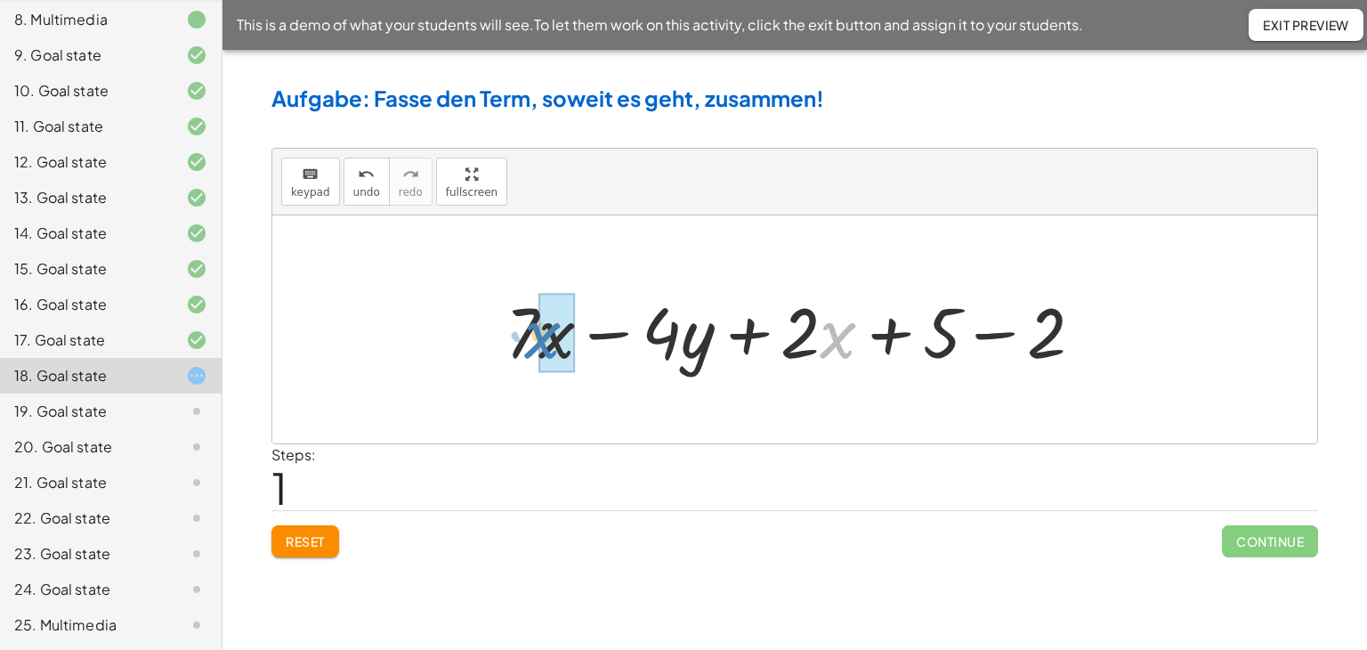
drag, startPoint x: 833, startPoint y: 339, endPoint x: 537, endPoint y: 339, distance: 296.4
click at [537, 339] on div at bounding box center [802, 330] width 610 height 92
click at [536, 339] on div at bounding box center [789, 330] width 715 height 102
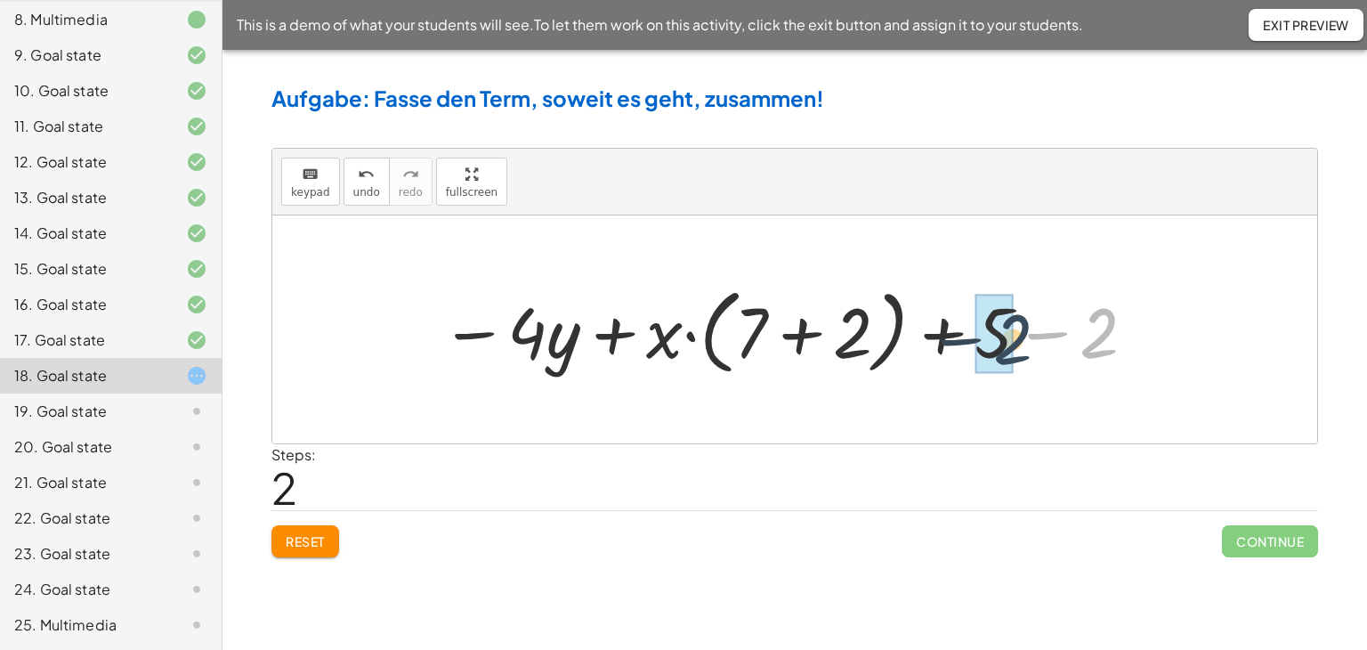
drag, startPoint x: 1091, startPoint y: 344, endPoint x: 1002, endPoint y: 351, distance: 89.2
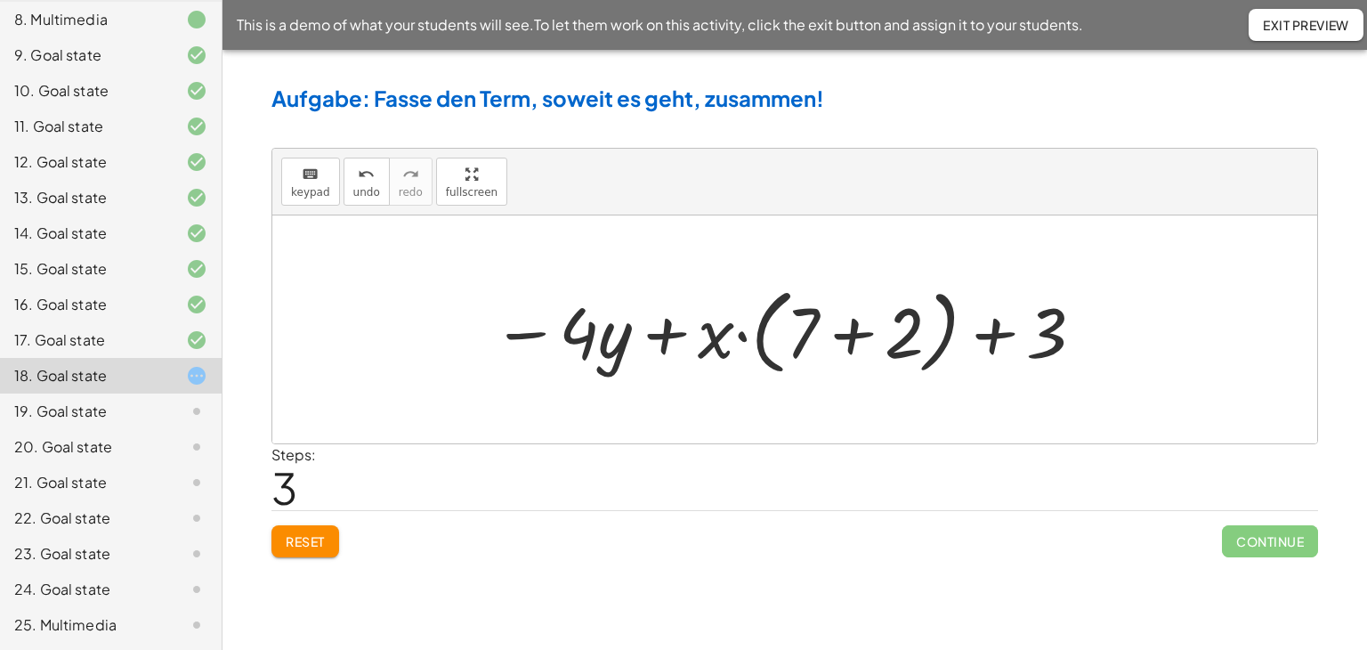
click at [892, 344] on div at bounding box center [789, 330] width 612 height 102
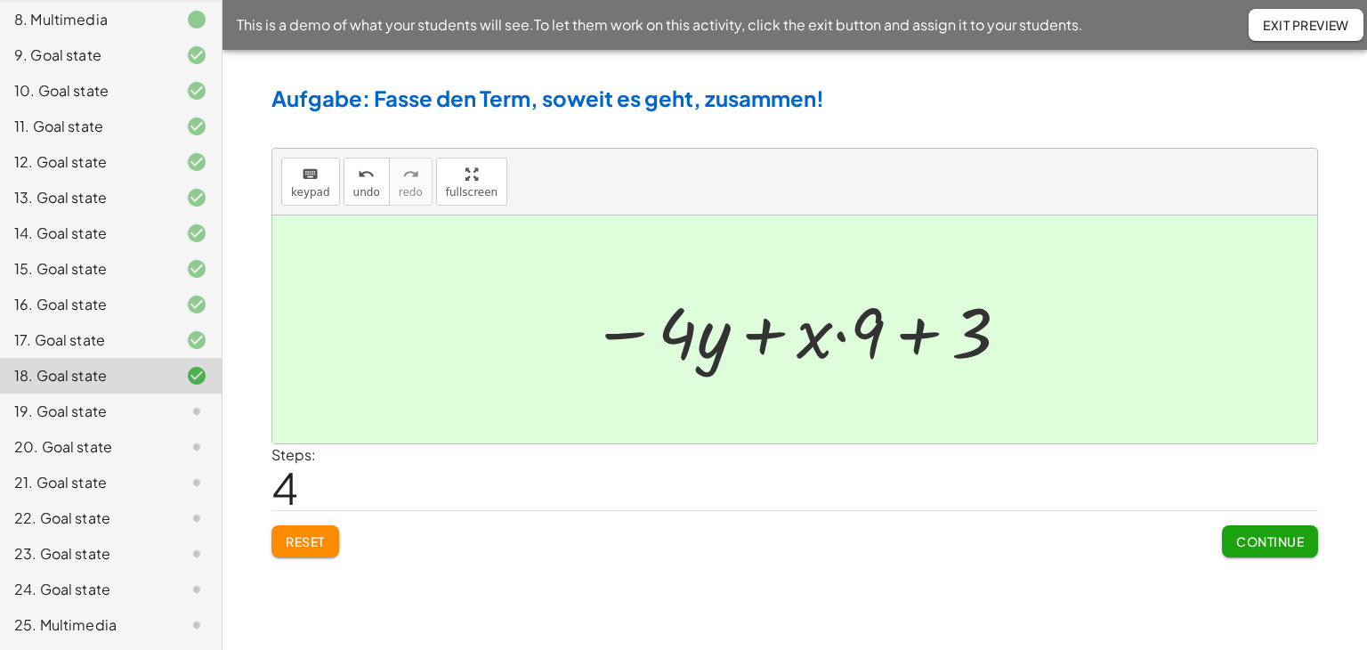
click at [1268, 543] on span "Continue" at bounding box center [1270, 541] width 68 height 16
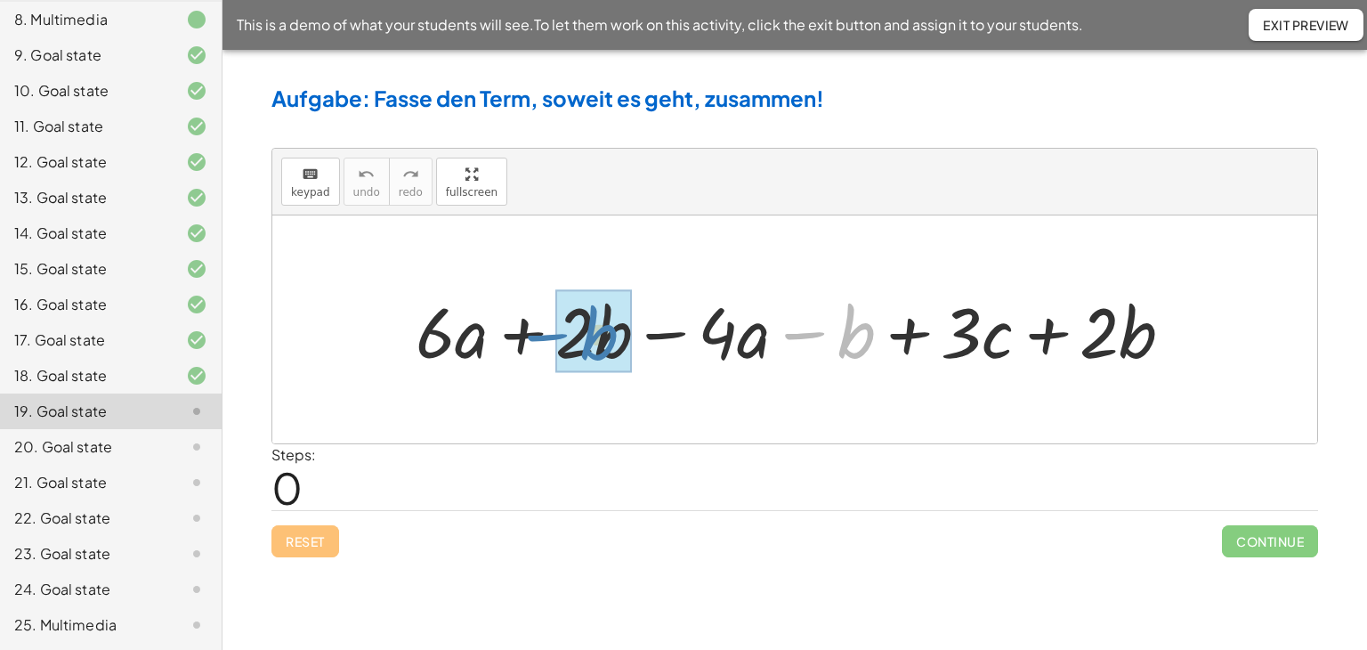
drag, startPoint x: 845, startPoint y: 352, endPoint x: 587, endPoint y: 354, distance: 258.1
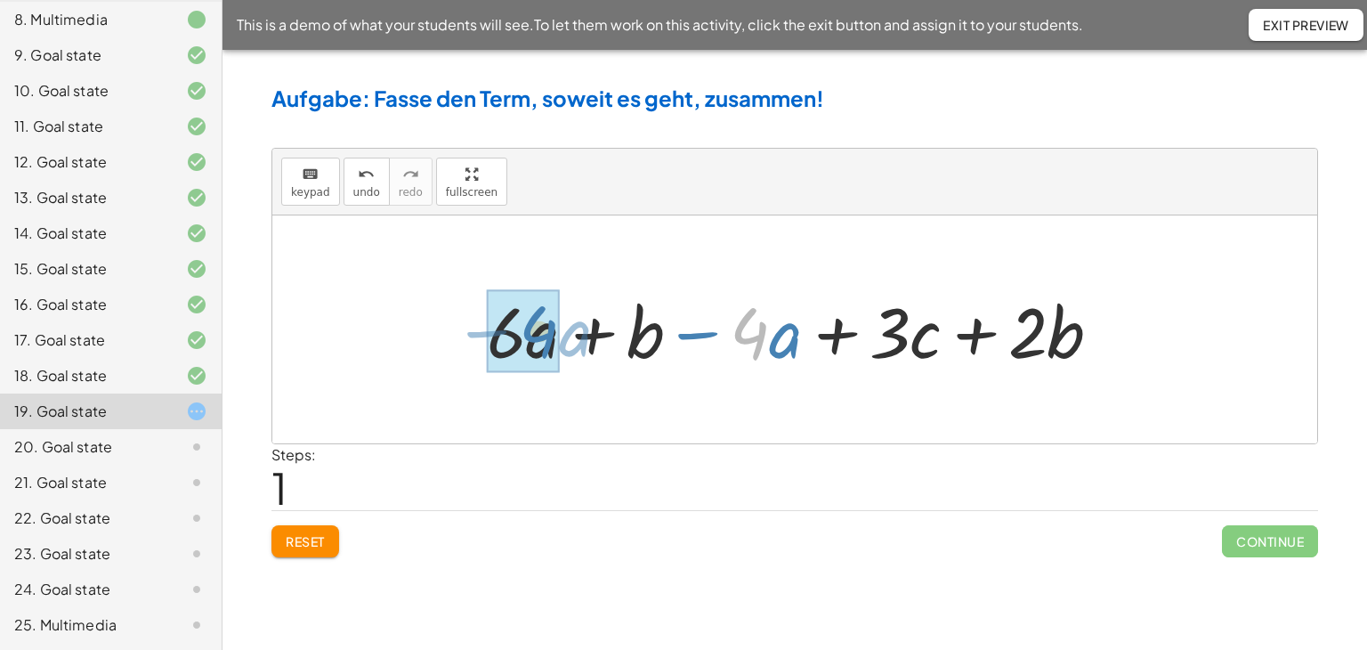
drag, startPoint x: 758, startPoint y: 343, endPoint x: 547, endPoint y: 341, distance: 210.9
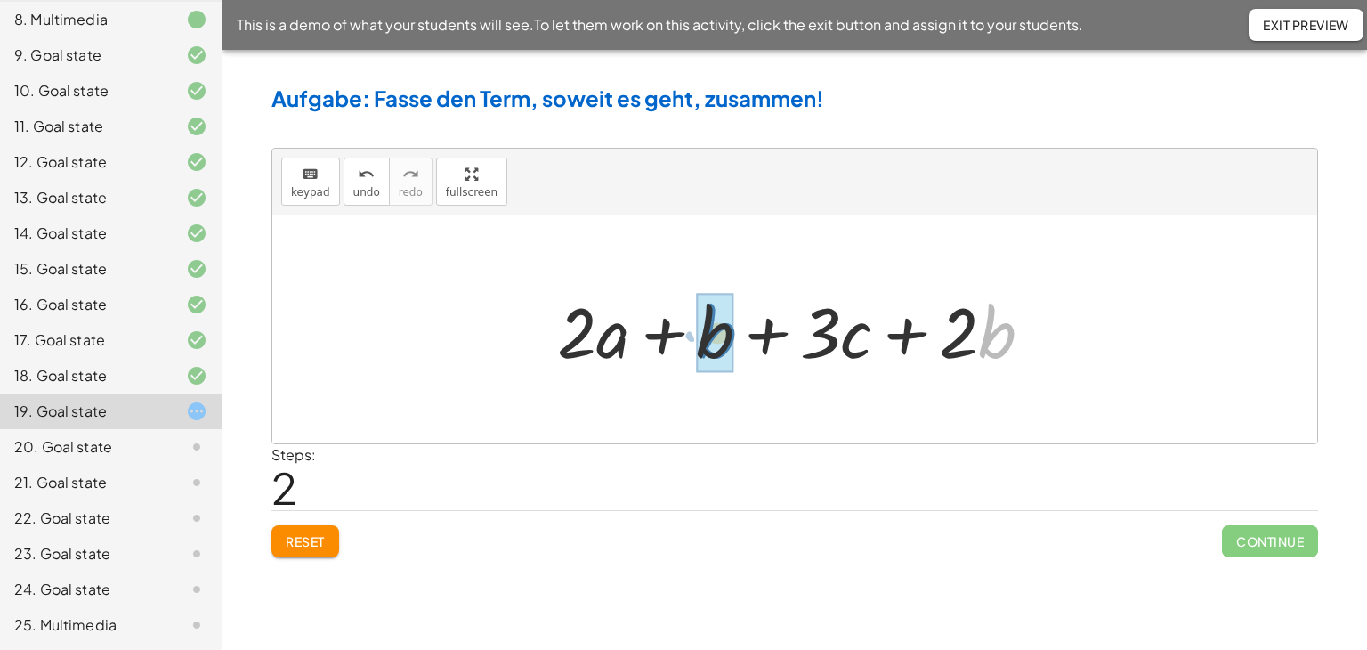
drag, startPoint x: 990, startPoint y: 345, endPoint x: 711, endPoint y: 345, distance: 278.6
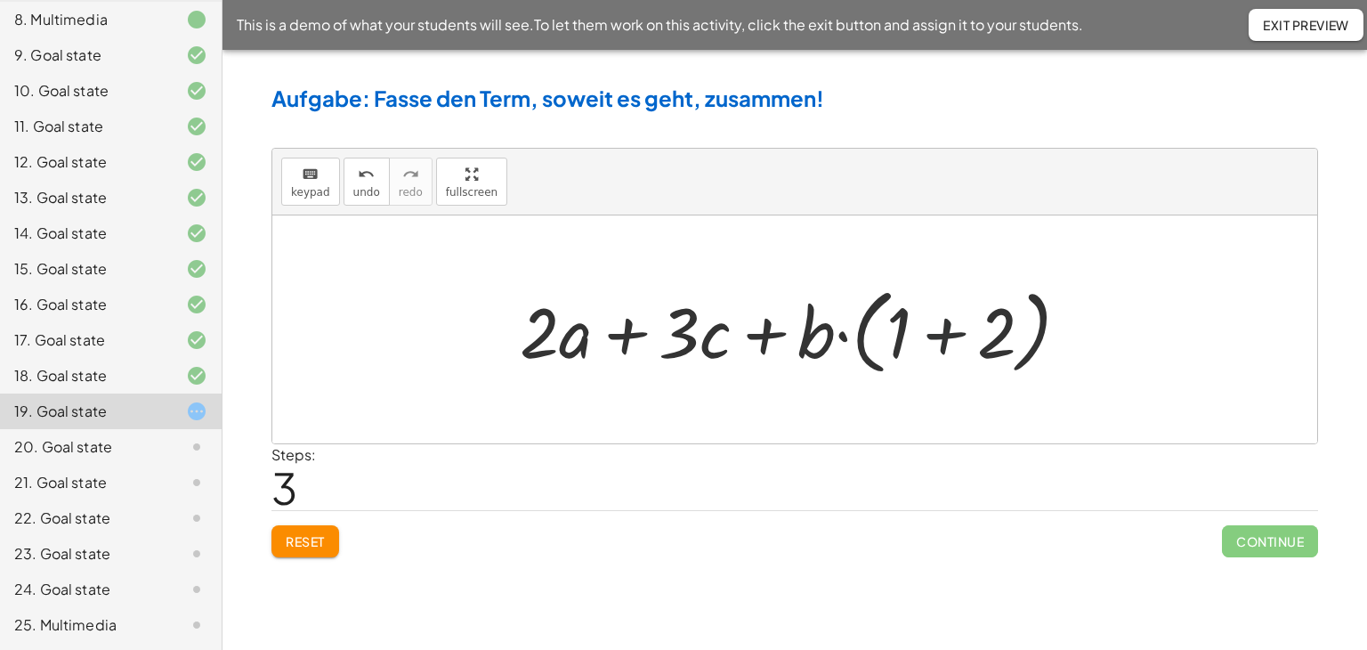
click at [934, 346] on div at bounding box center [801, 330] width 581 height 102
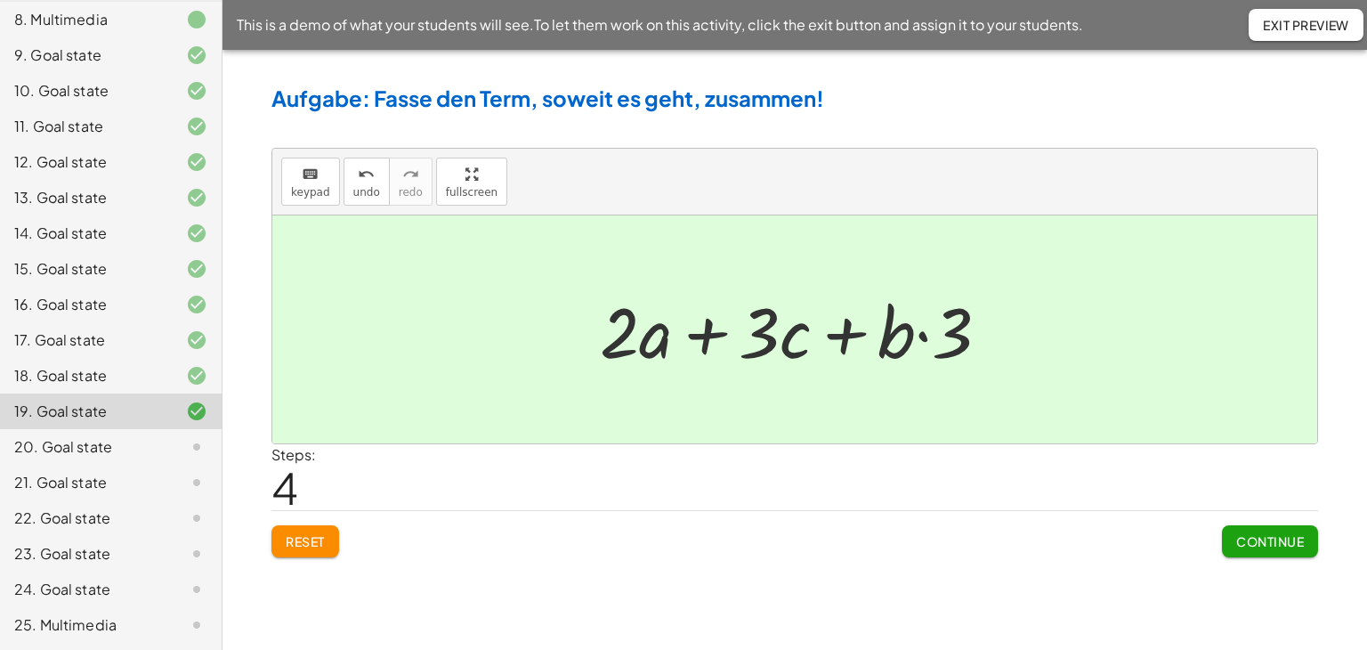
click at [1291, 538] on span "Continue" at bounding box center [1270, 541] width 68 height 16
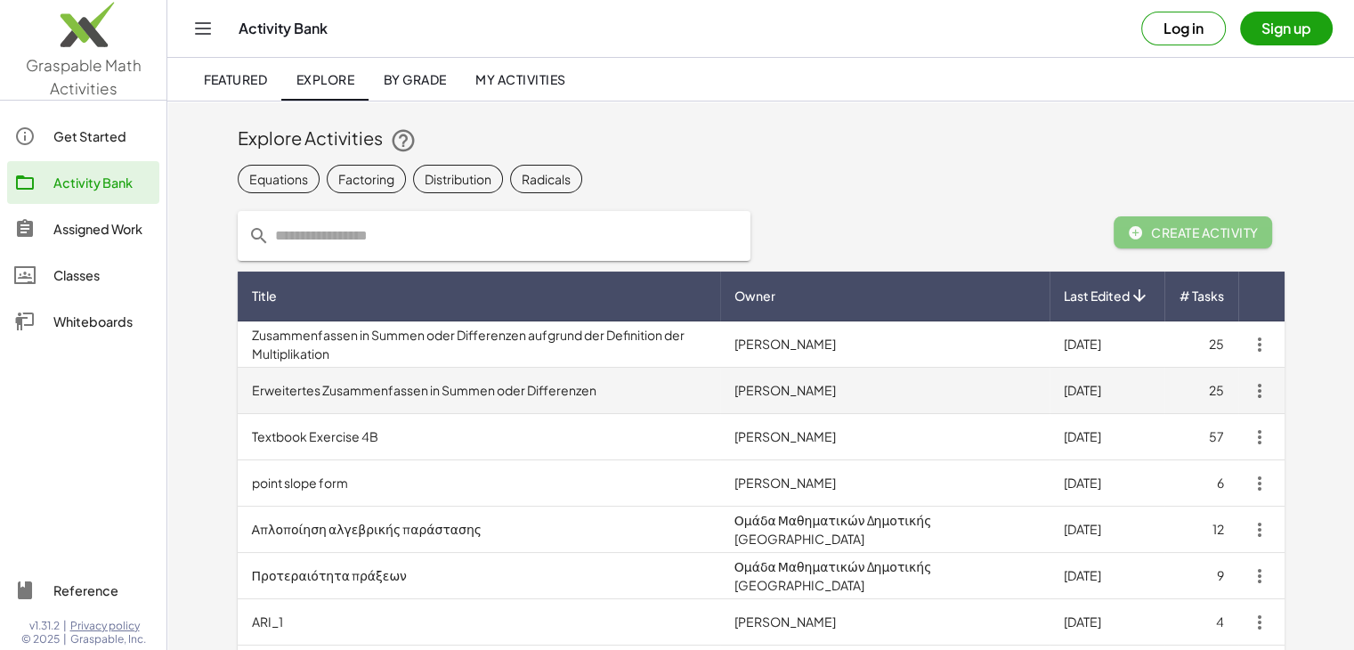
click at [456, 384] on td "Erweitertes Zusammenfassen in Summen oder Differenzen" at bounding box center [479, 391] width 482 height 46
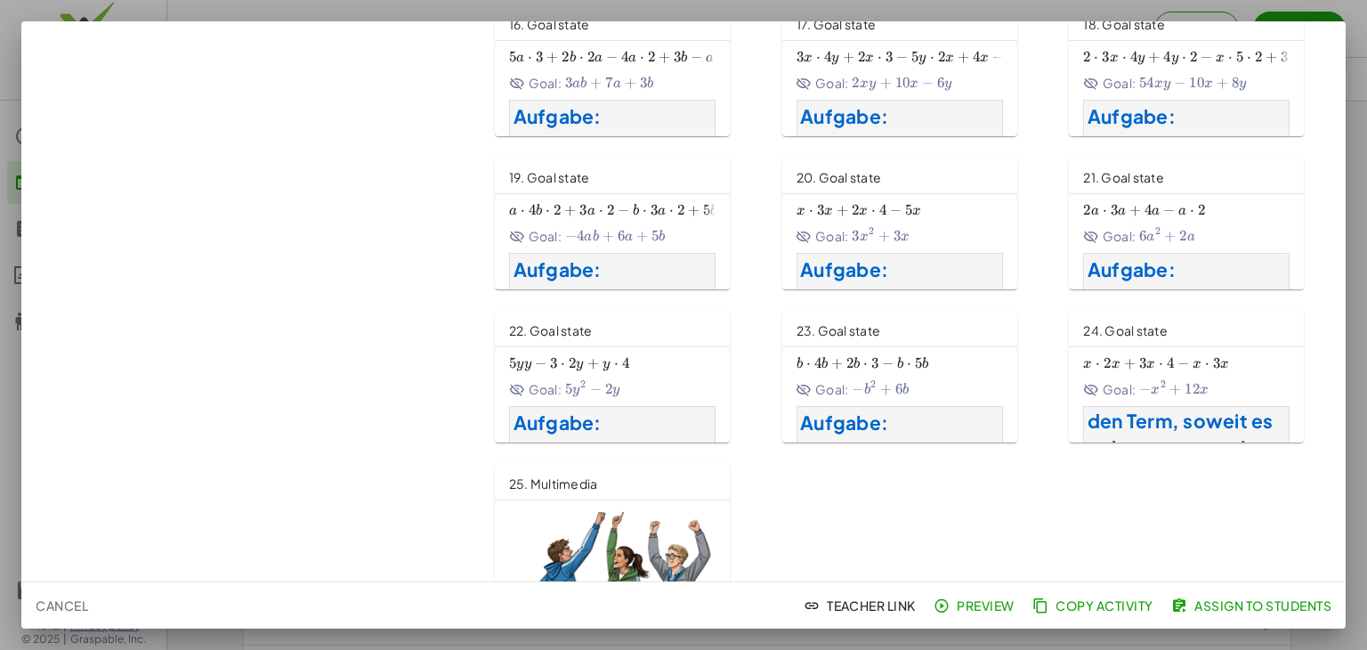
scroll to position [872, 0]
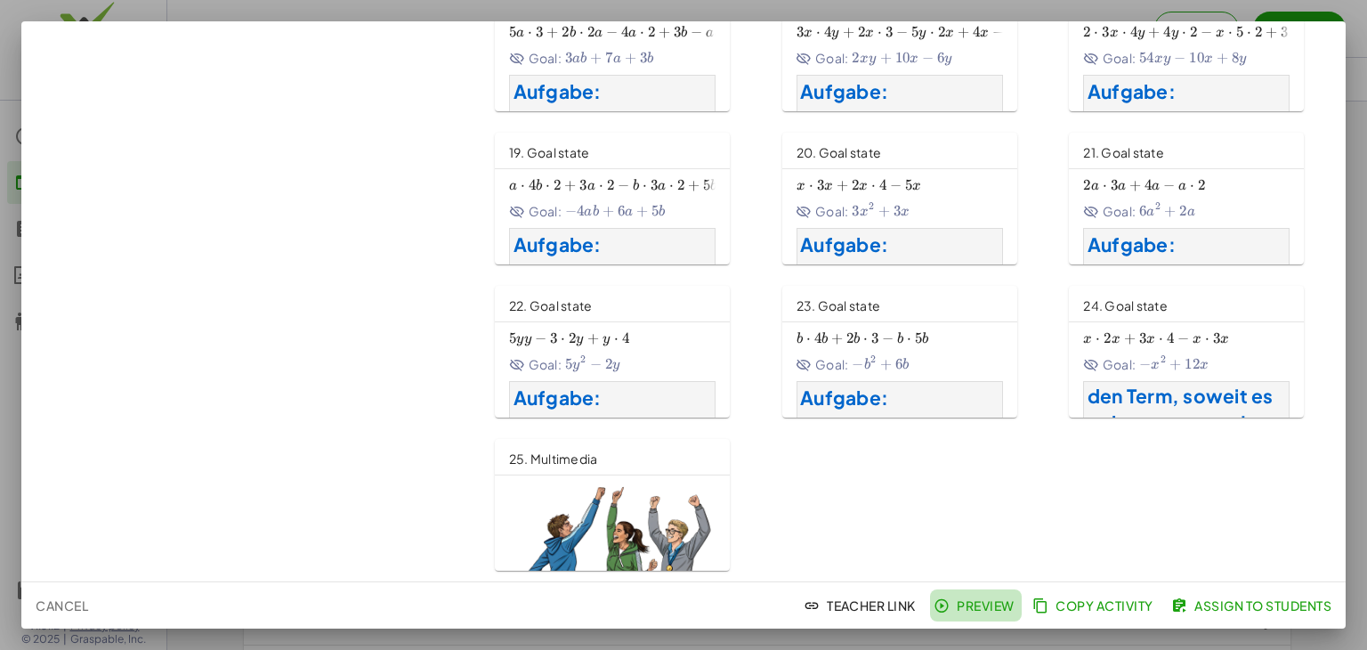
click at [974, 601] on span "Preview" at bounding box center [975, 605] width 77 height 16
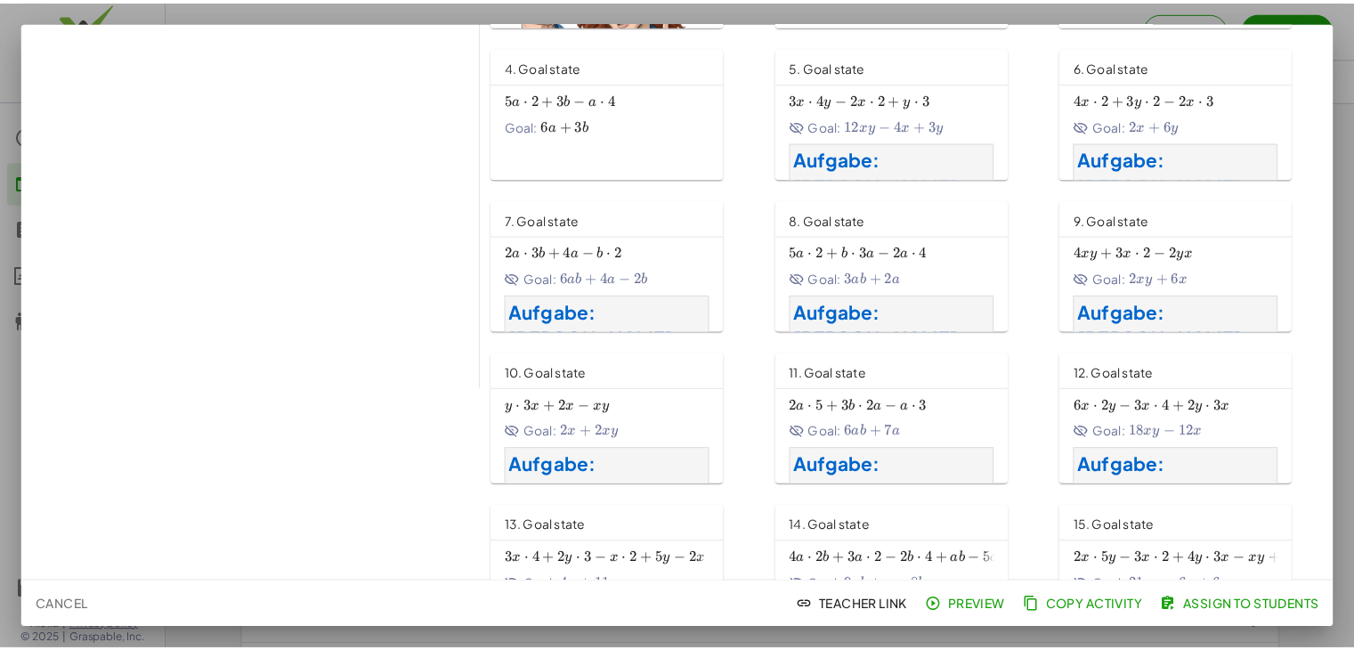
scroll to position [0, 0]
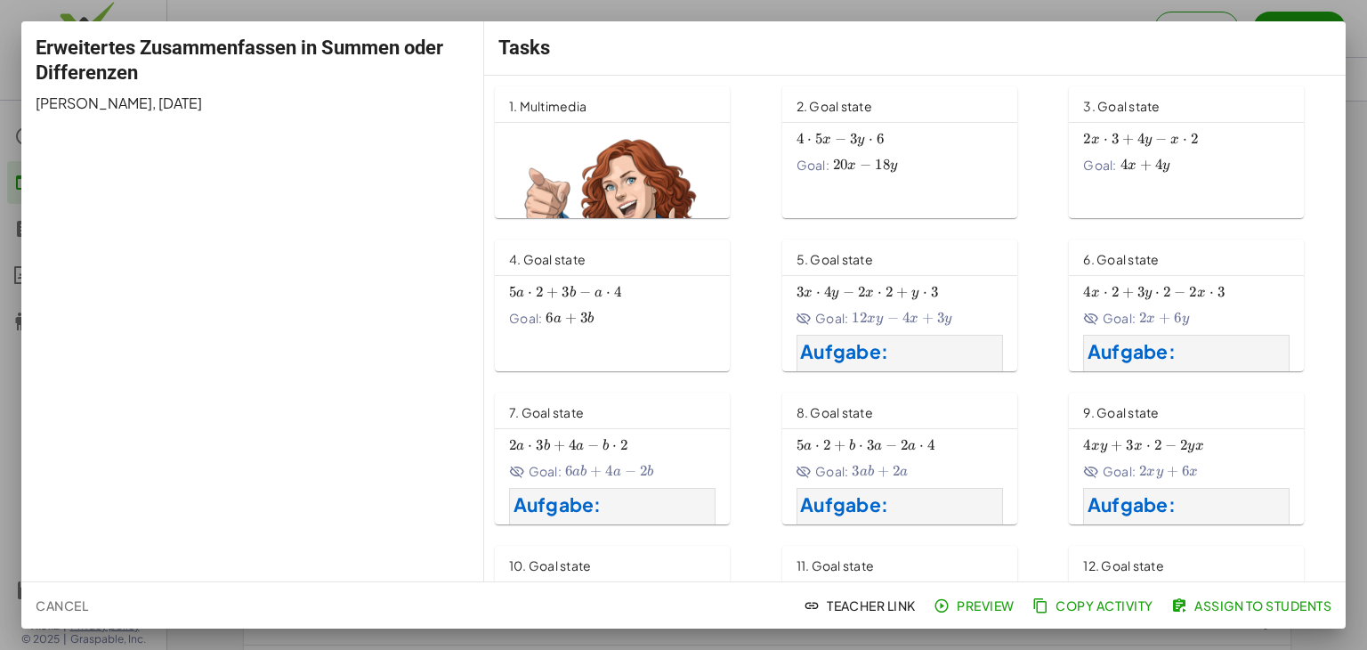
click at [1353, 36] on div at bounding box center [683, 325] width 1367 height 650
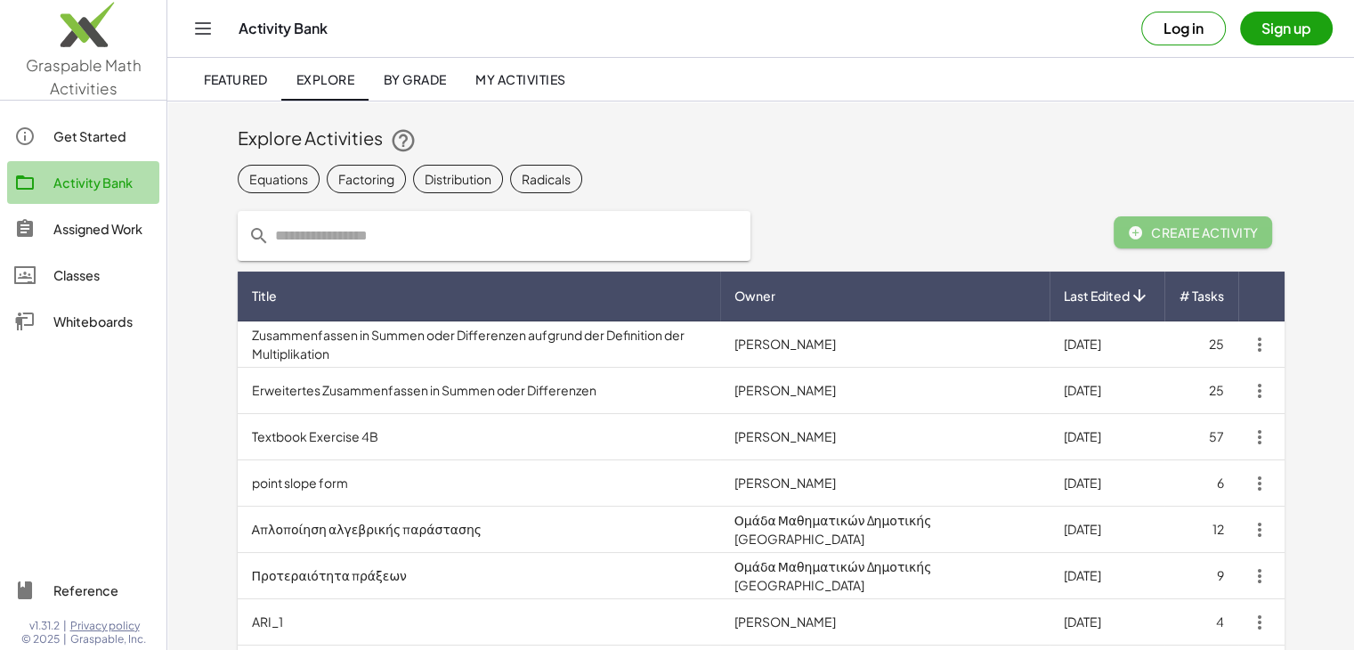
click at [86, 180] on div "Activity Bank" at bounding box center [102, 182] width 99 height 21
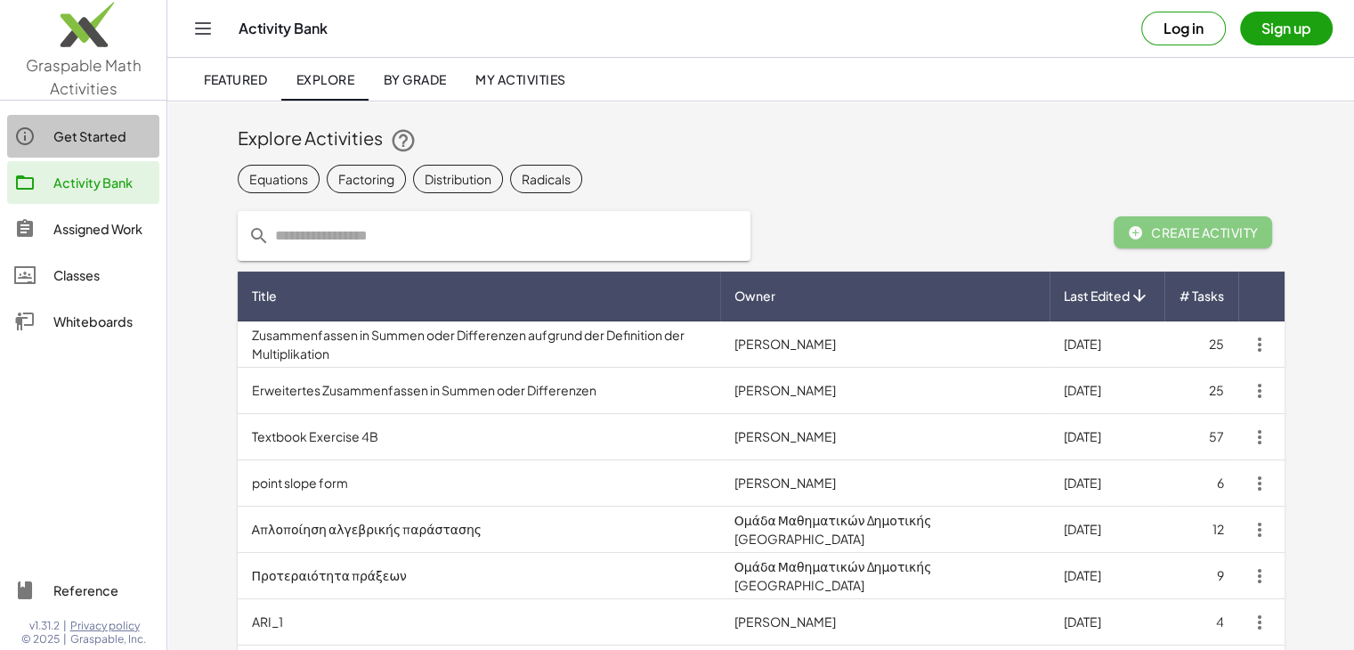
click at [90, 135] on div "Get Started" at bounding box center [102, 135] width 99 height 21
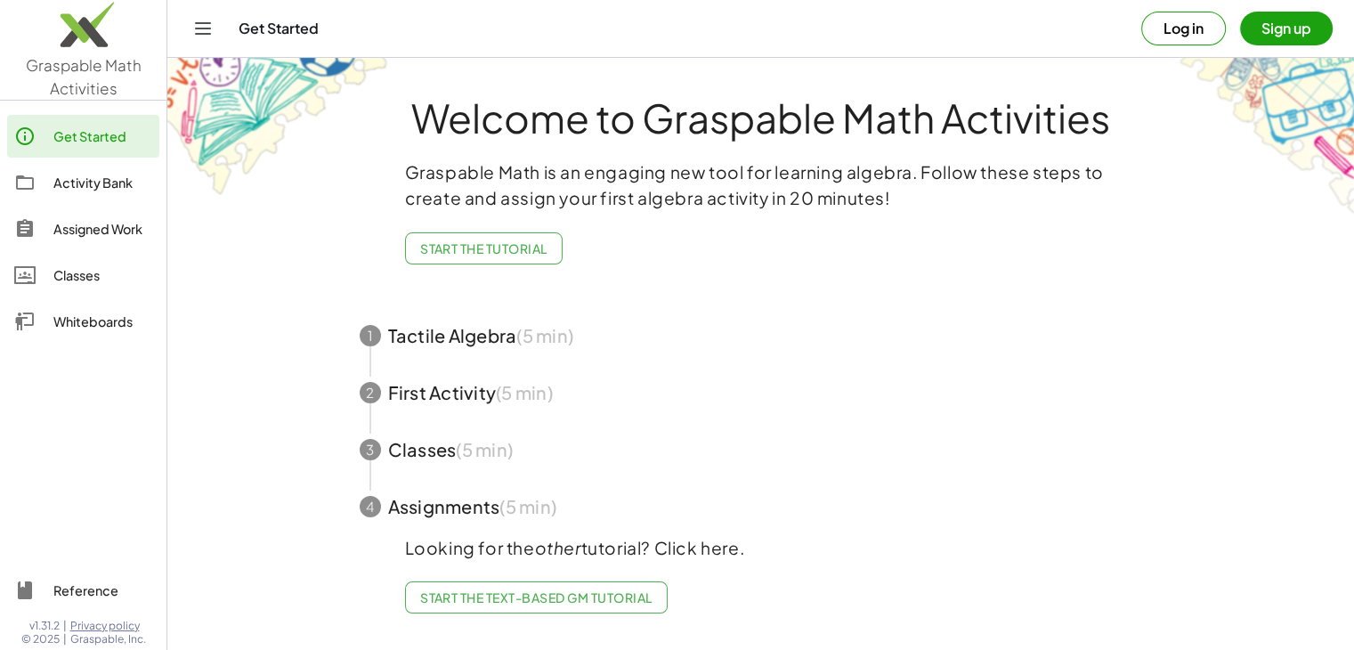
click at [538, 602] on span "Start the Text-based GM Tutorial" at bounding box center [536, 597] width 232 height 16
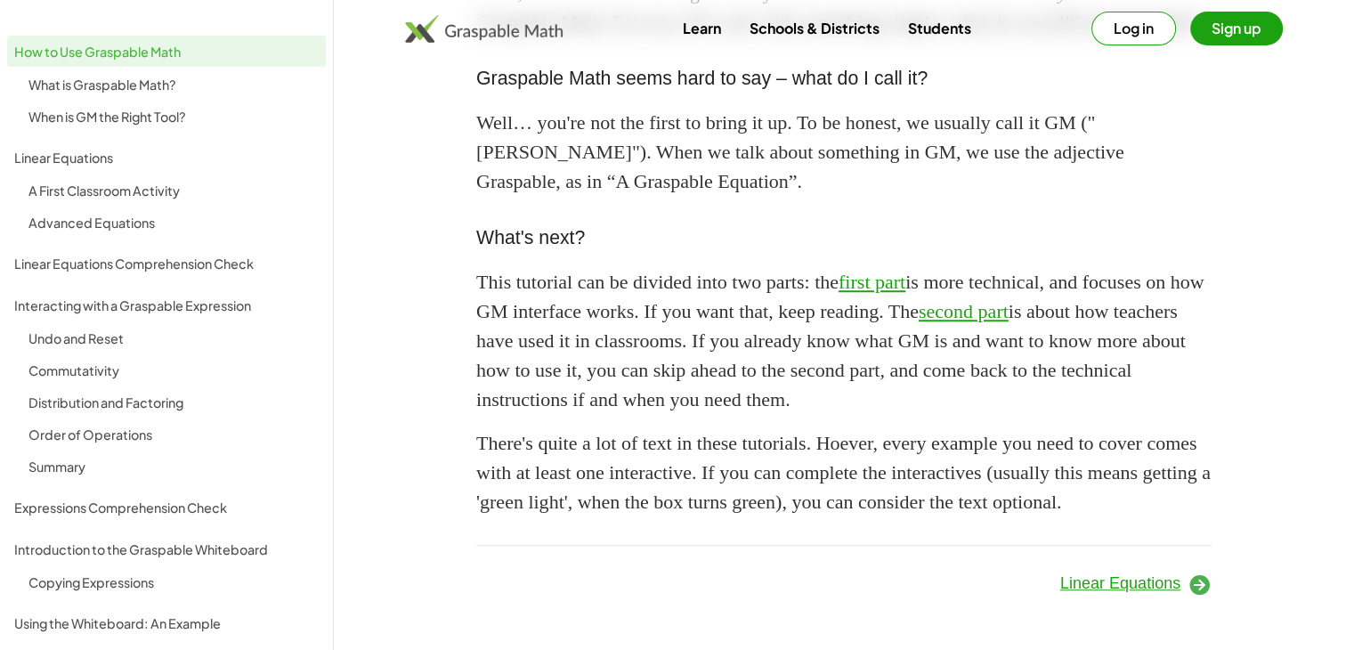
scroll to position [1635, 0]
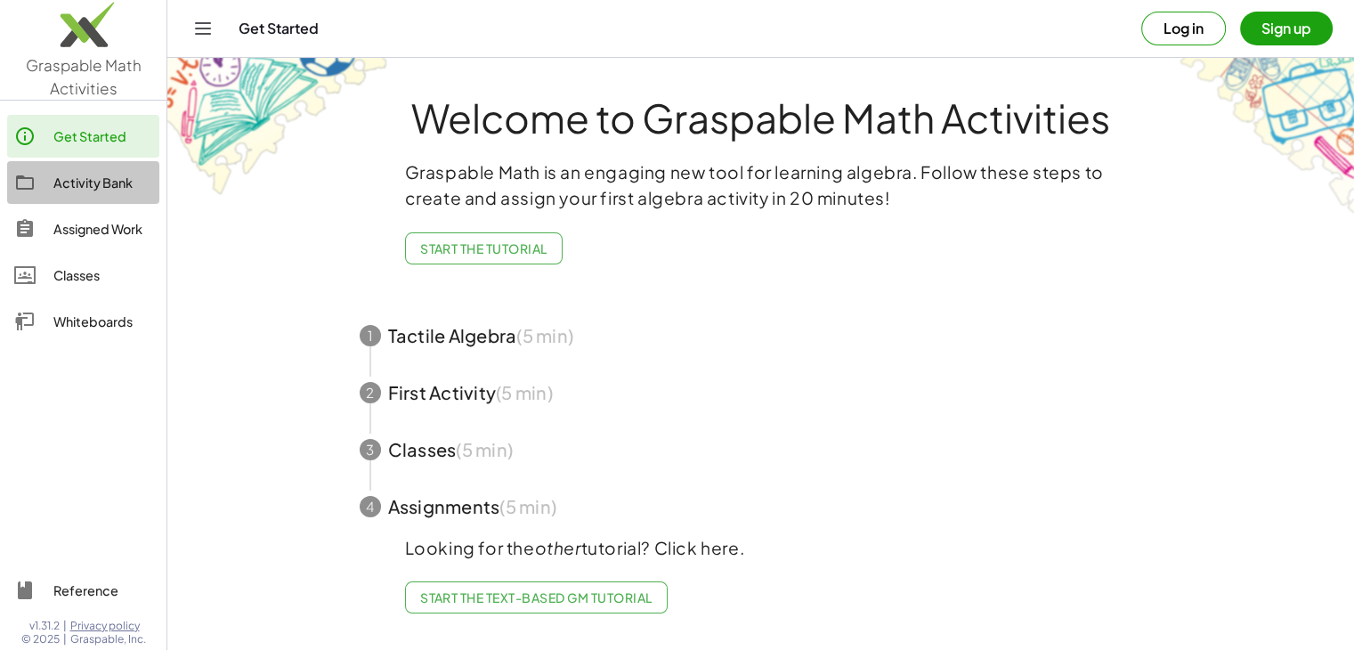
click at [73, 179] on div "Activity Bank" at bounding box center [102, 182] width 99 height 21
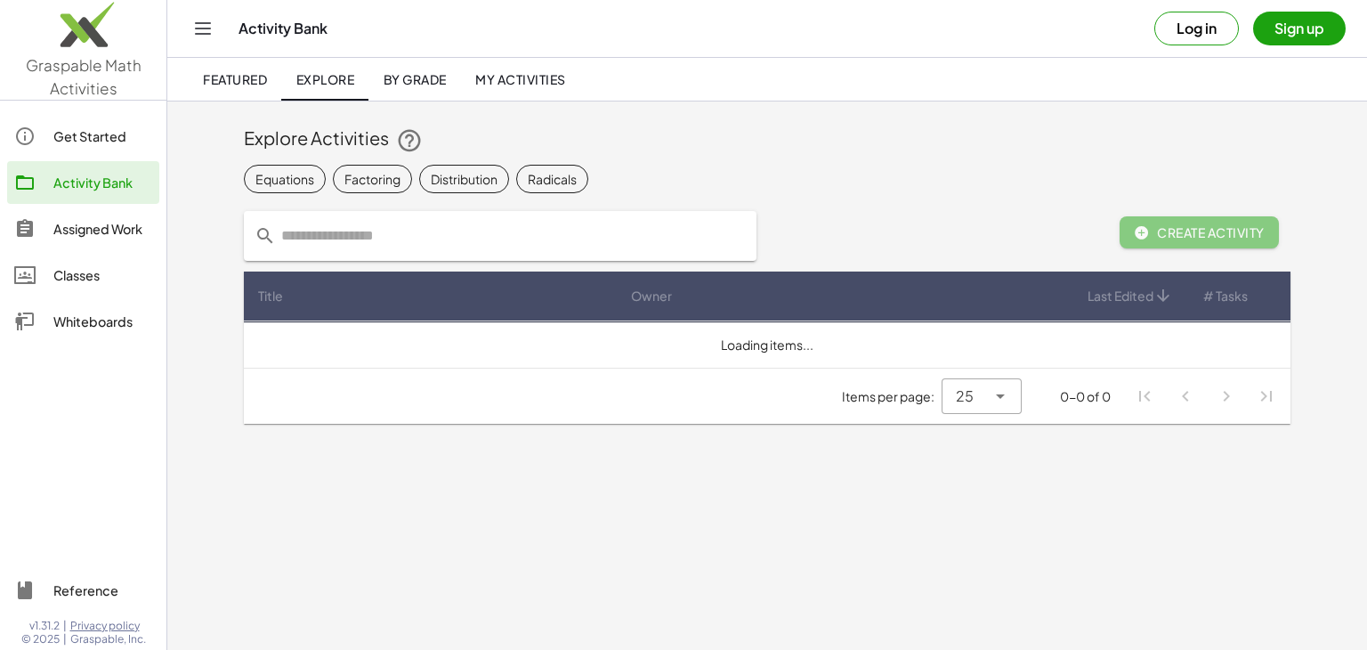
click at [78, 232] on div "Assigned Work" at bounding box center [102, 228] width 99 height 21
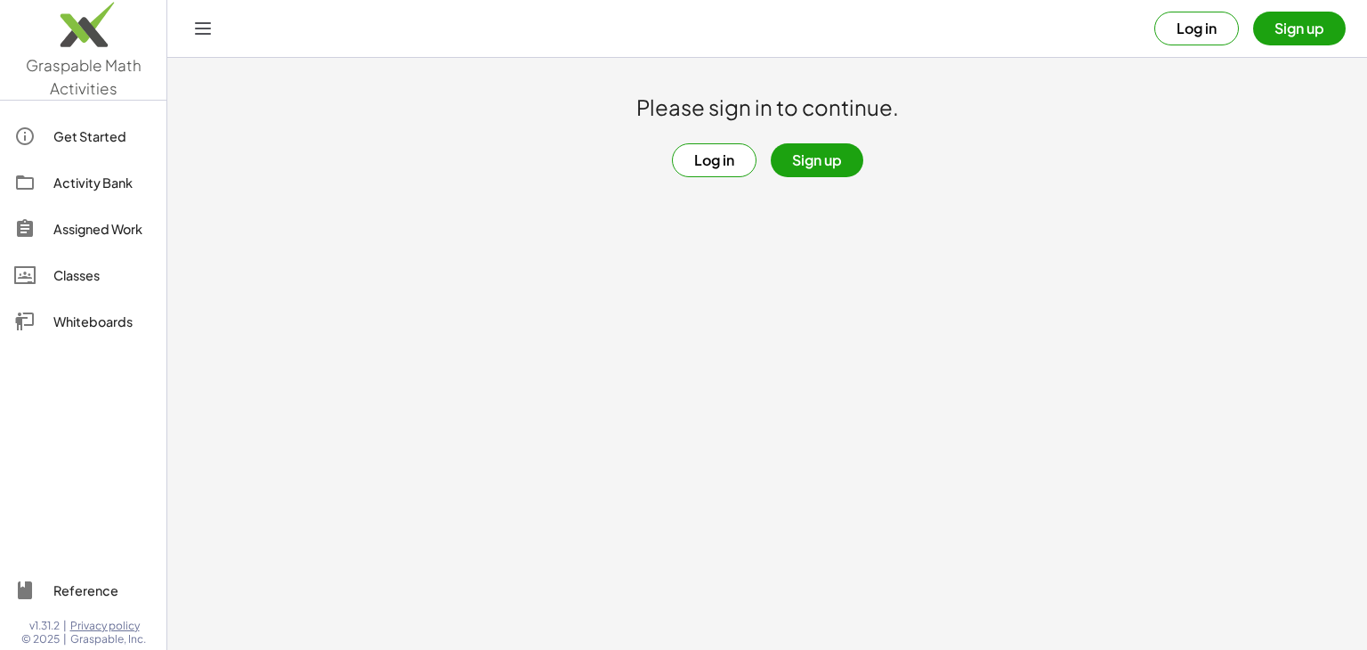
click at [53, 219] on div "Assigned Work" at bounding box center [102, 228] width 99 height 21
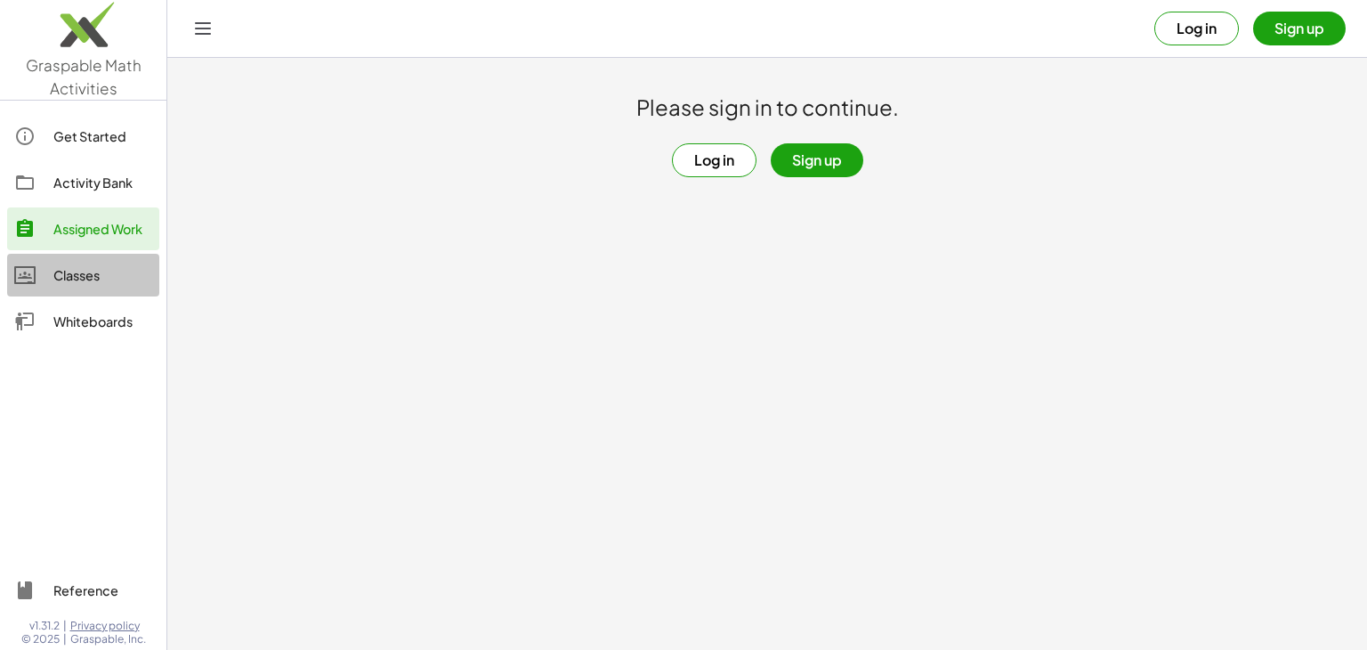
click at [81, 278] on div "Classes" at bounding box center [102, 274] width 99 height 21
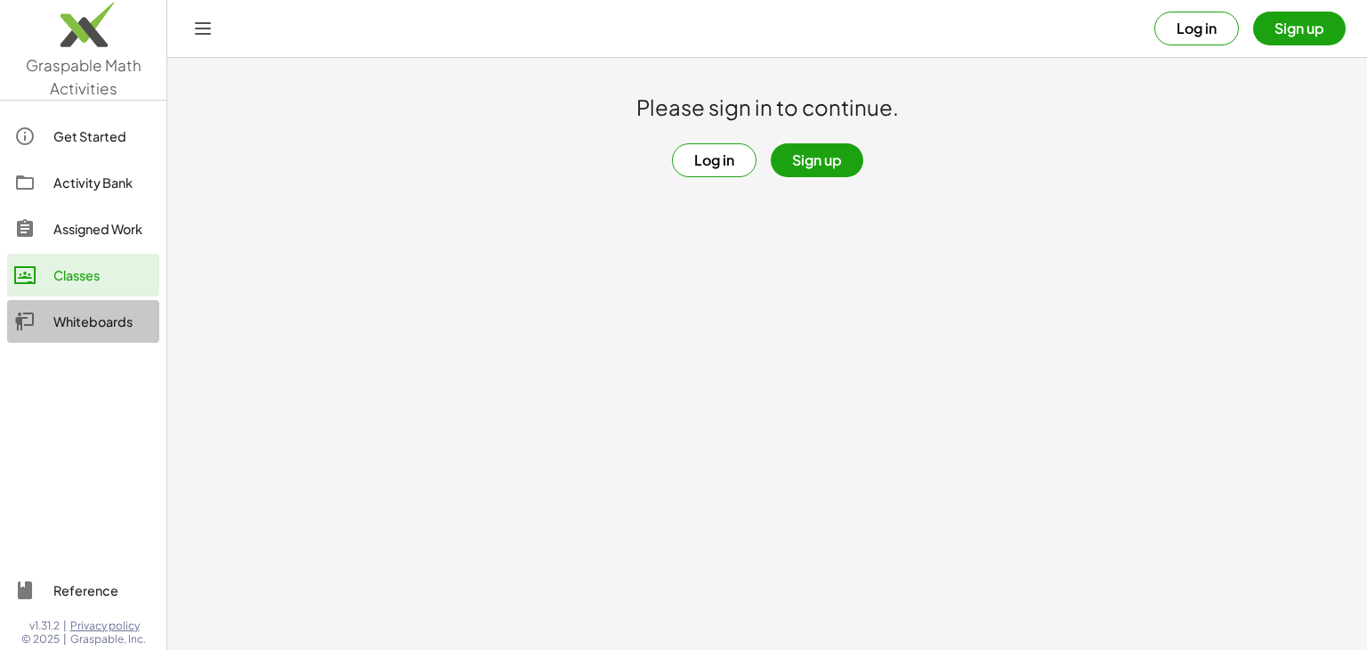
click at [87, 325] on div "Whiteboards" at bounding box center [102, 321] width 99 height 21
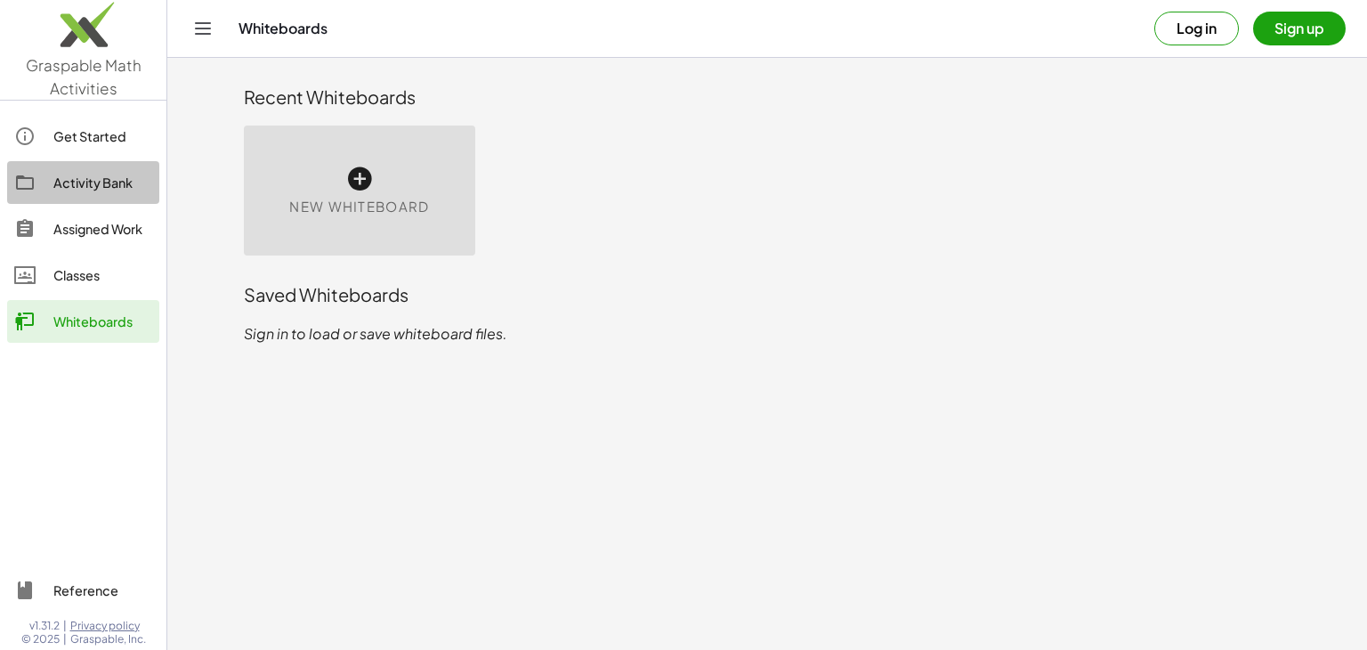
click at [100, 190] on div "Activity Bank" at bounding box center [102, 182] width 99 height 21
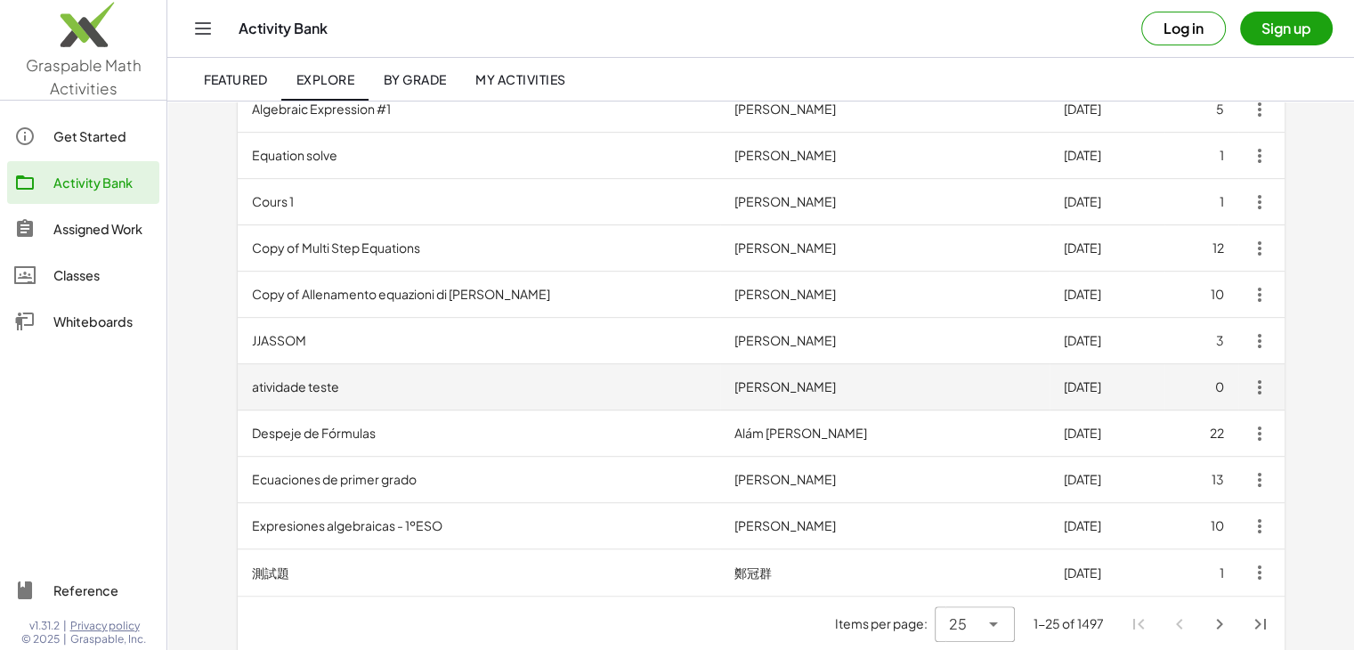
scroll to position [894, 0]
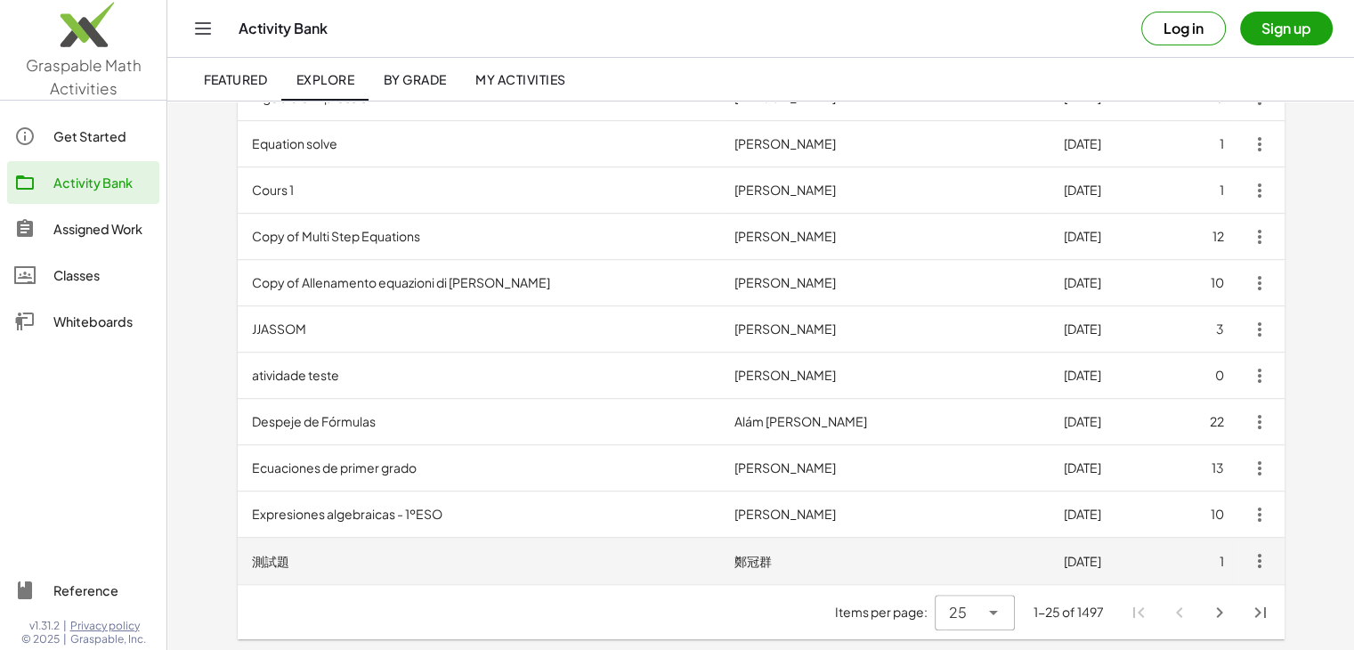
click at [279, 565] on td "測試題" at bounding box center [479, 561] width 482 height 46
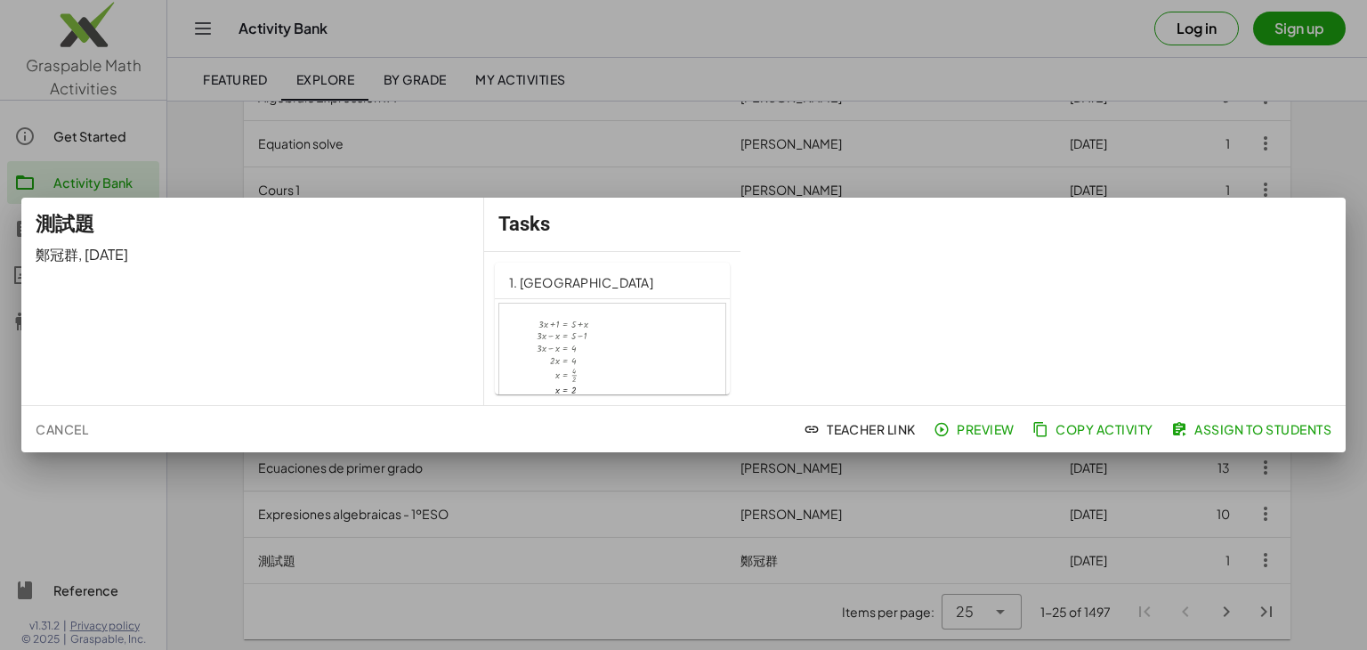
click at [905, 328] on div "測試題 鄭冠群 , 22/5/2568 Tasks 1. Canvas + · 3 · x + 1 = + 5 + x + · 3 · x − x = + 5…" at bounding box center [683, 301] width 1324 height 207
click at [608, 329] on div at bounding box center [612, 367] width 226 height 128
click at [1346, 139] on div at bounding box center [683, 325] width 1367 height 650
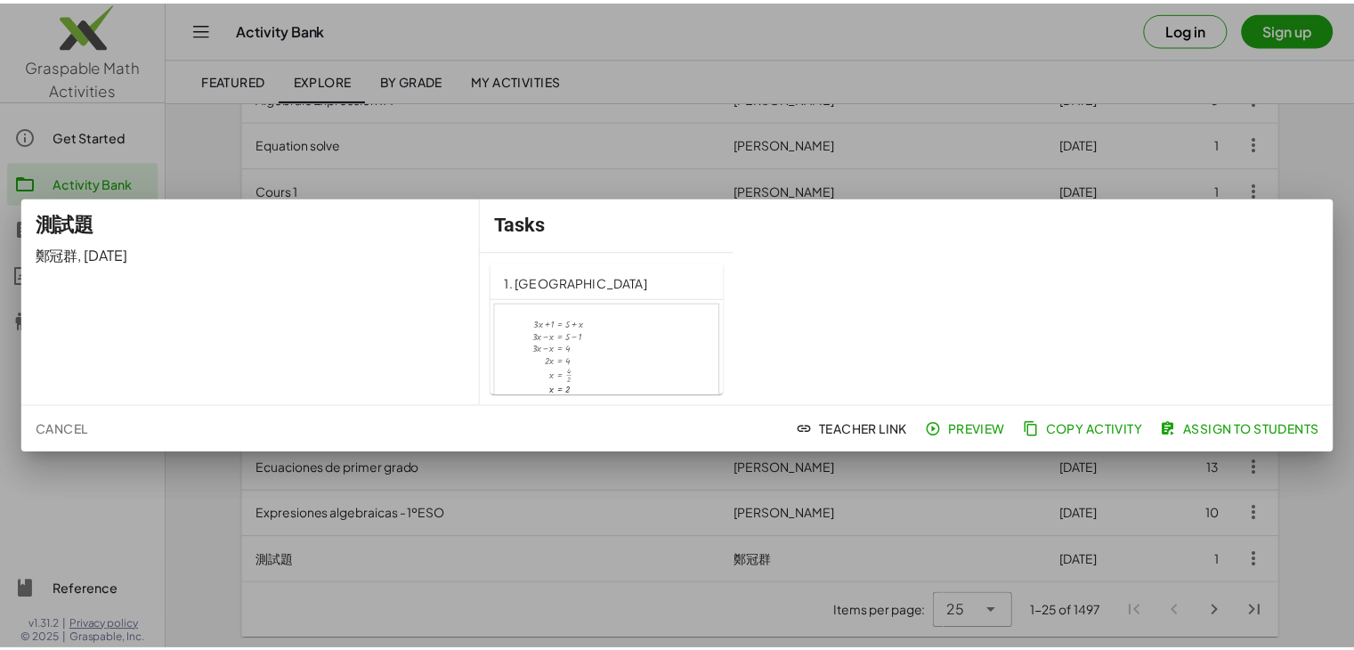
scroll to position [894, 0]
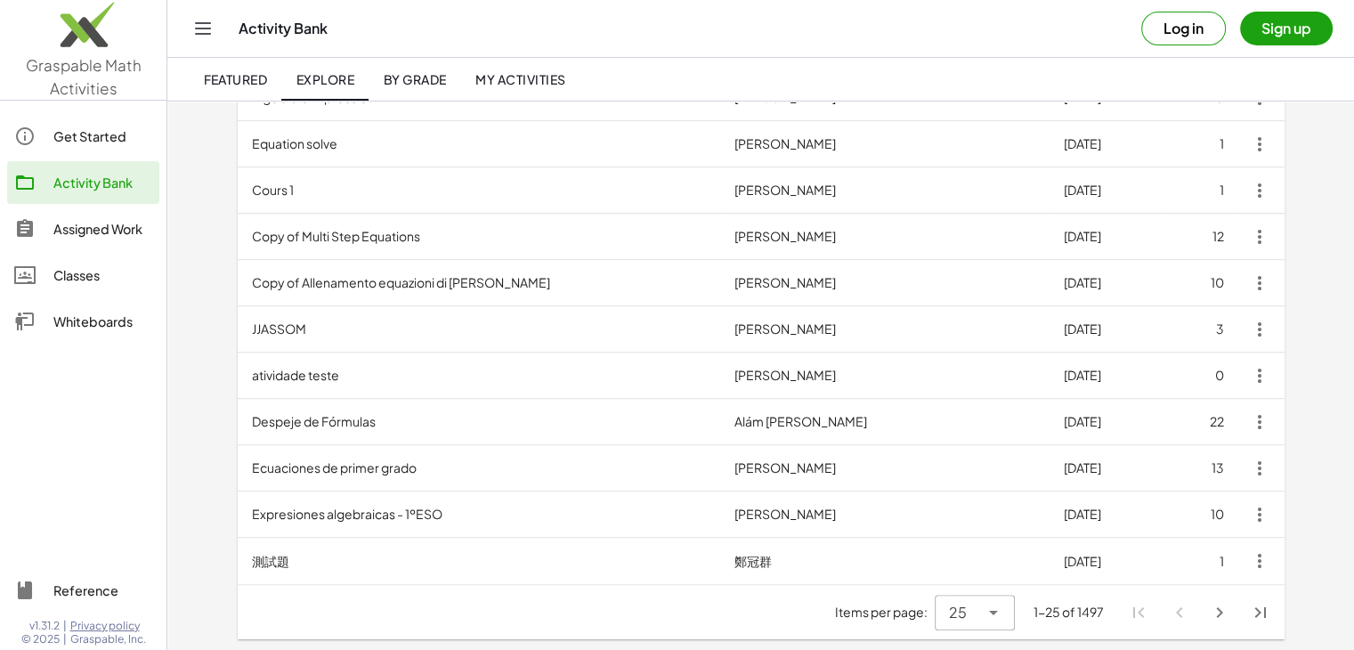
click at [62, 143] on div "Get Started" at bounding box center [102, 135] width 99 height 21
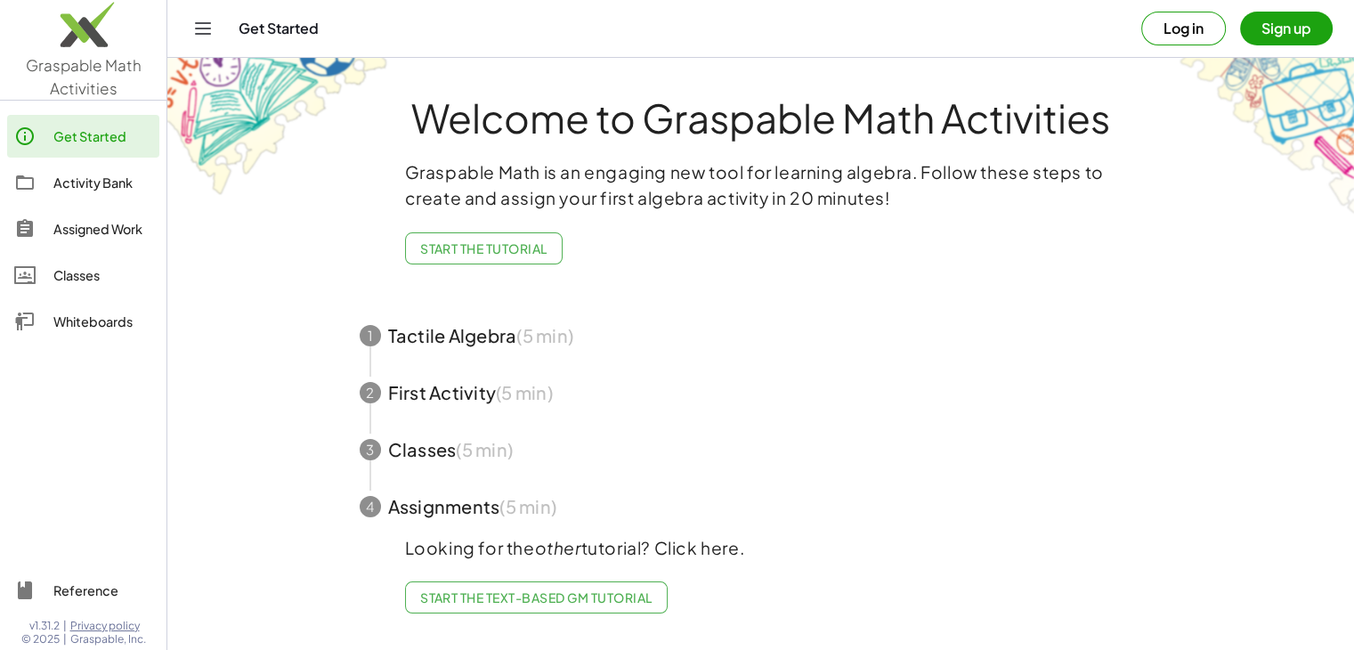
click at [65, 168] on link "Activity Bank" at bounding box center [83, 182] width 152 height 43
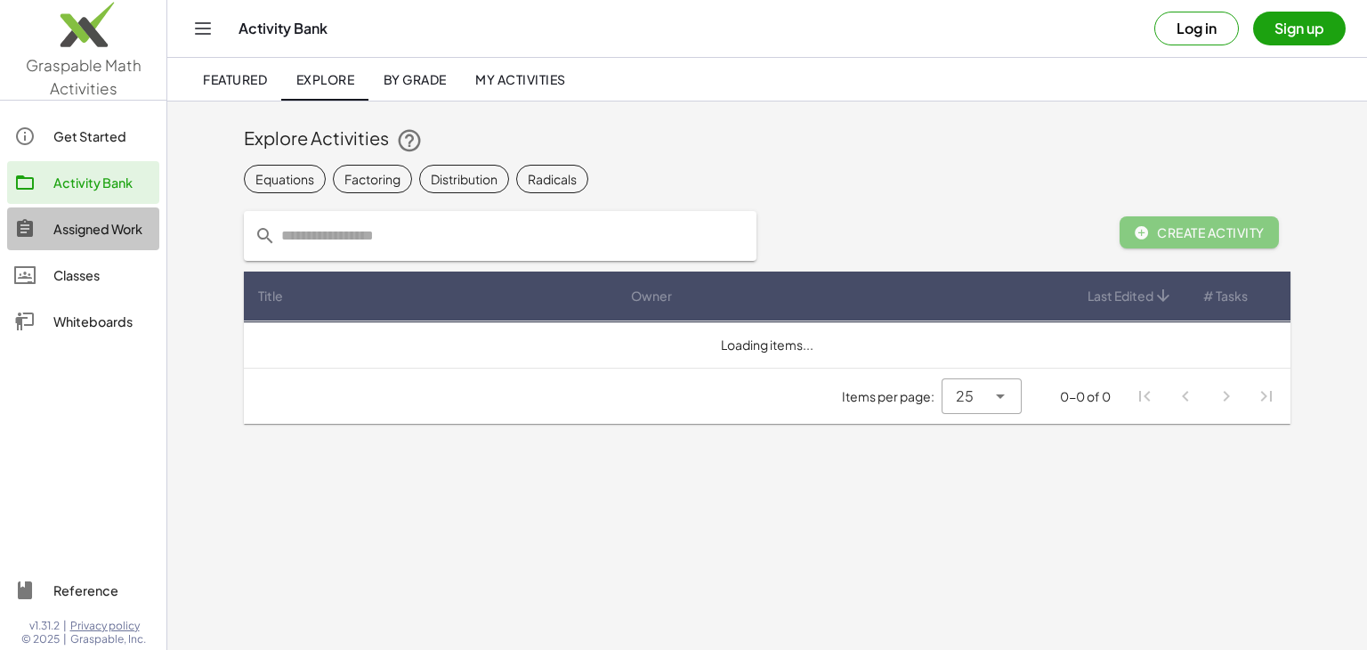
click at [78, 230] on div "Assigned Work" at bounding box center [102, 228] width 99 height 21
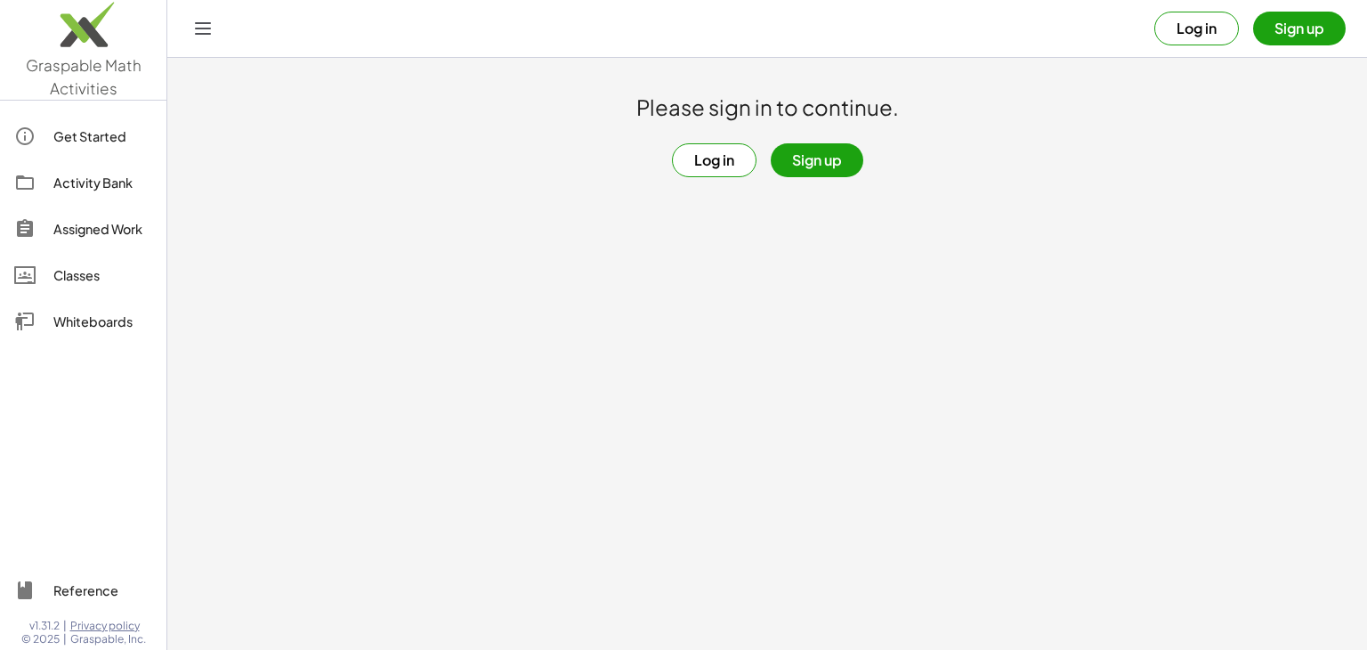
click at [85, 229] on div "Assigned Work" at bounding box center [102, 228] width 99 height 21
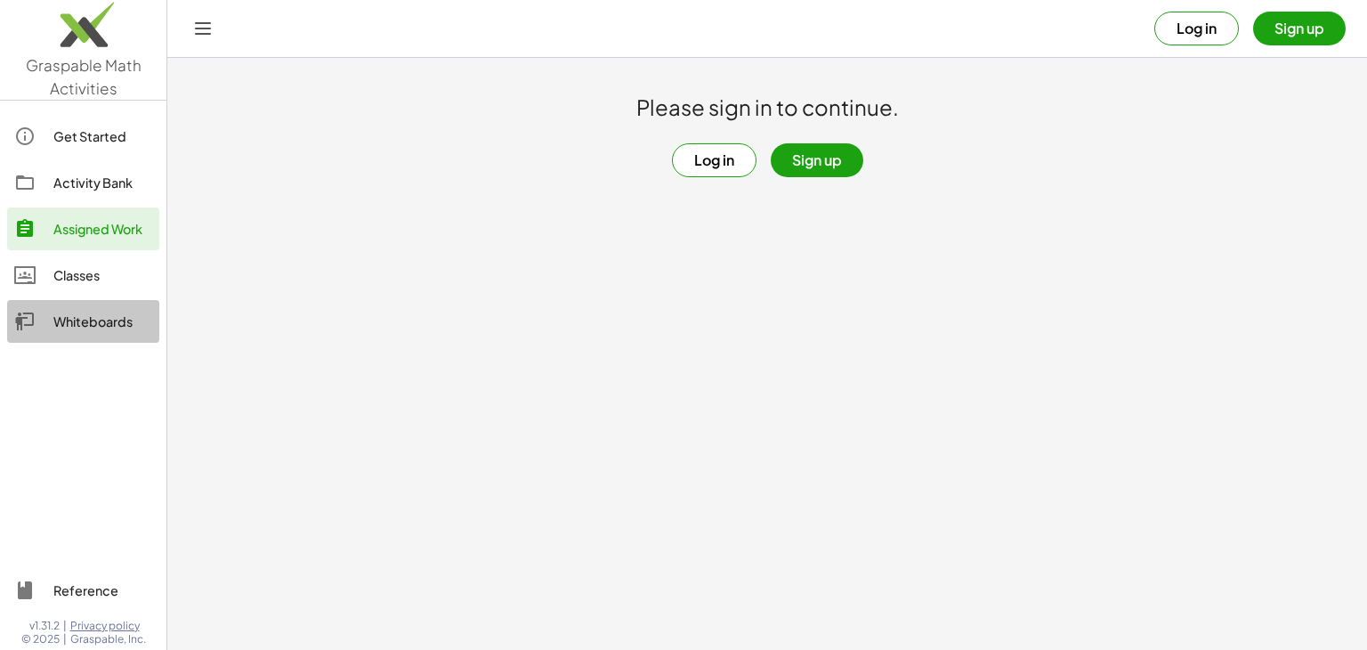
click at [94, 318] on div "Whiteboards" at bounding box center [102, 321] width 99 height 21
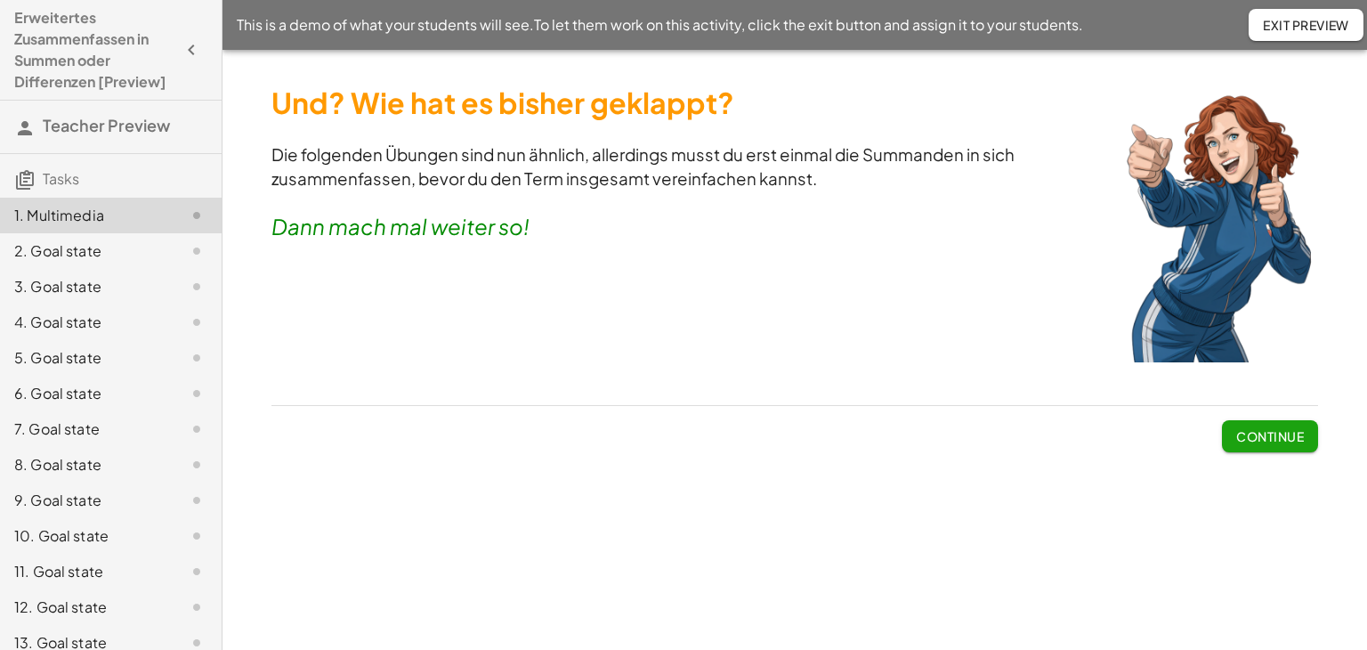
click at [1256, 434] on span "Continue" at bounding box center [1270, 436] width 68 height 16
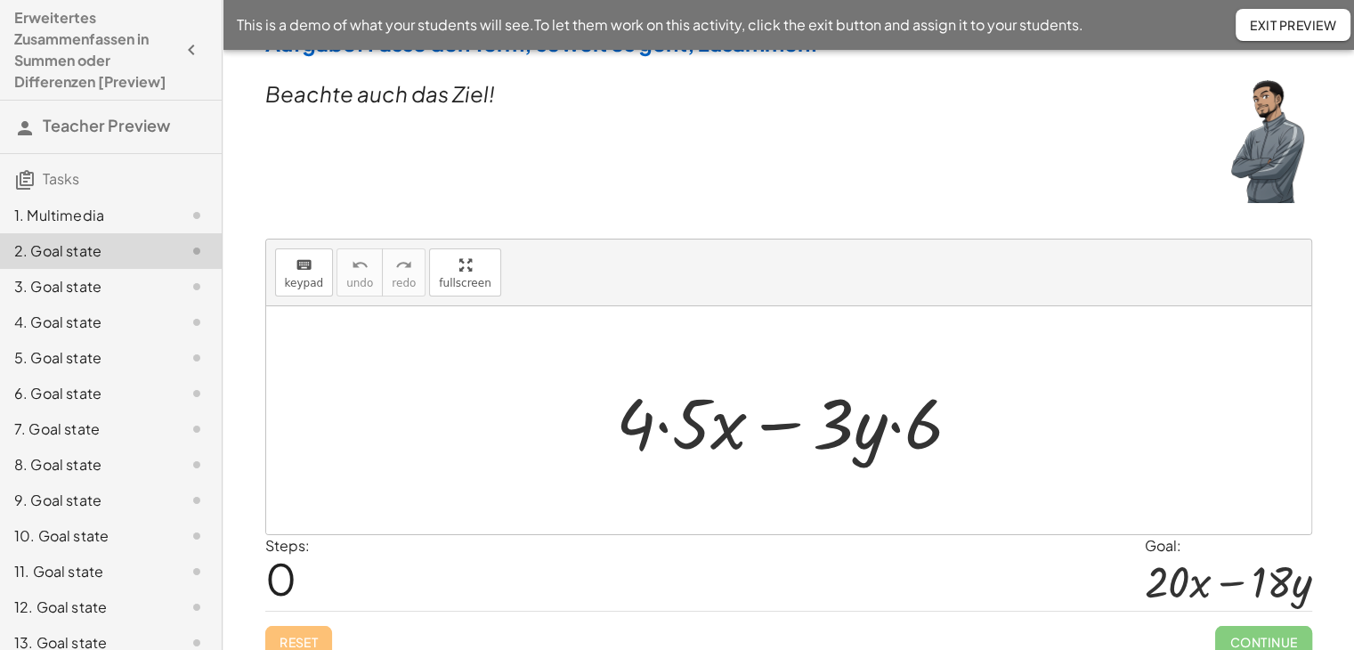
scroll to position [51, 0]
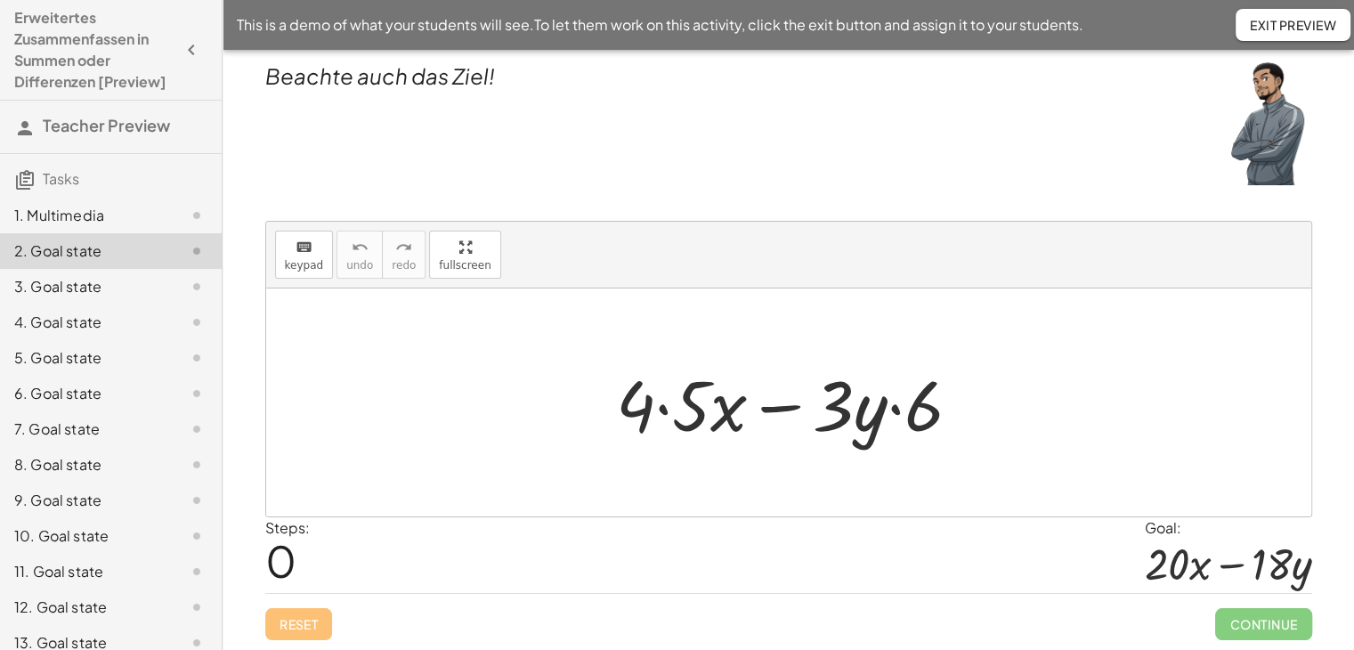
click at [691, 419] on div at bounding box center [795, 403] width 376 height 92
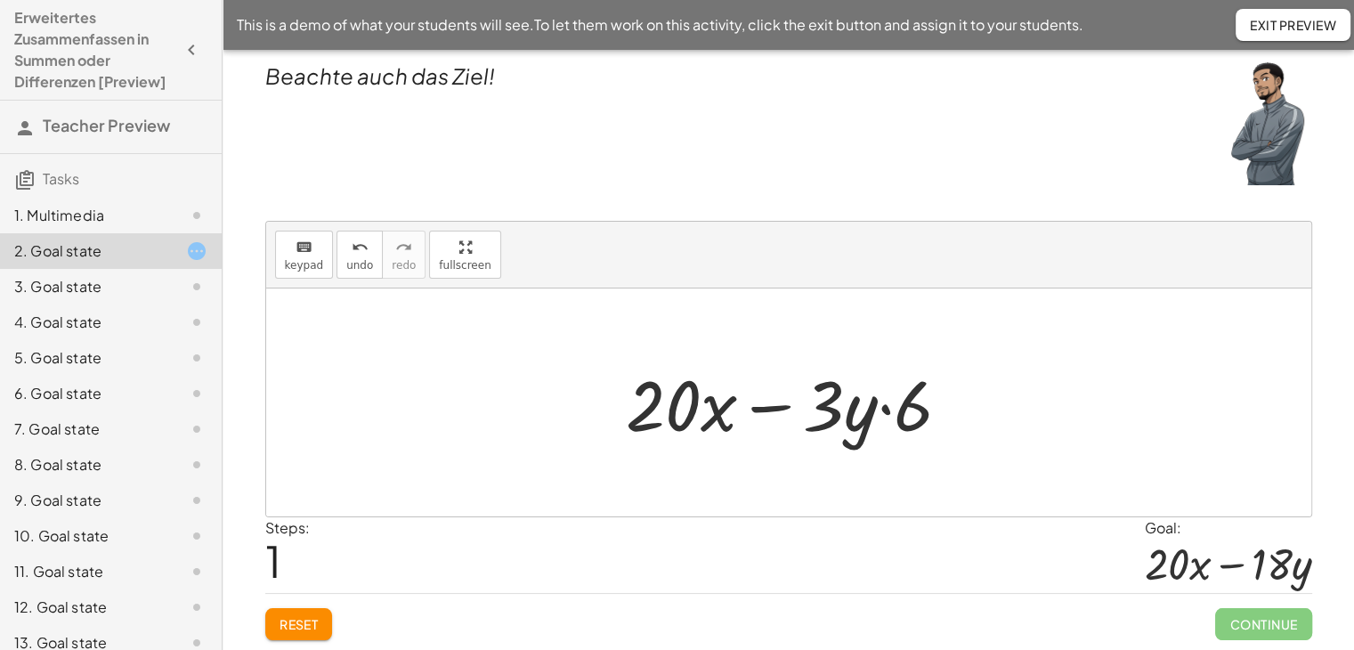
click at [907, 414] on div at bounding box center [795, 403] width 357 height 92
click at [837, 416] on div at bounding box center [795, 403] width 357 height 92
drag, startPoint x: 904, startPoint y: 417, endPoint x: 823, endPoint y: 418, distance: 81.0
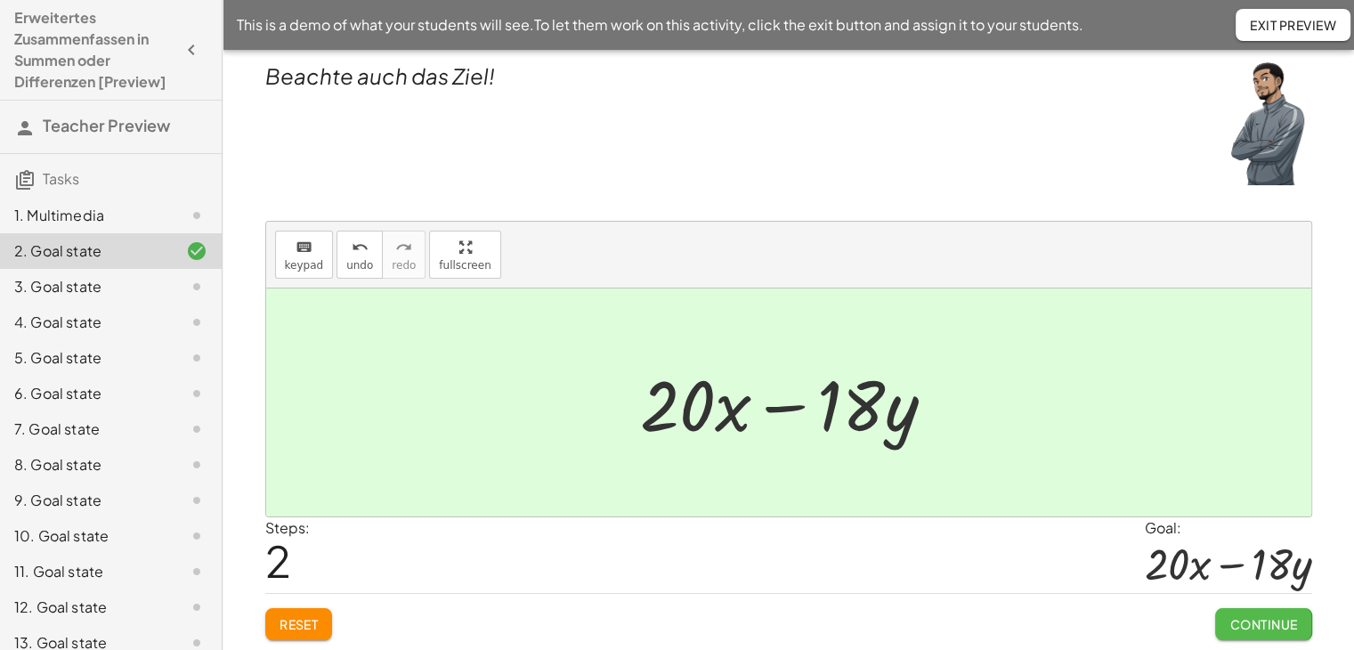
click at [1257, 617] on span "Continue" at bounding box center [1263, 624] width 68 height 16
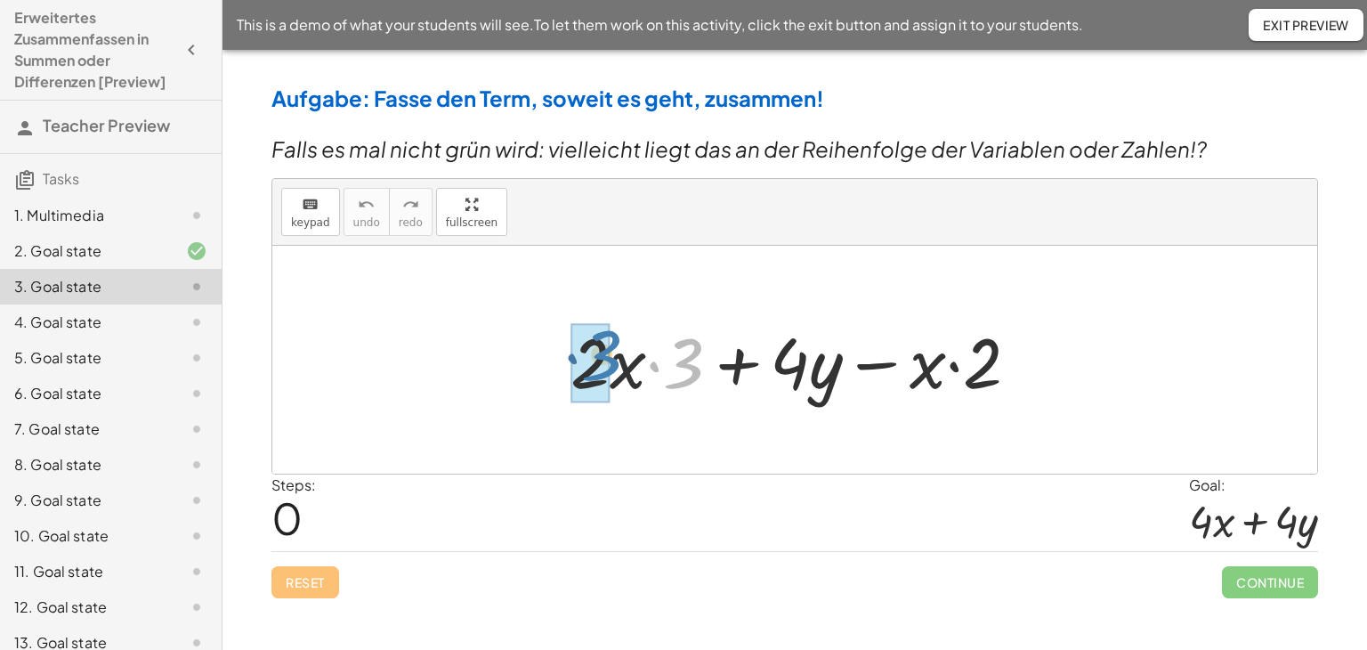
drag, startPoint x: 681, startPoint y: 383, endPoint x: 598, endPoint y: 375, distance: 83.2
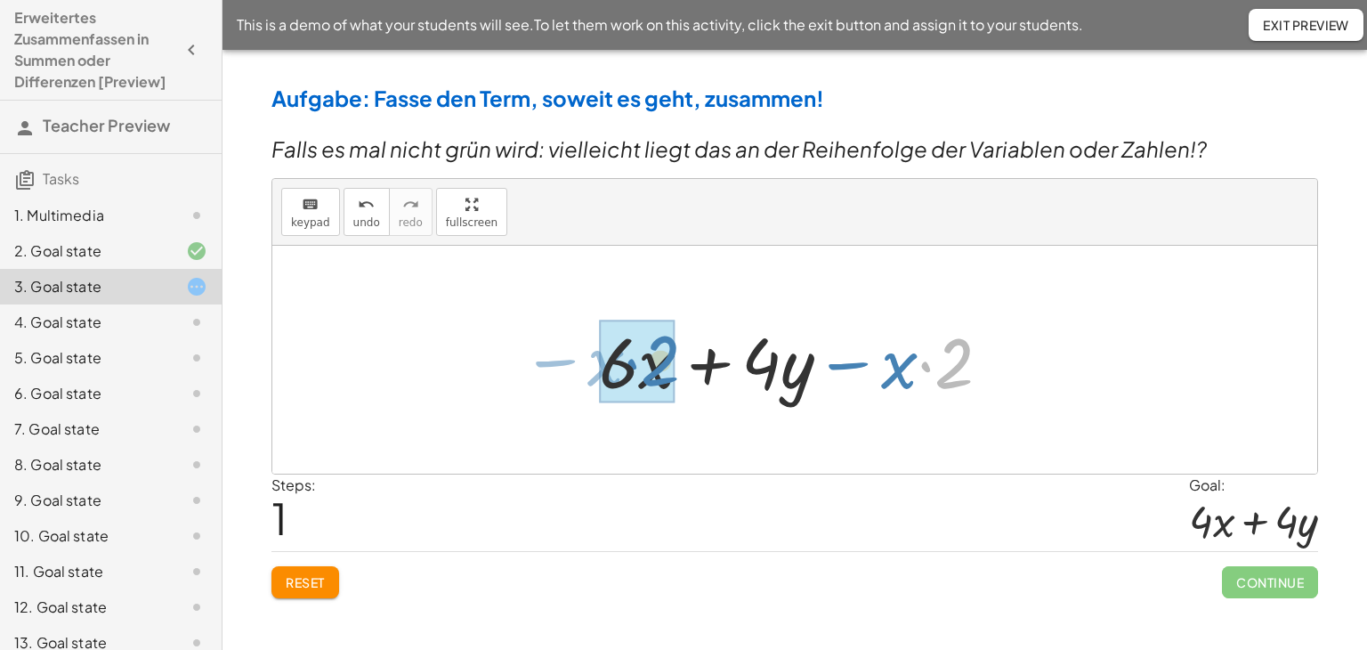
drag, startPoint x: 958, startPoint y: 376, endPoint x: 666, endPoint y: 374, distance: 292.8
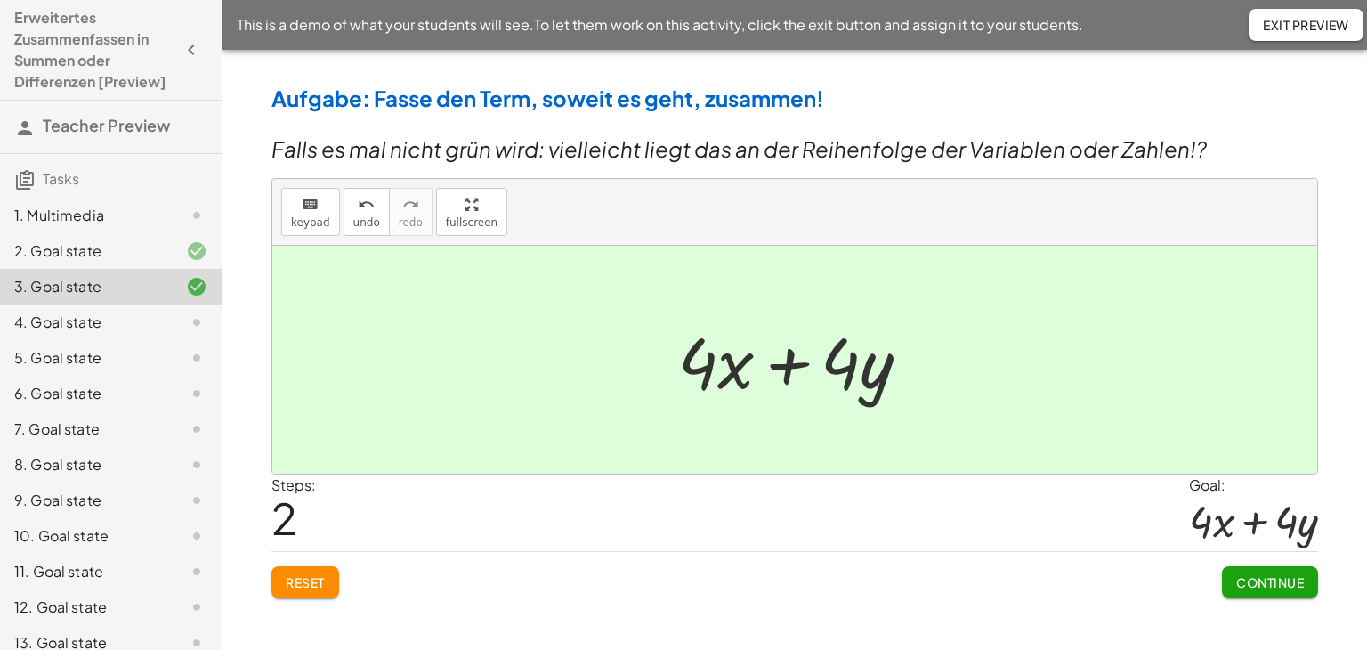
click at [1261, 584] on span "Continue" at bounding box center [1270, 582] width 68 height 16
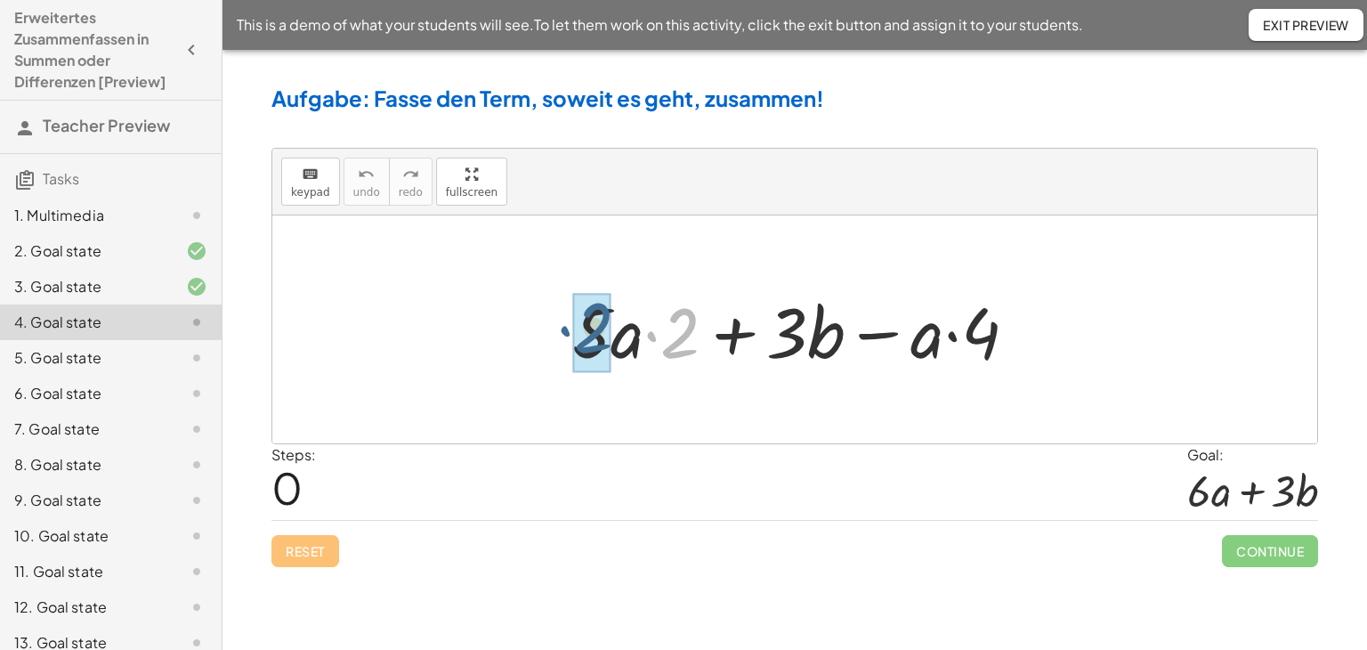
drag, startPoint x: 675, startPoint y: 345, endPoint x: 584, endPoint y: 339, distance: 91.0
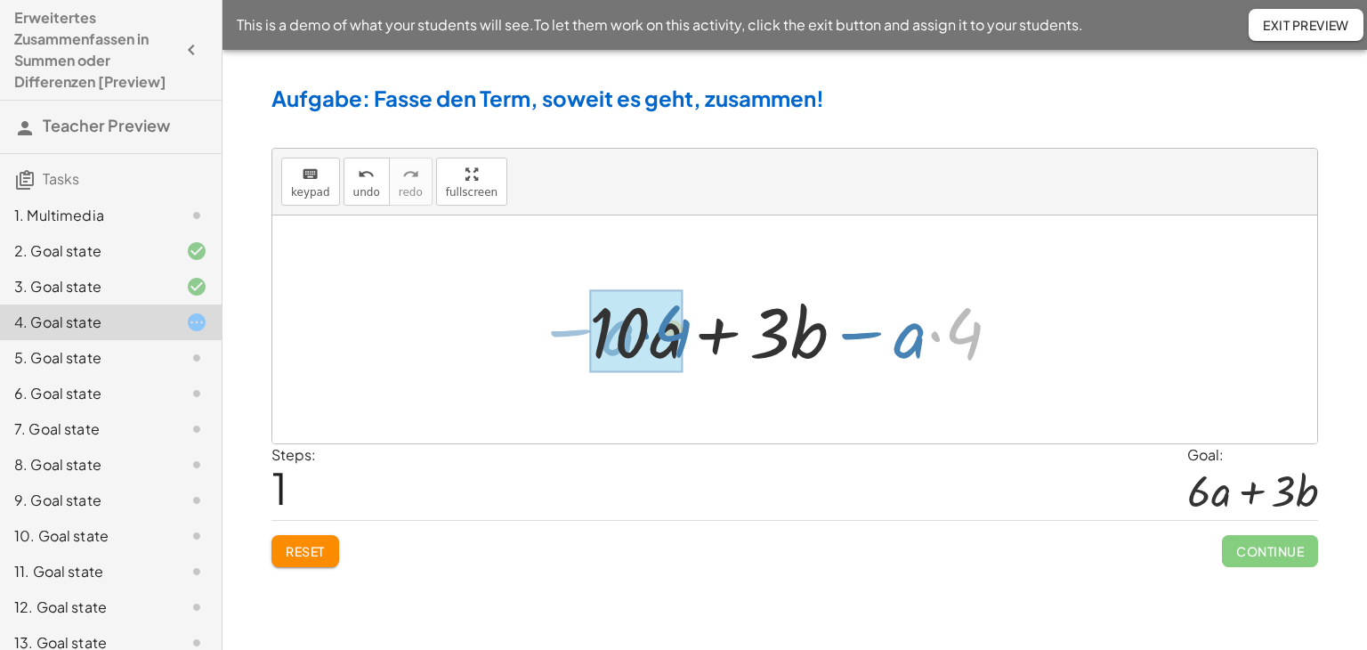
drag, startPoint x: 964, startPoint y: 339, endPoint x: 673, endPoint y: 336, distance: 291.0
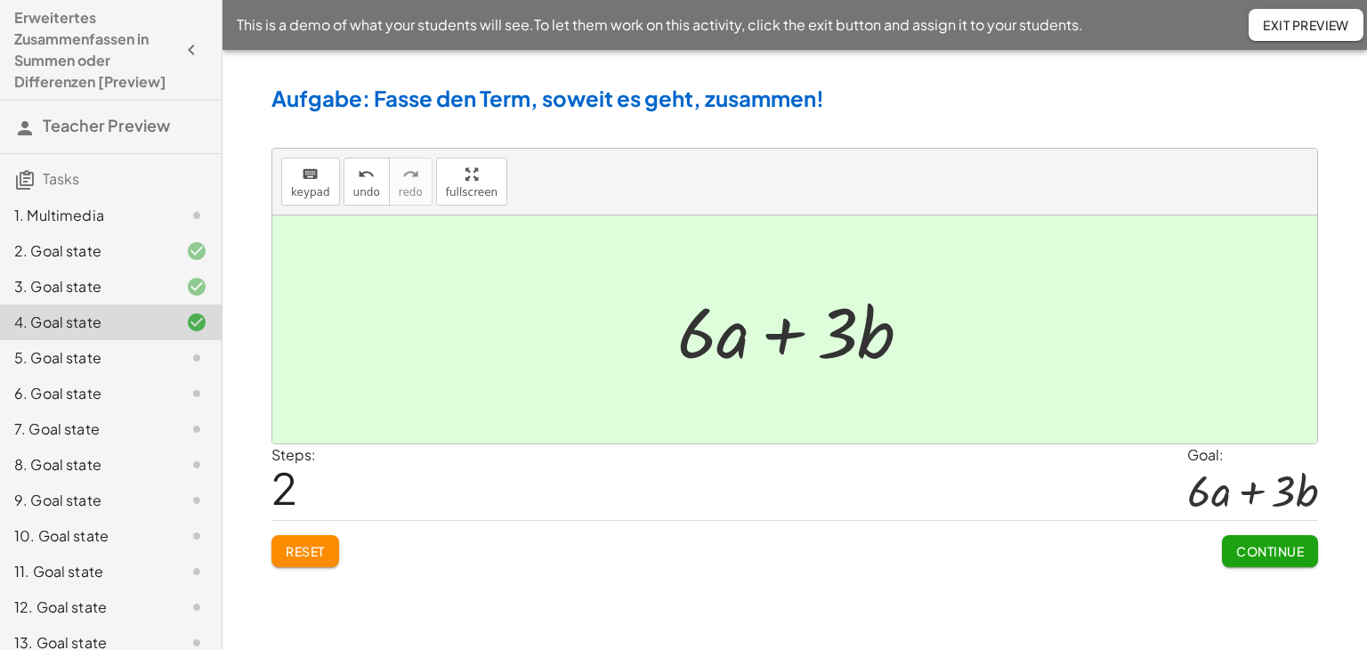
click at [1247, 549] on span "Continue" at bounding box center [1270, 551] width 68 height 16
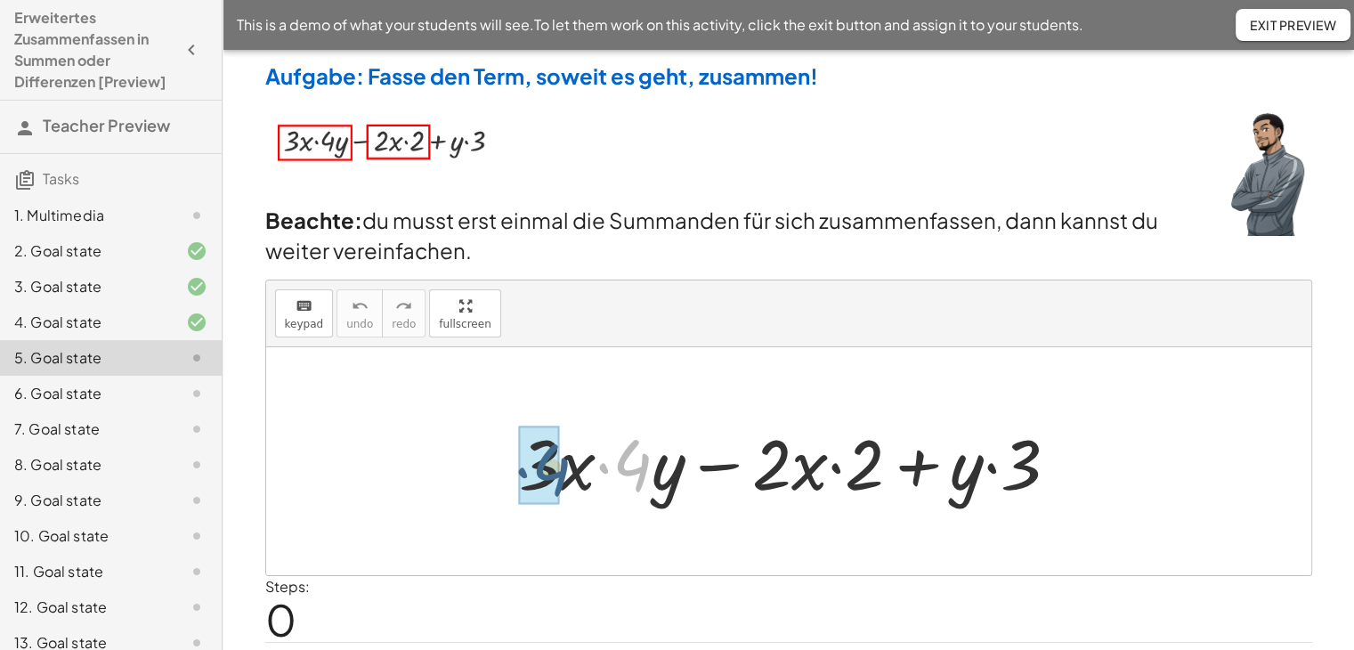
drag, startPoint x: 641, startPoint y: 464, endPoint x: 559, endPoint y: 468, distance: 82.0
click at [559, 468] on div at bounding box center [795, 462] width 571 height 92
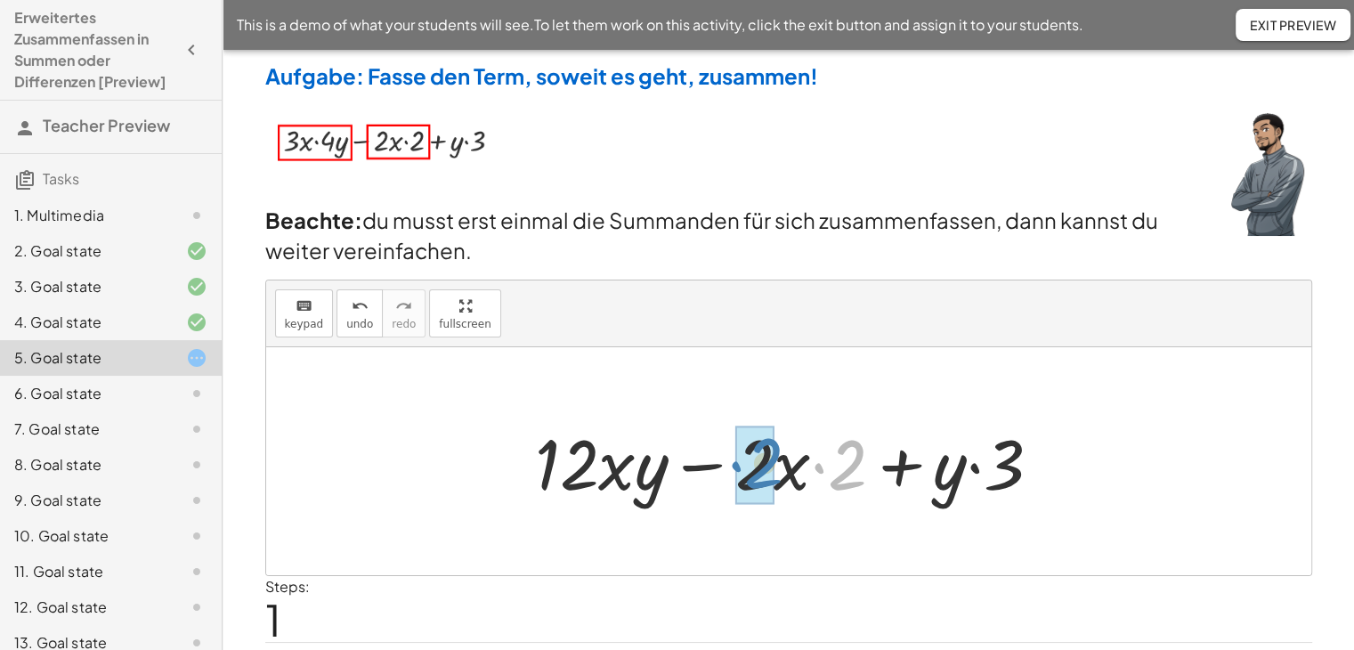
drag, startPoint x: 849, startPoint y: 480, endPoint x: 766, endPoint y: 478, distance: 82.8
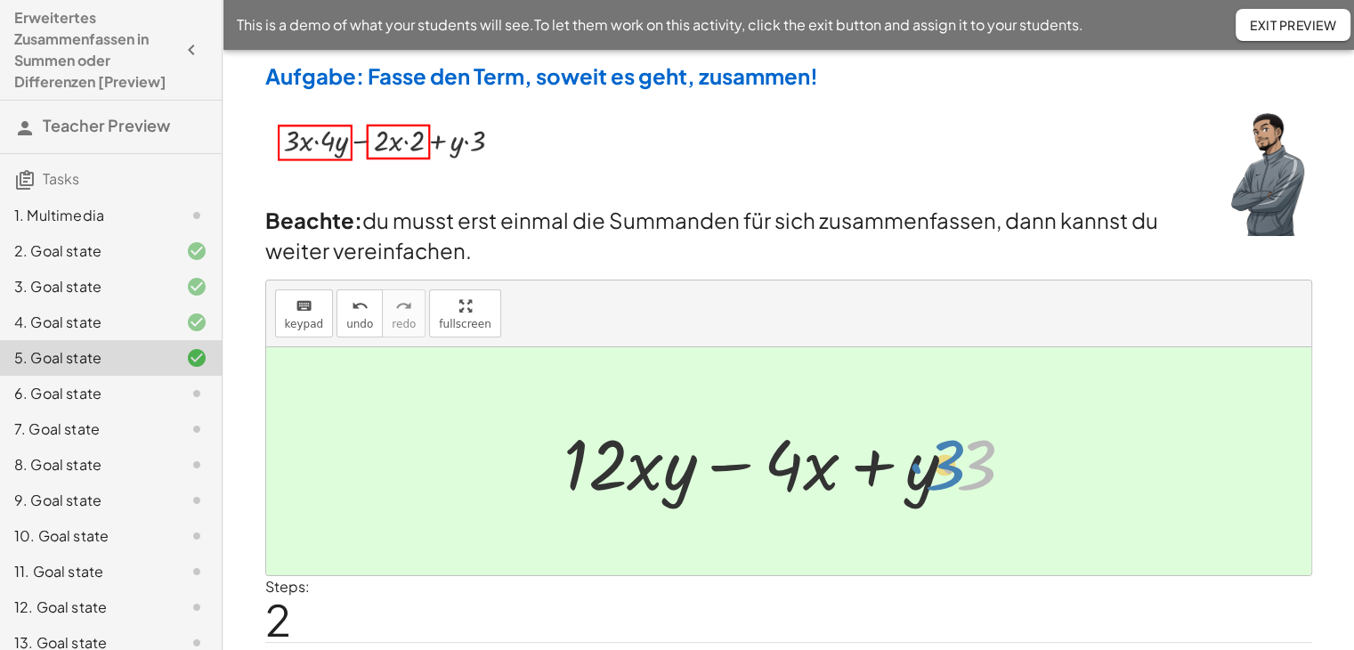
drag, startPoint x: 975, startPoint y: 473, endPoint x: 944, endPoint y: 473, distance: 31.1
click at [944, 473] on div at bounding box center [795, 462] width 482 height 92
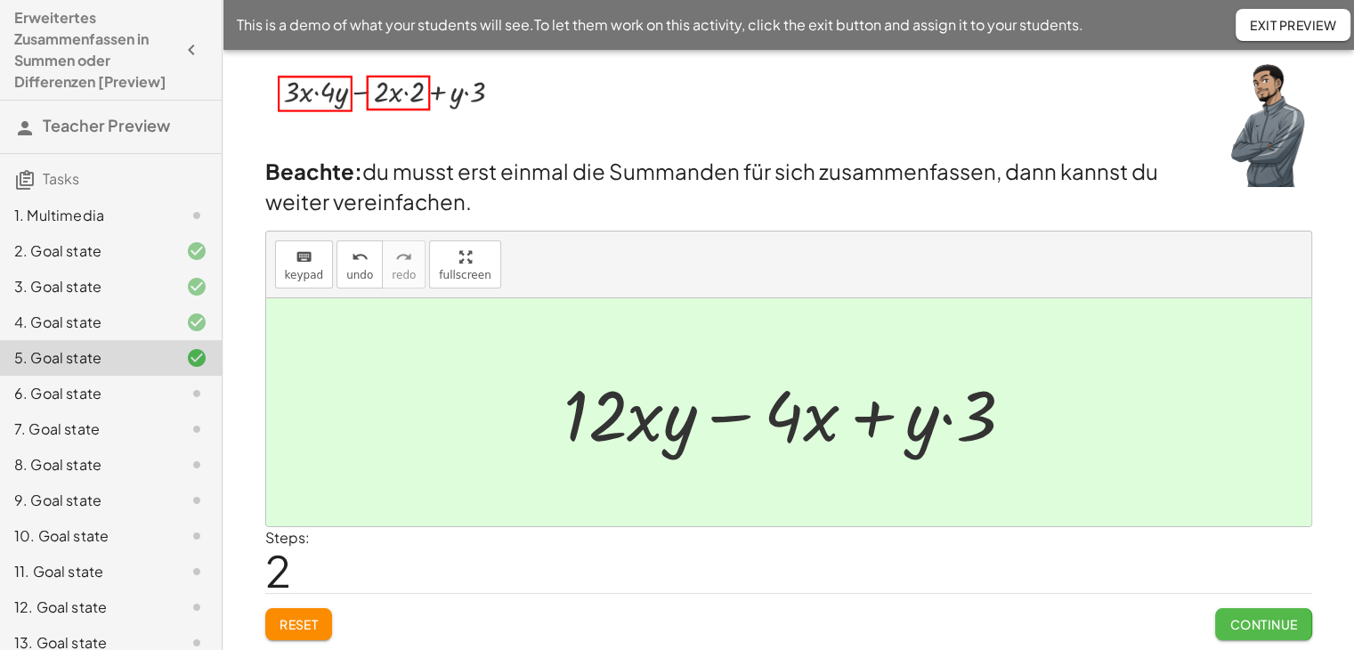
click at [1238, 616] on span "Continue" at bounding box center [1263, 624] width 68 height 16
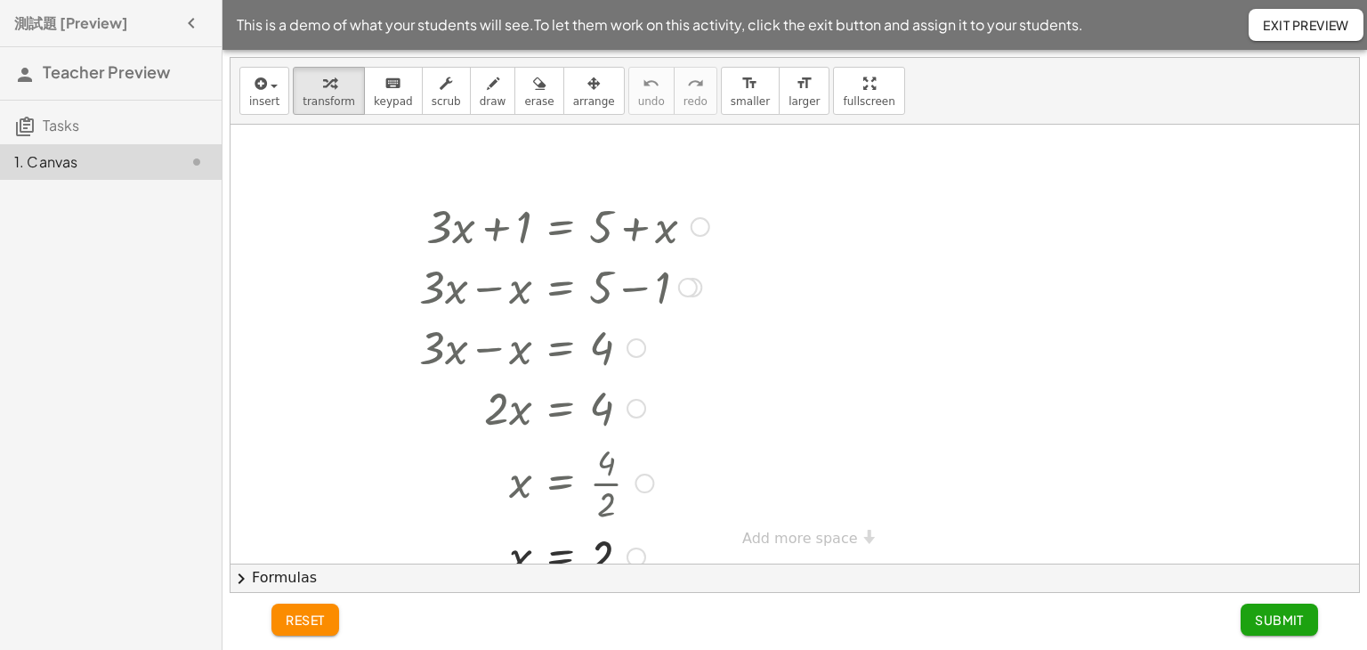
click at [702, 224] on div at bounding box center [701, 227] width 20 height 20
click at [754, 303] on div at bounding box center [794, 359] width 1128 height 469
click at [263, 92] on icon "button" at bounding box center [259, 83] width 16 height 21
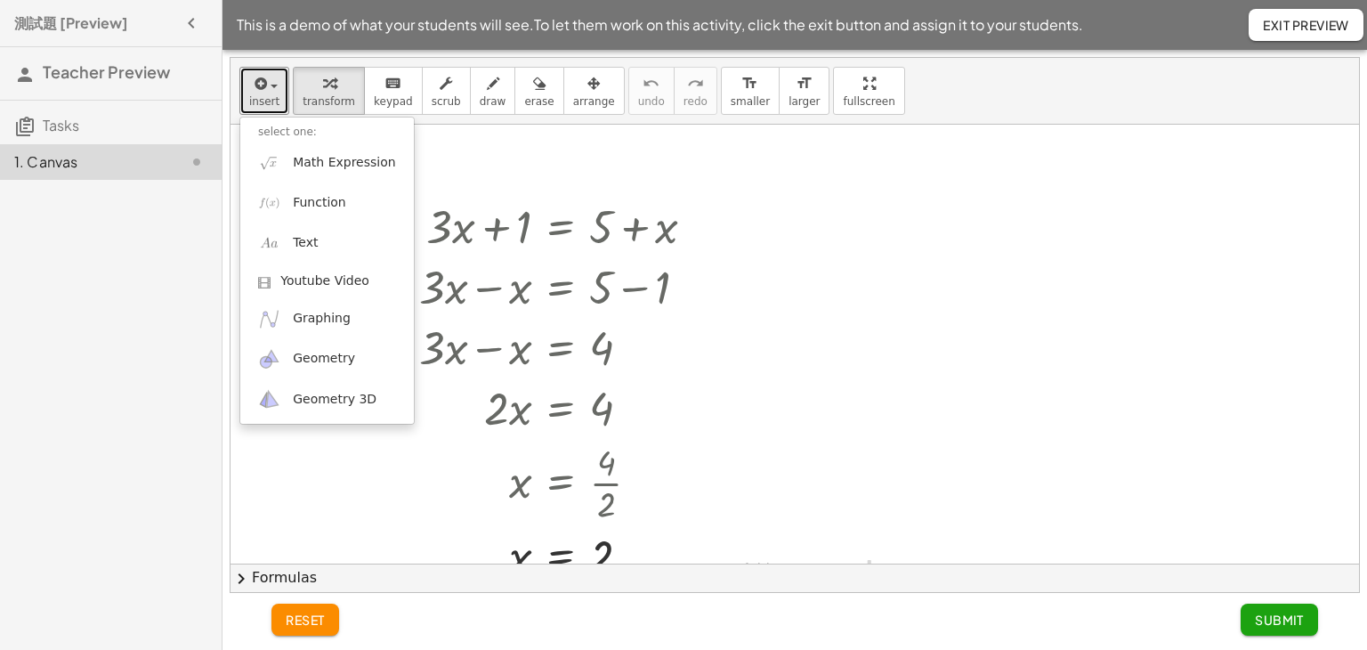
click at [813, 325] on div at bounding box center [794, 359] width 1128 height 469
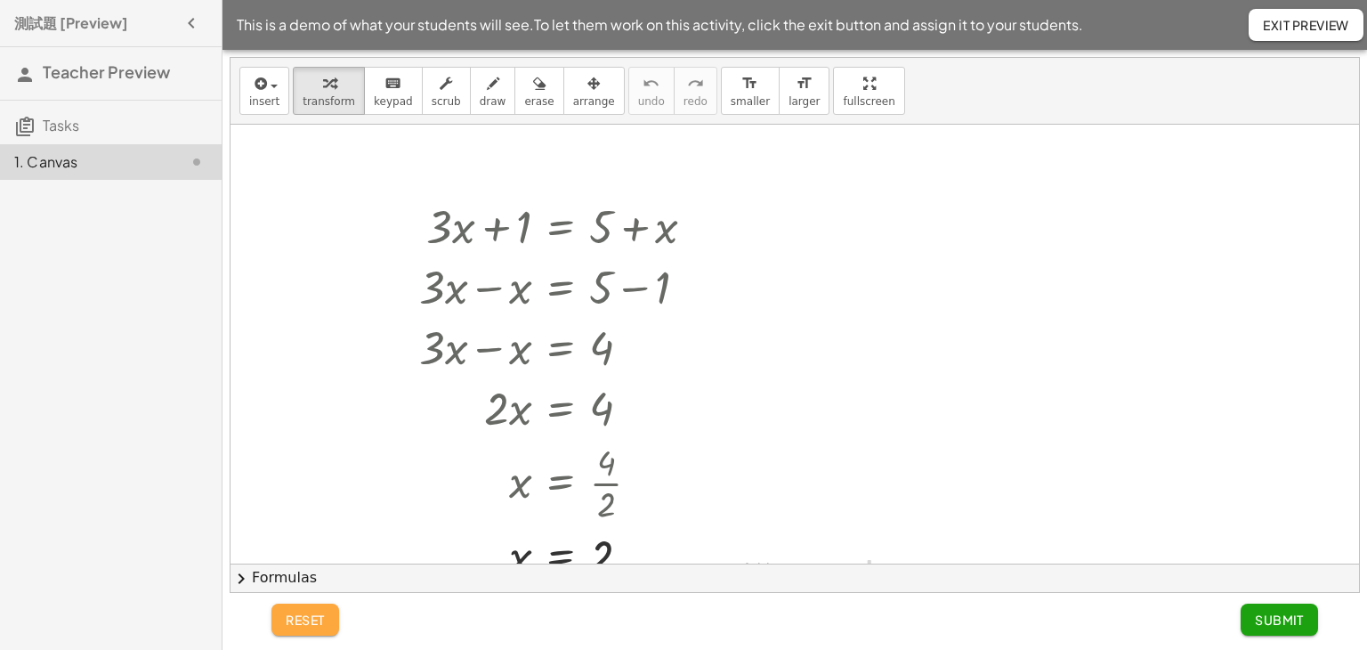
click at [319, 622] on span "reset" at bounding box center [305, 619] width 39 height 16
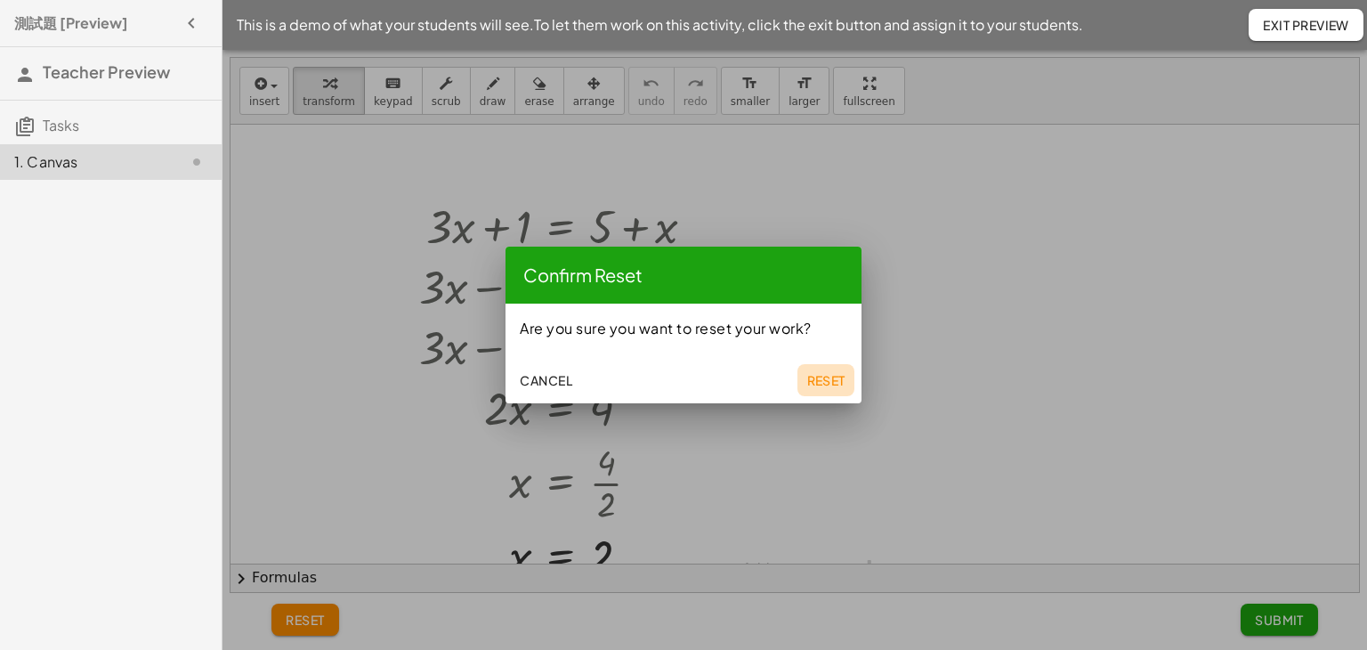
click at [826, 380] on span "Reset" at bounding box center [825, 380] width 39 height 16
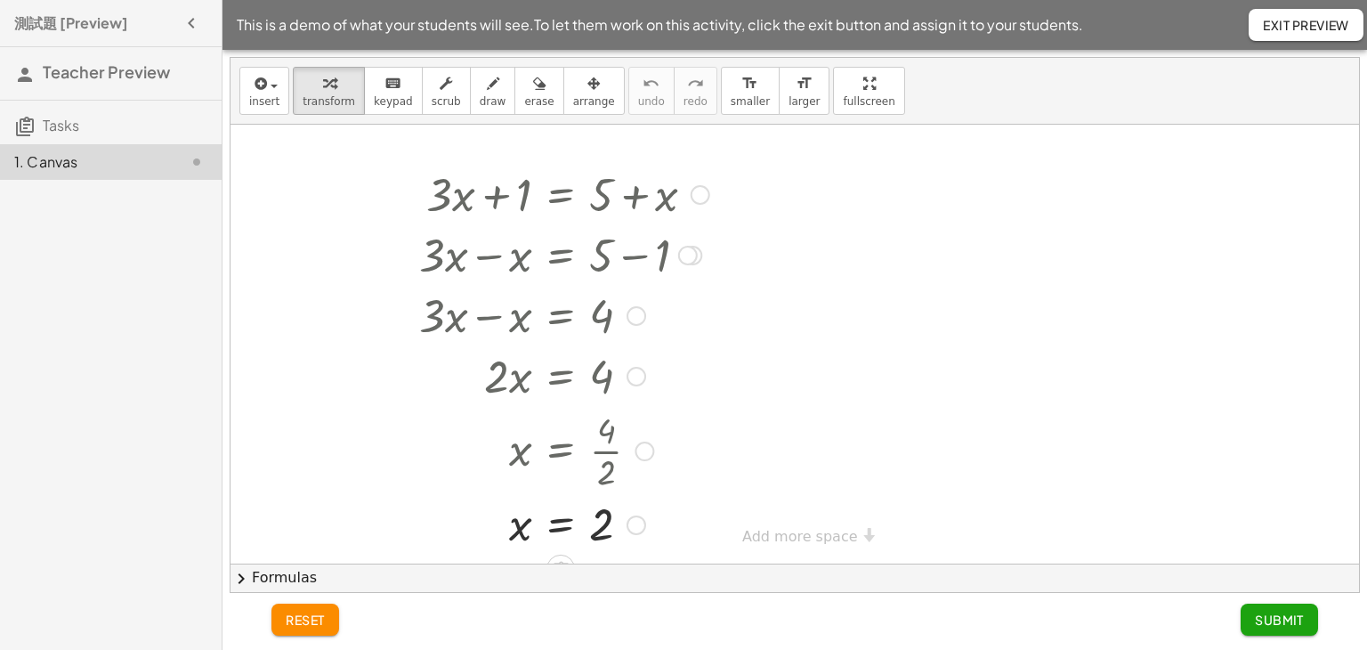
scroll to position [50, 0]
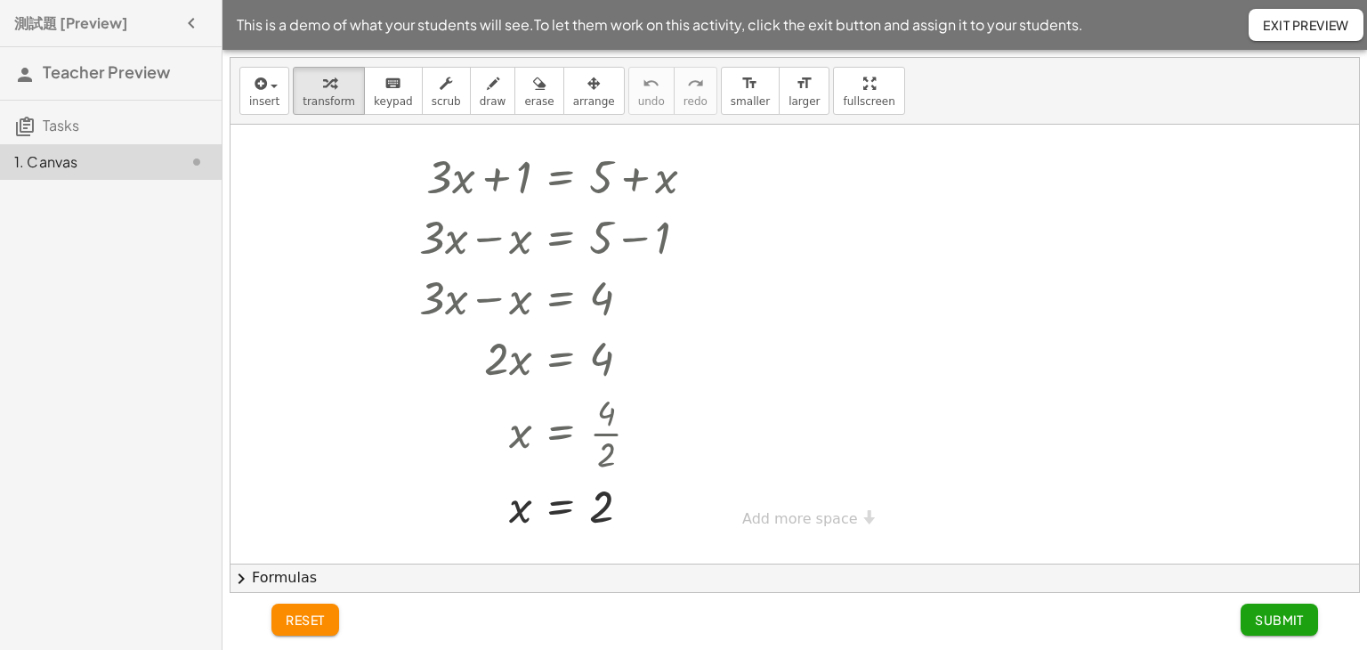
click at [772, 520] on div "+ · 3 · x + 1 = + 5 + x + · 3 · x − x + 1 = 5 + · 3 · x − x = + 5 − 1 + · 3 · x…" at bounding box center [794, 309] width 1128 height 469
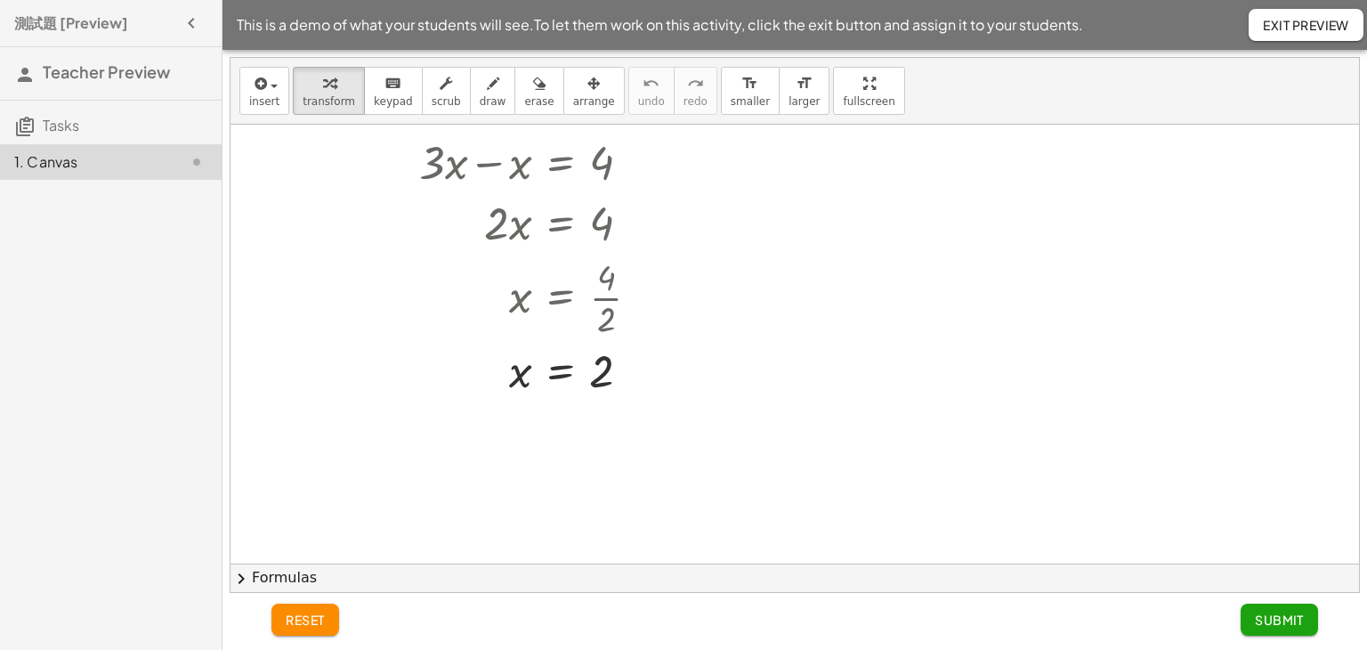
scroll to position [0, 0]
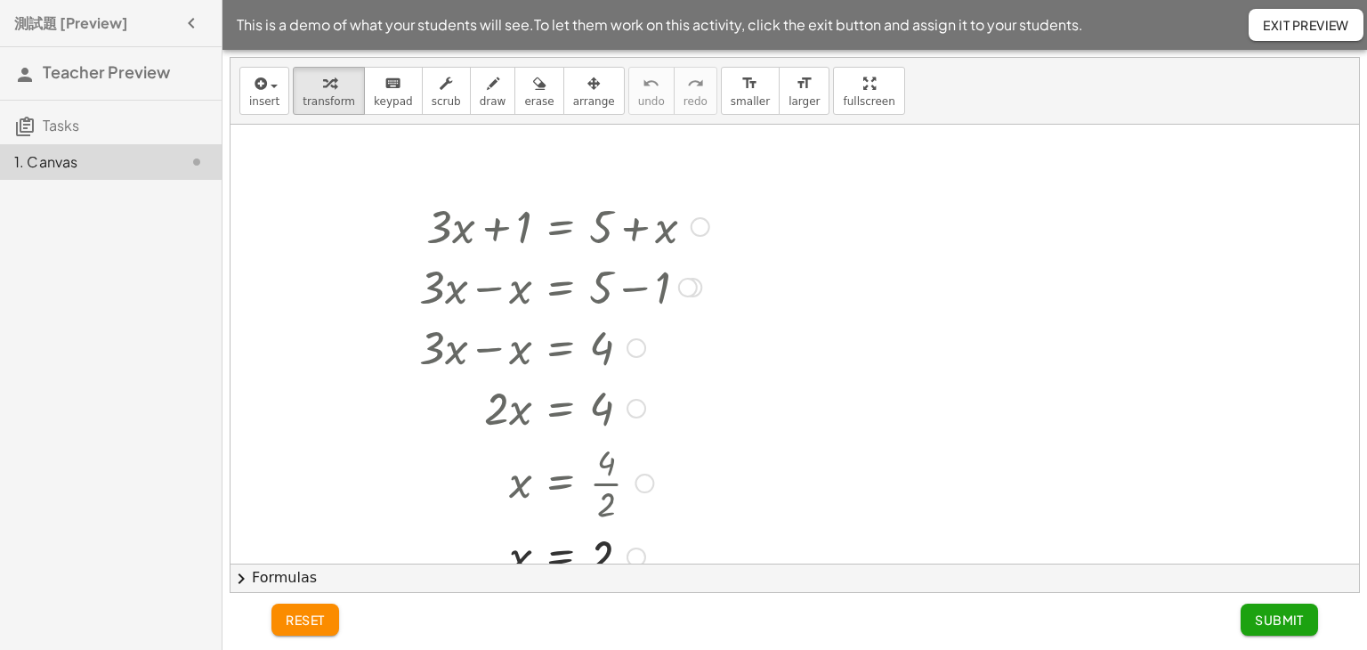
click at [612, 234] on div at bounding box center [564, 225] width 308 height 61
click at [488, 229] on div at bounding box center [564, 225] width 308 height 61
drag, startPoint x: 672, startPoint y: 231, endPoint x: 457, endPoint y: 231, distance: 214.5
click at [460, 231] on div at bounding box center [564, 225] width 308 height 61
click at [441, 249] on div at bounding box center [564, 225] width 308 height 61
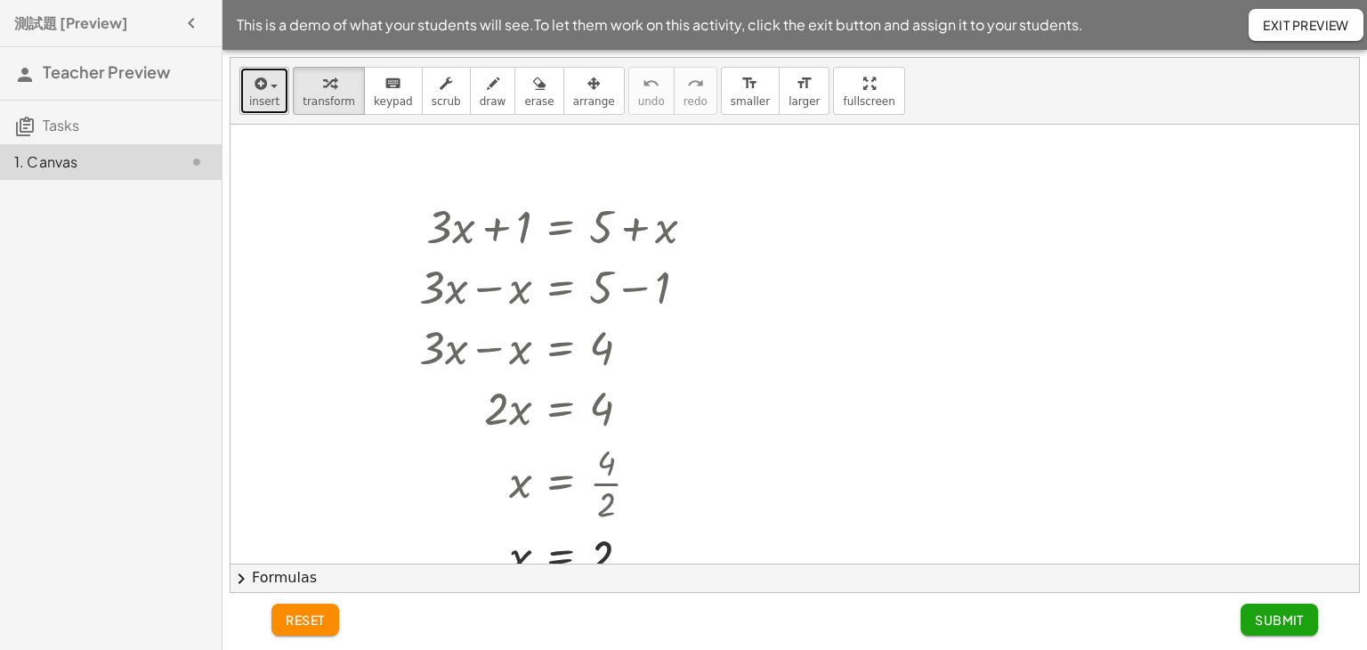
click at [267, 92] on div "button" at bounding box center [264, 82] width 30 height 21
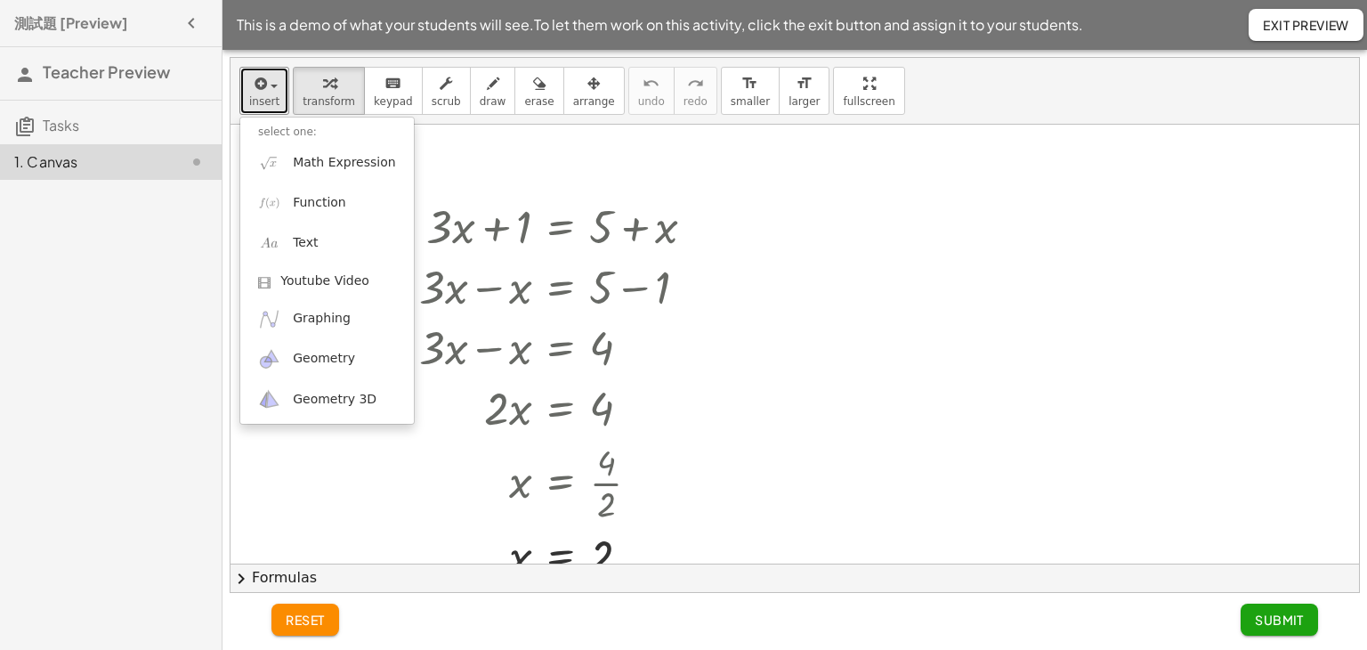
click at [794, 368] on div at bounding box center [794, 564] width 1128 height 878
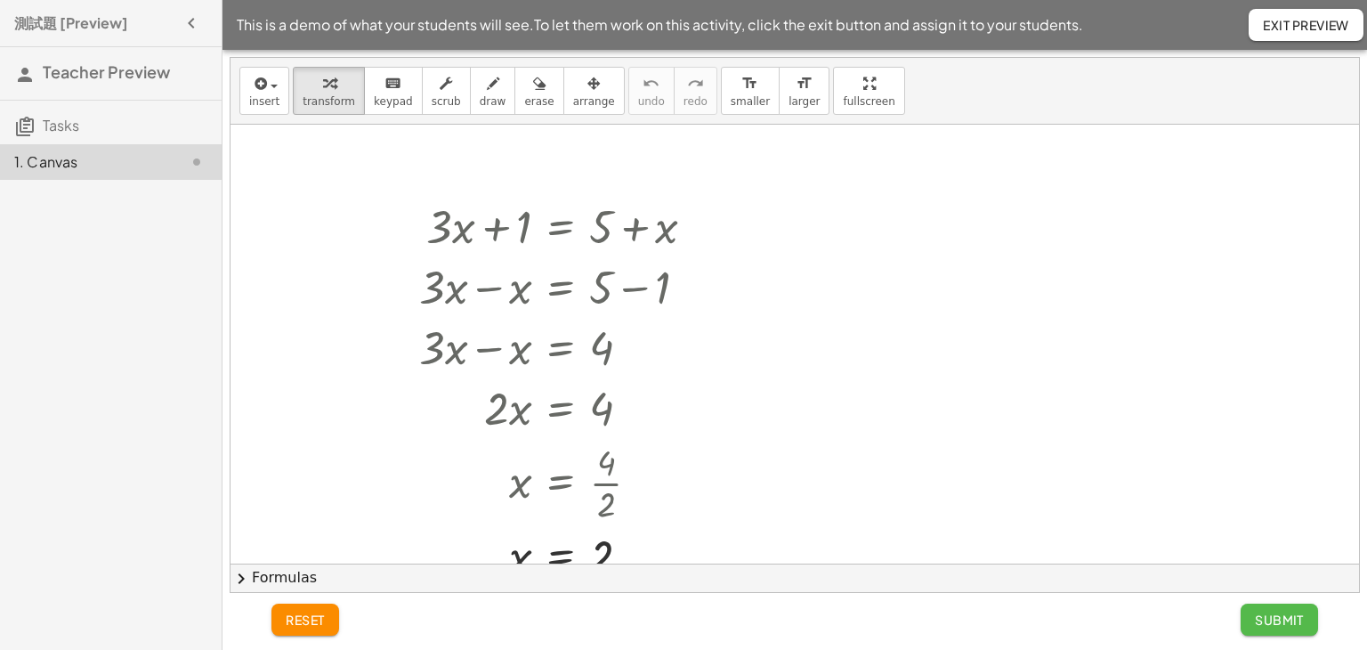
click at [1269, 633] on button "Submit" at bounding box center [1279, 619] width 77 height 32
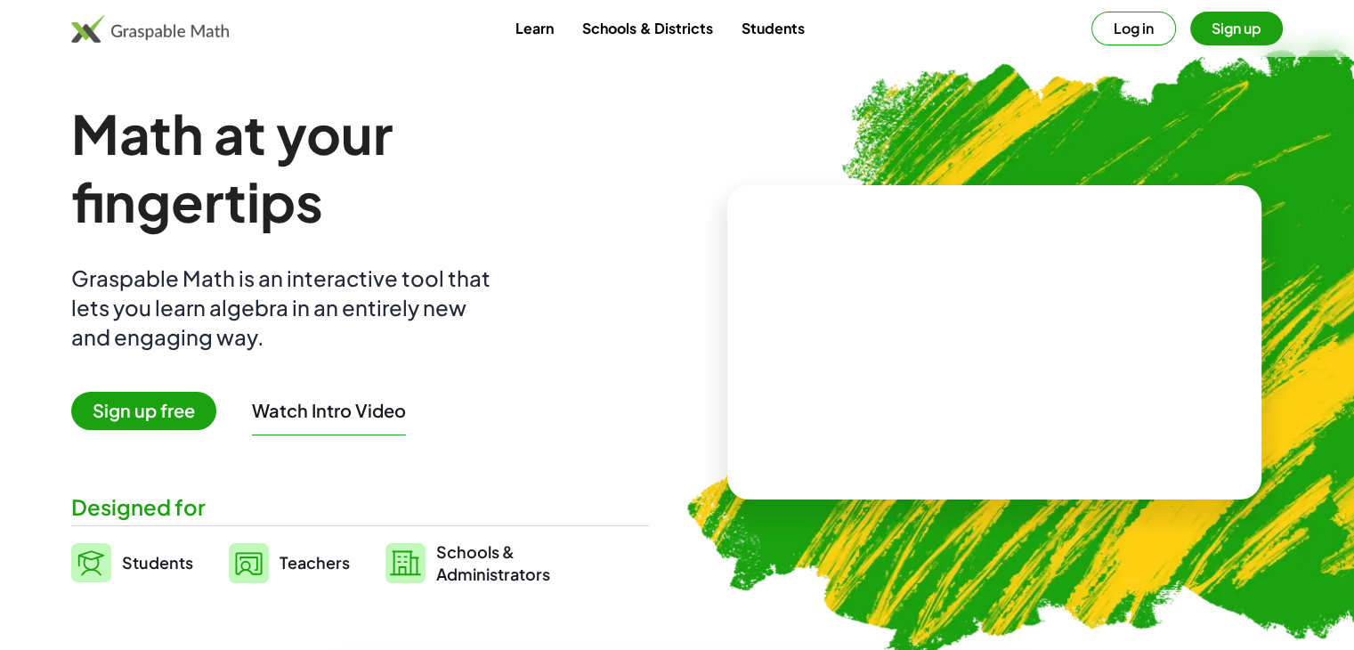
click at [758, 26] on link "Students" at bounding box center [772, 28] width 92 height 33
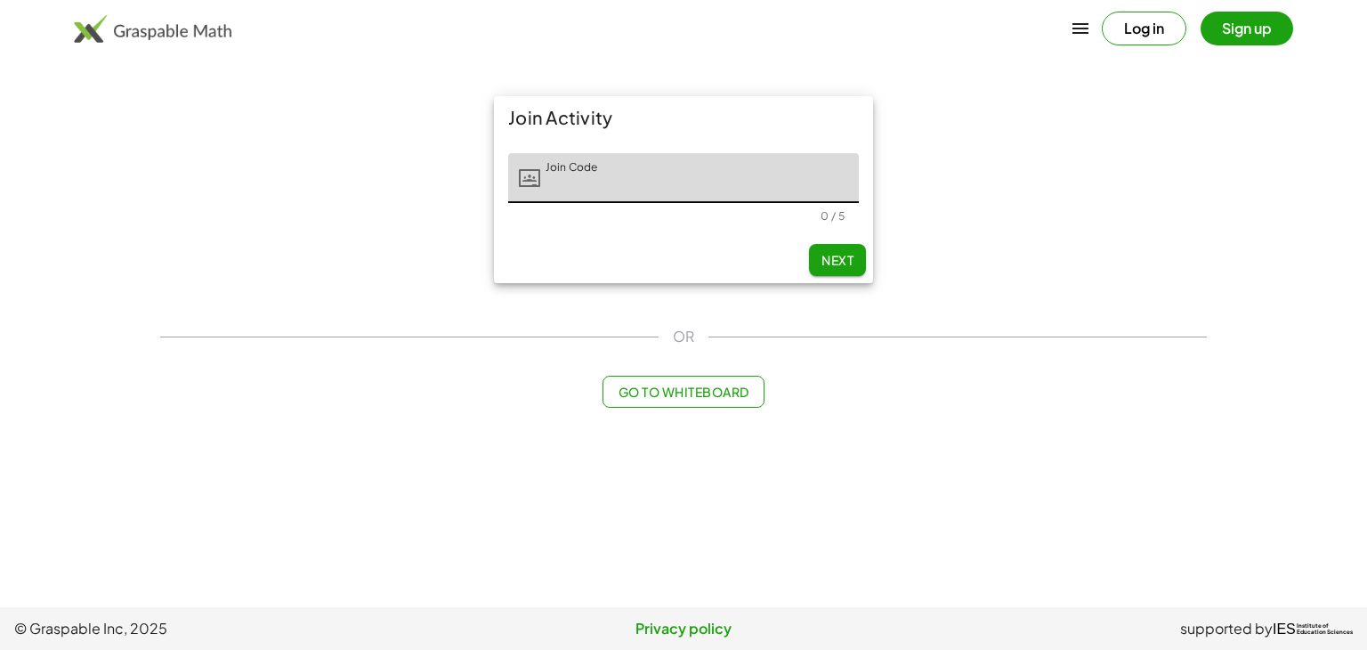
click at [1045, 132] on div "Join Activity Join Code Join Code 0 / 5 Next" at bounding box center [684, 189] width 1068 height 208
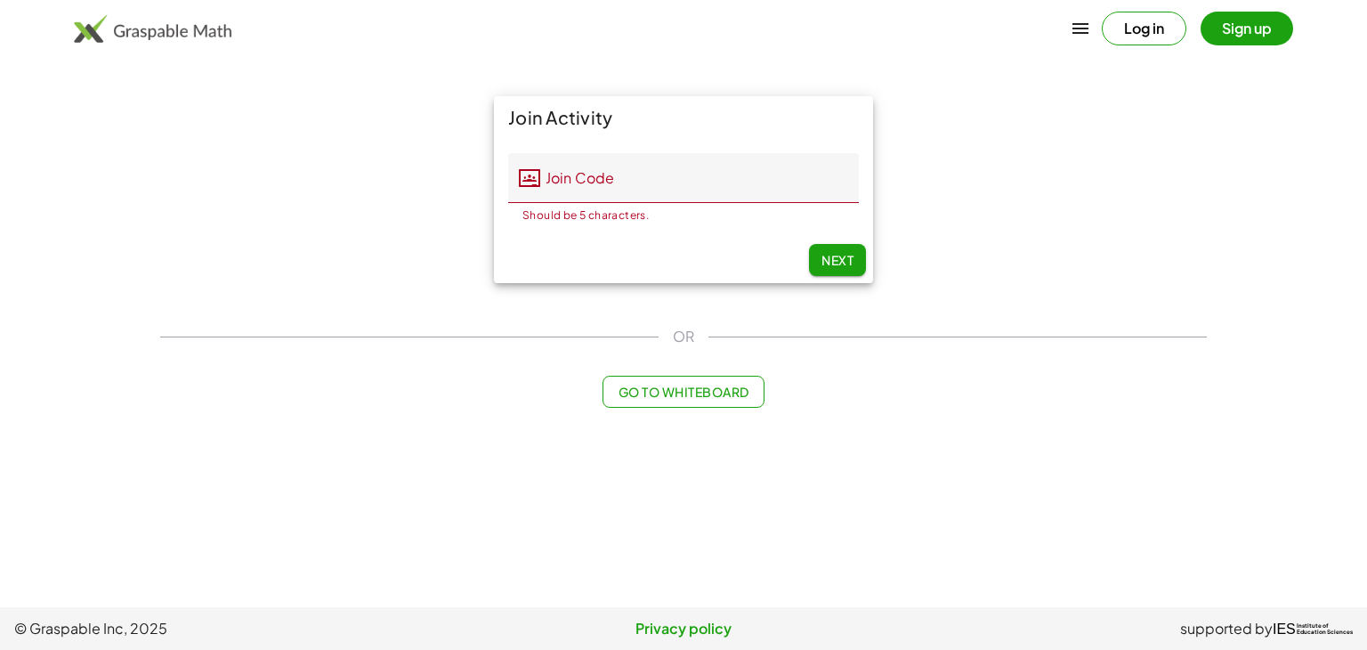
click at [644, 179] on input "Join Code" at bounding box center [699, 178] width 319 height 50
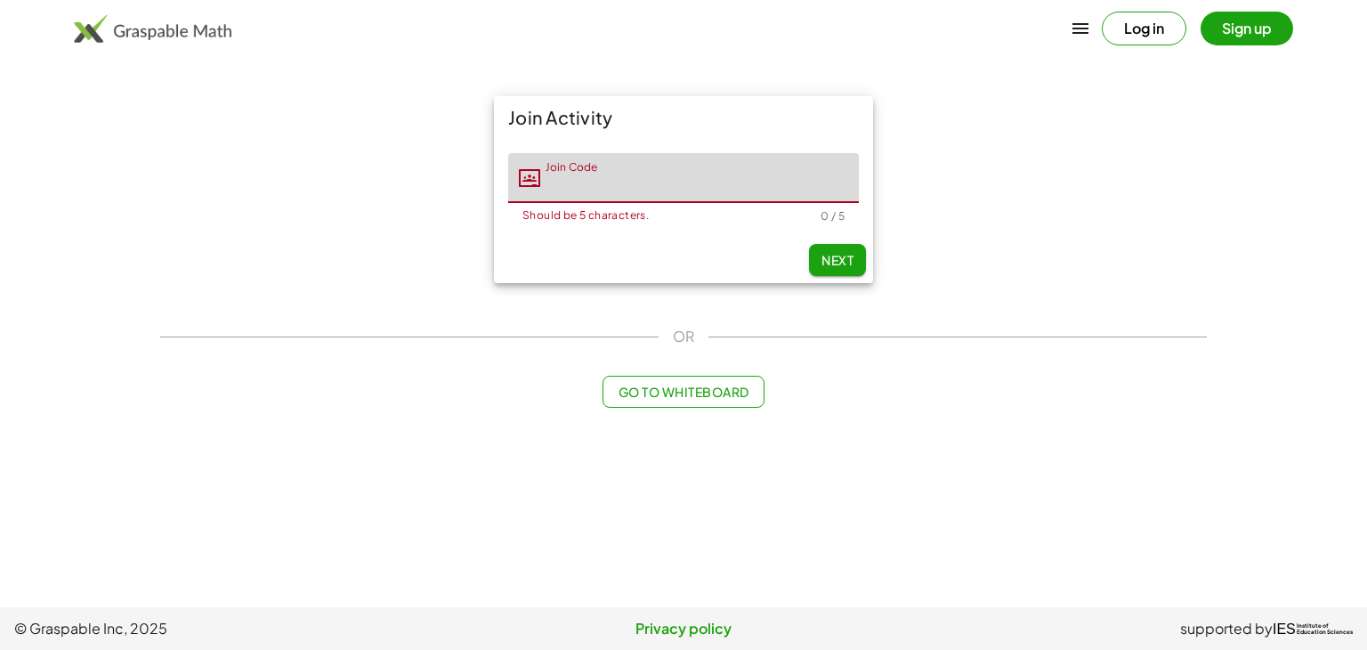
type input "*"
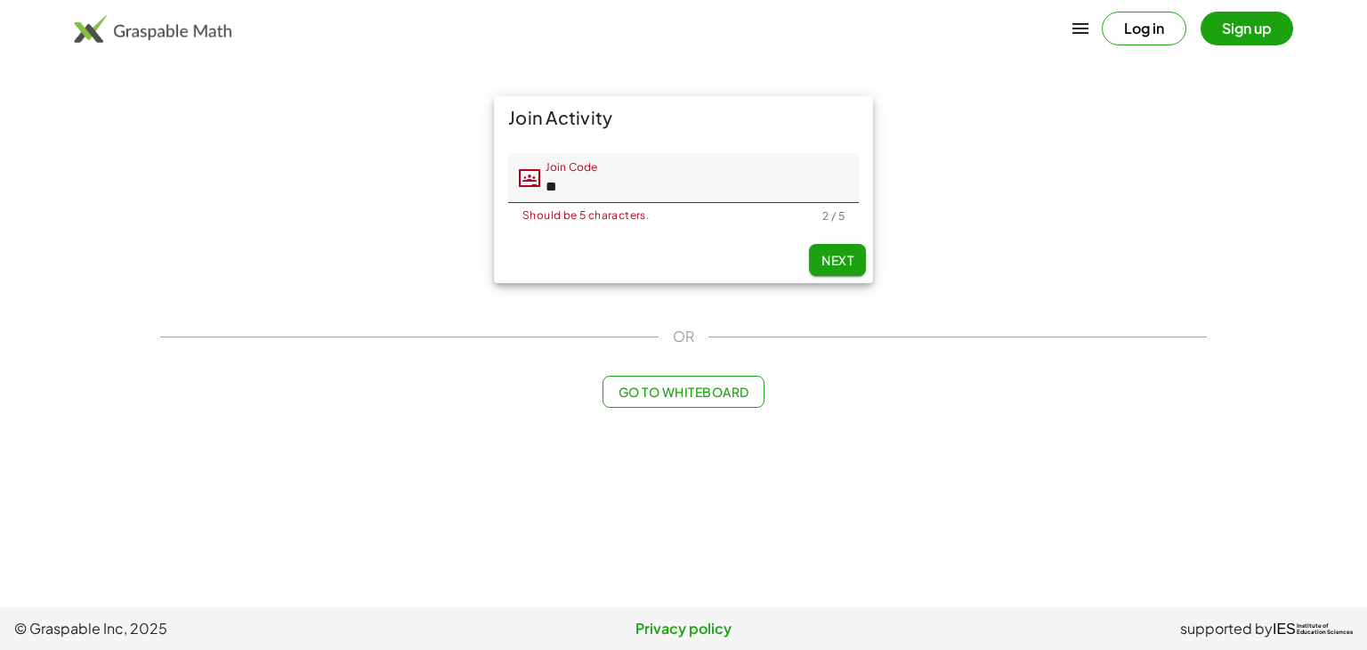
click at [829, 257] on span "Next" at bounding box center [837, 260] width 32 height 16
type input "**"
click at [678, 394] on span "Go to Whiteboard" at bounding box center [683, 392] width 131 height 16
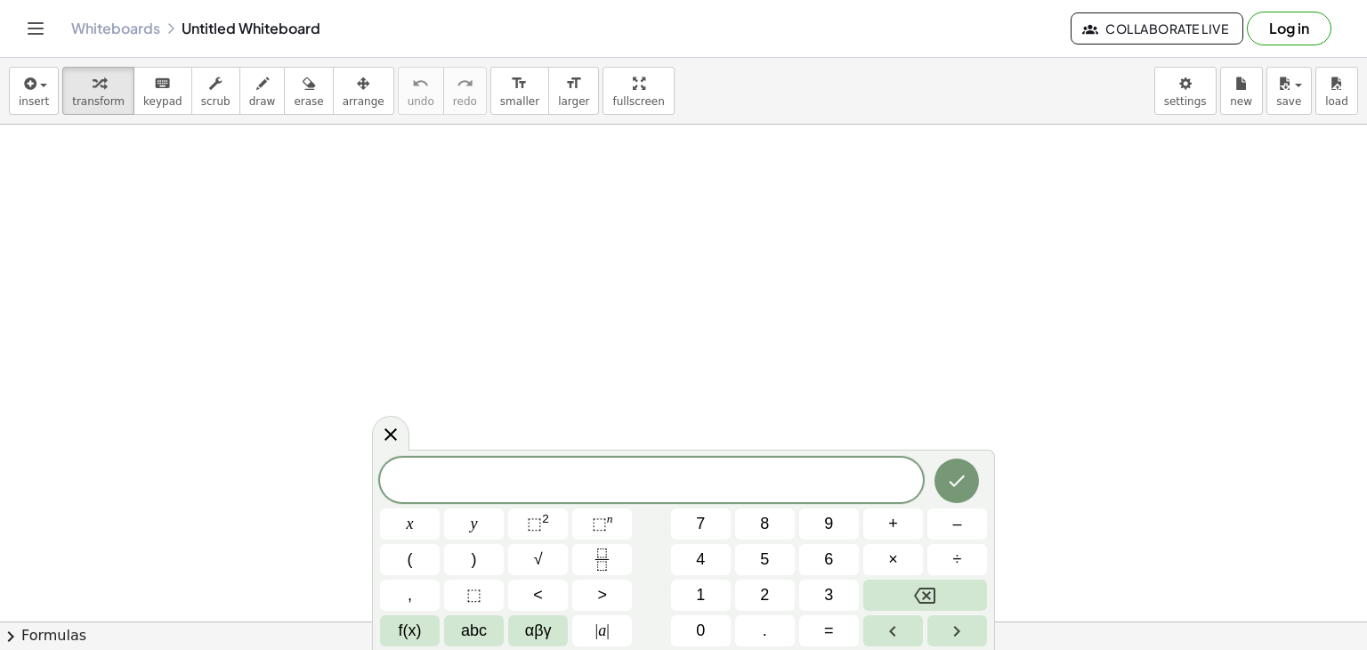
click at [722, 496] on div "****** ​" at bounding box center [651, 479] width 543 height 44
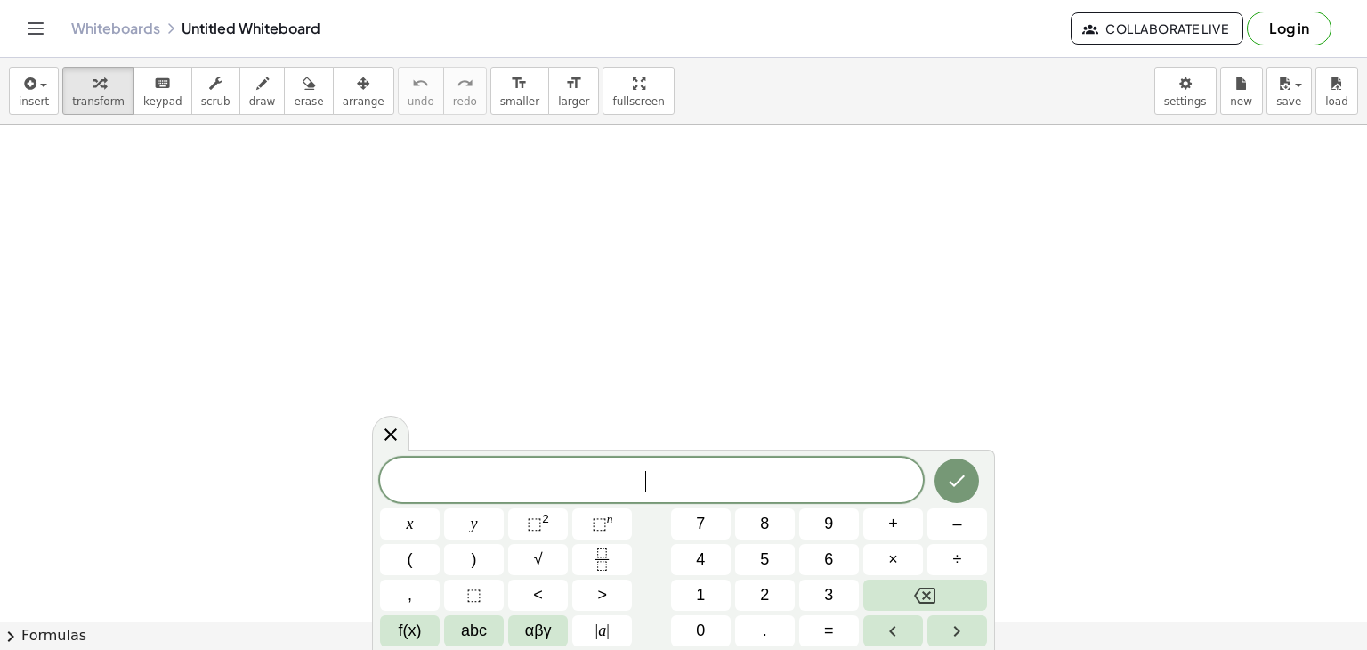
click at [658, 495] on div "****** ​" at bounding box center [651, 479] width 543 height 44
click at [757, 594] on button "2" at bounding box center [765, 594] width 60 height 31
click at [401, 522] on button "x" at bounding box center [410, 523] width 60 height 31
click at [898, 524] on span "+" at bounding box center [893, 524] width 10 height 24
click at [774, 560] on button "5" at bounding box center [765, 559] width 60 height 31
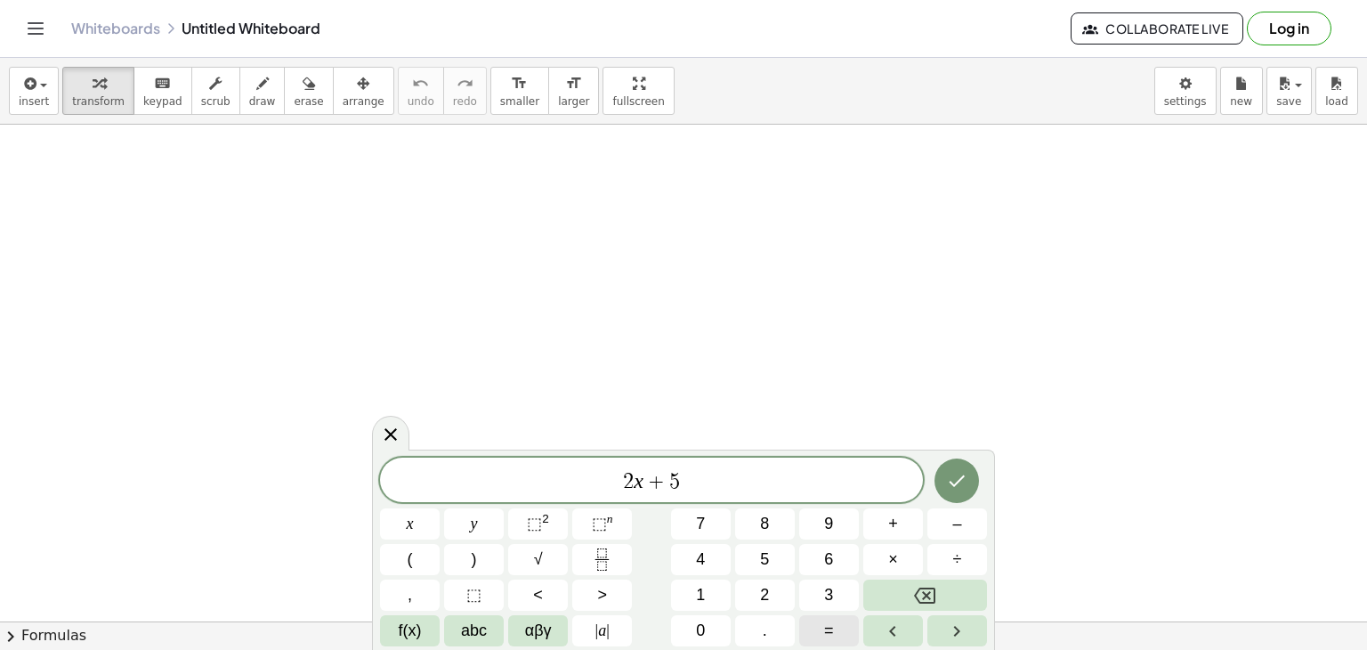
click at [827, 627] on span "=" at bounding box center [829, 631] width 10 height 24
click at [763, 555] on span "5" at bounding box center [764, 559] width 9 height 24
click at [949, 602] on button "Backspace" at bounding box center [925, 594] width 124 height 31
click at [765, 526] on span "8" at bounding box center [764, 524] width 9 height 24
click at [959, 485] on icon "Done" at bounding box center [956, 480] width 21 height 21
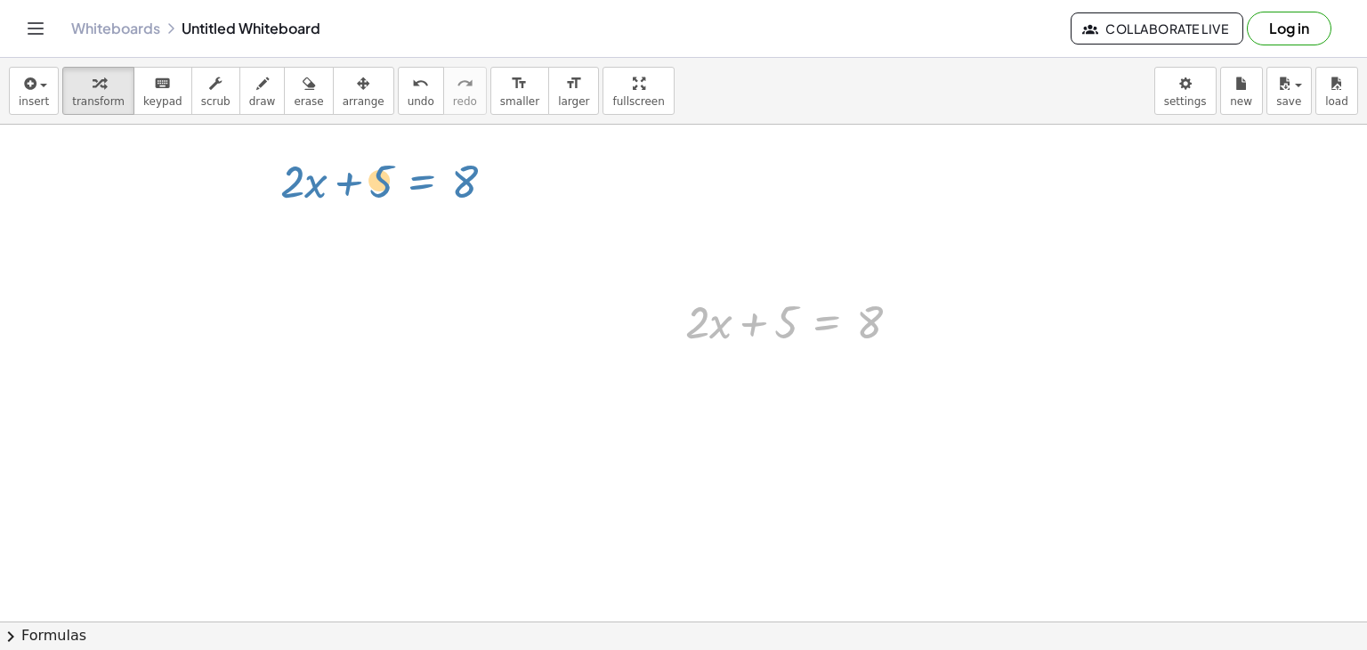
drag, startPoint x: 818, startPoint y: 325, endPoint x: 396, endPoint y: 190, distance: 443.0
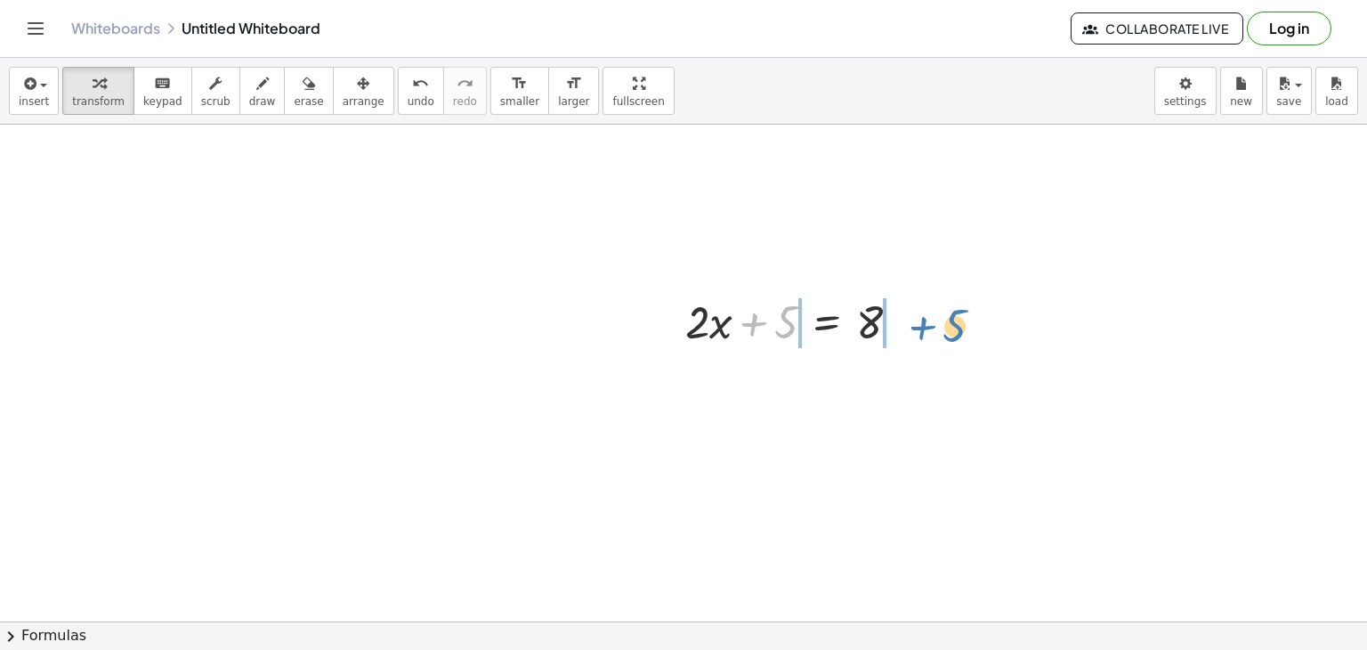
drag, startPoint x: 783, startPoint y: 334, endPoint x: 953, endPoint y: 336, distance: 170.0
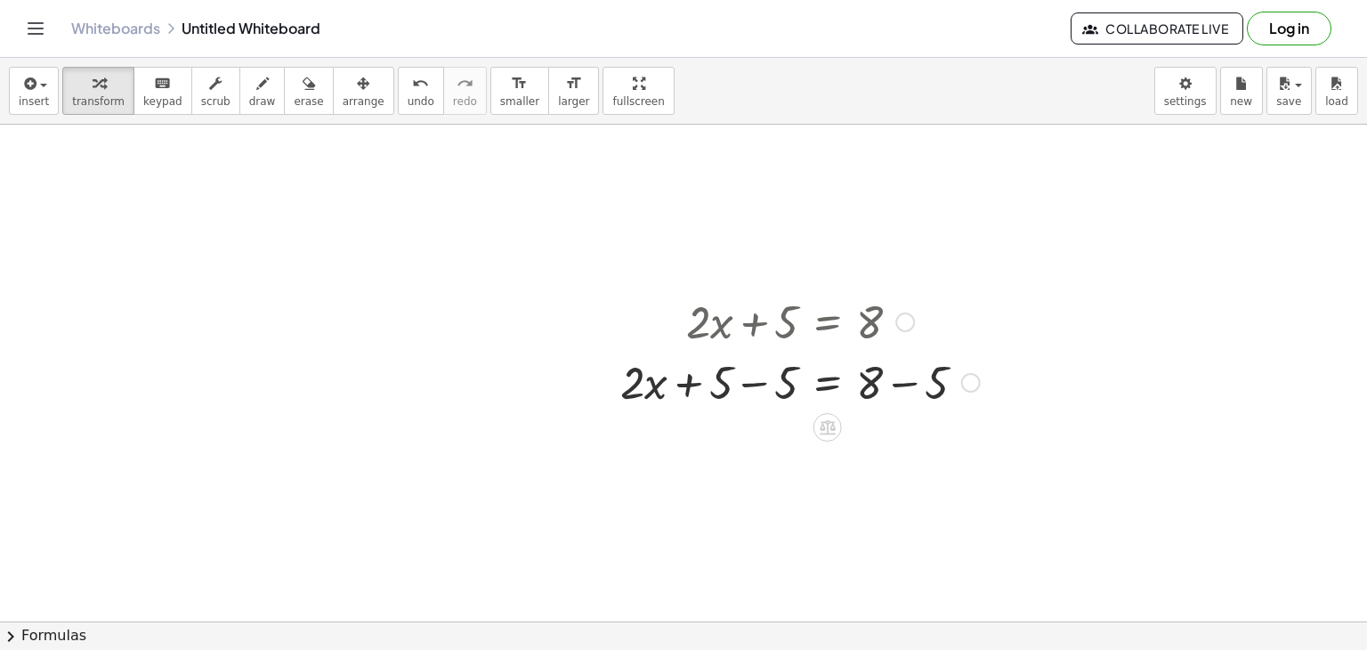
click at [977, 385] on div at bounding box center [971, 383] width 20 height 20
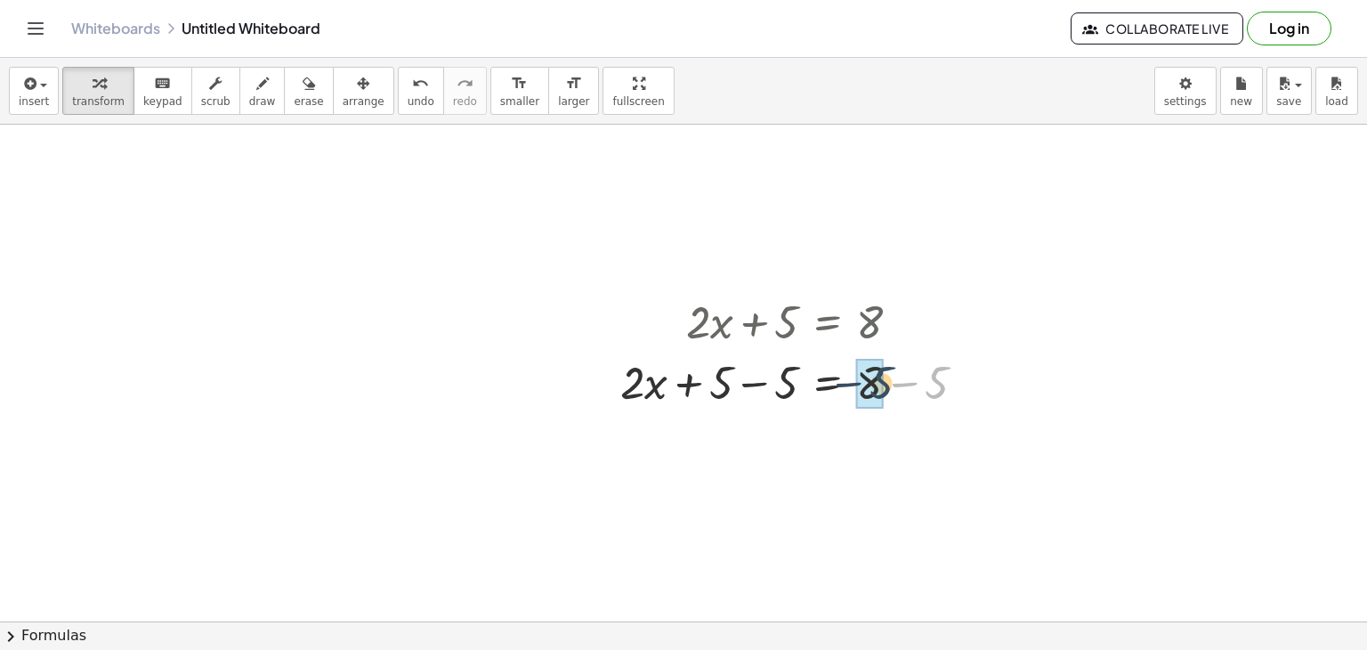
drag, startPoint x: 939, startPoint y: 385, endPoint x: 883, endPoint y: 385, distance: 56.1
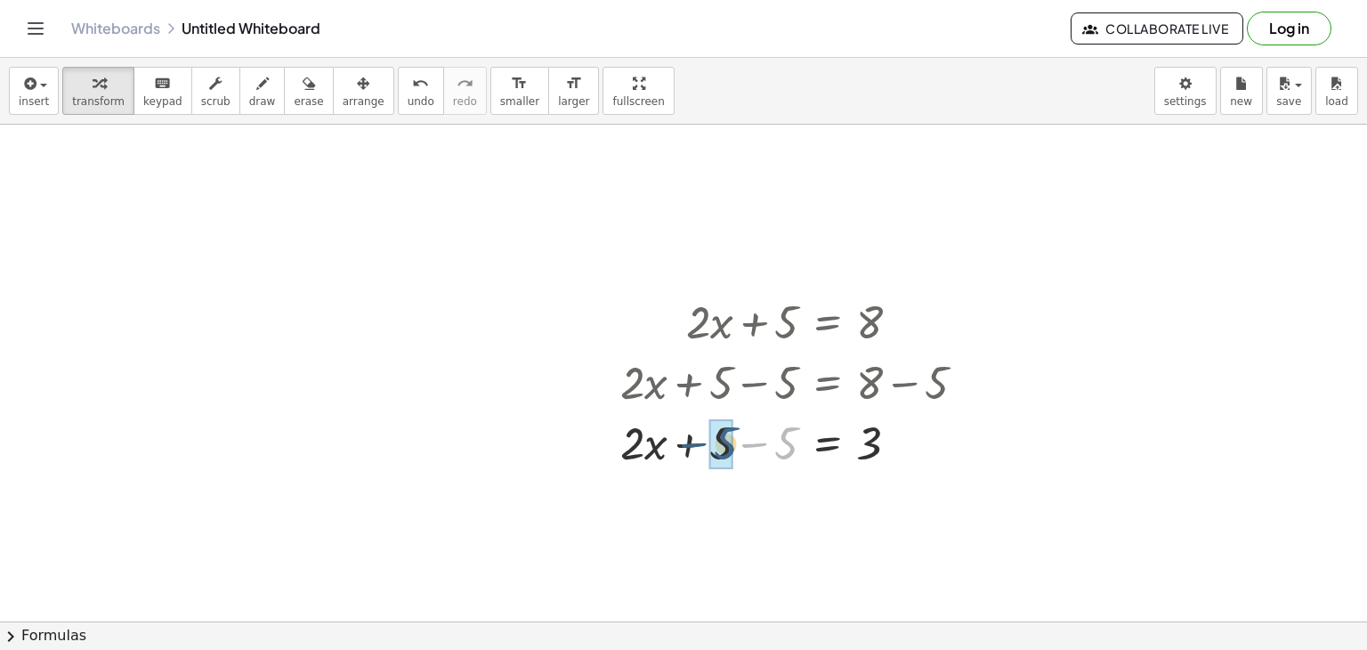
drag, startPoint x: 785, startPoint y: 442, endPoint x: 721, endPoint y: 442, distance: 64.1
drag, startPoint x: 756, startPoint y: 453, endPoint x: 872, endPoint y: 477, distance: 118.2
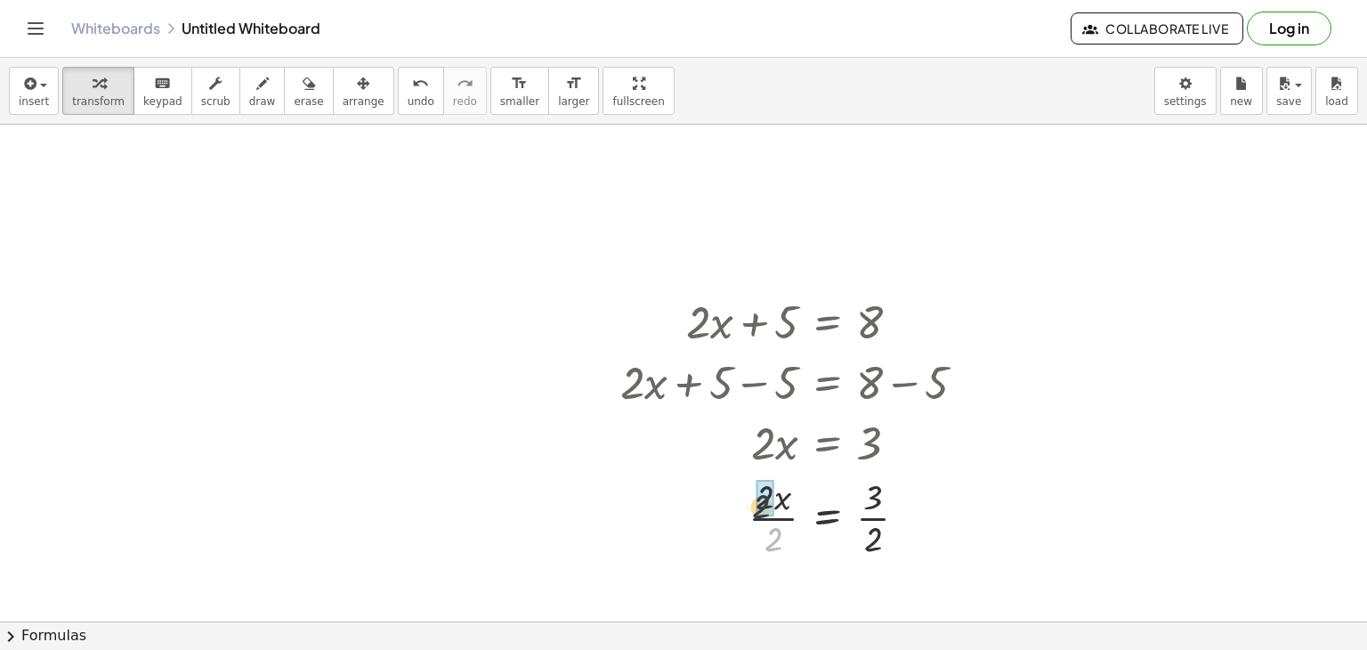
drag, startPoint x: 776, startPoint y: 538, endPoint x: 763, endPoint y: 503, distance: 38.0
click at [906, 516] on div at bounding box center [912, 518] width 20 height 20
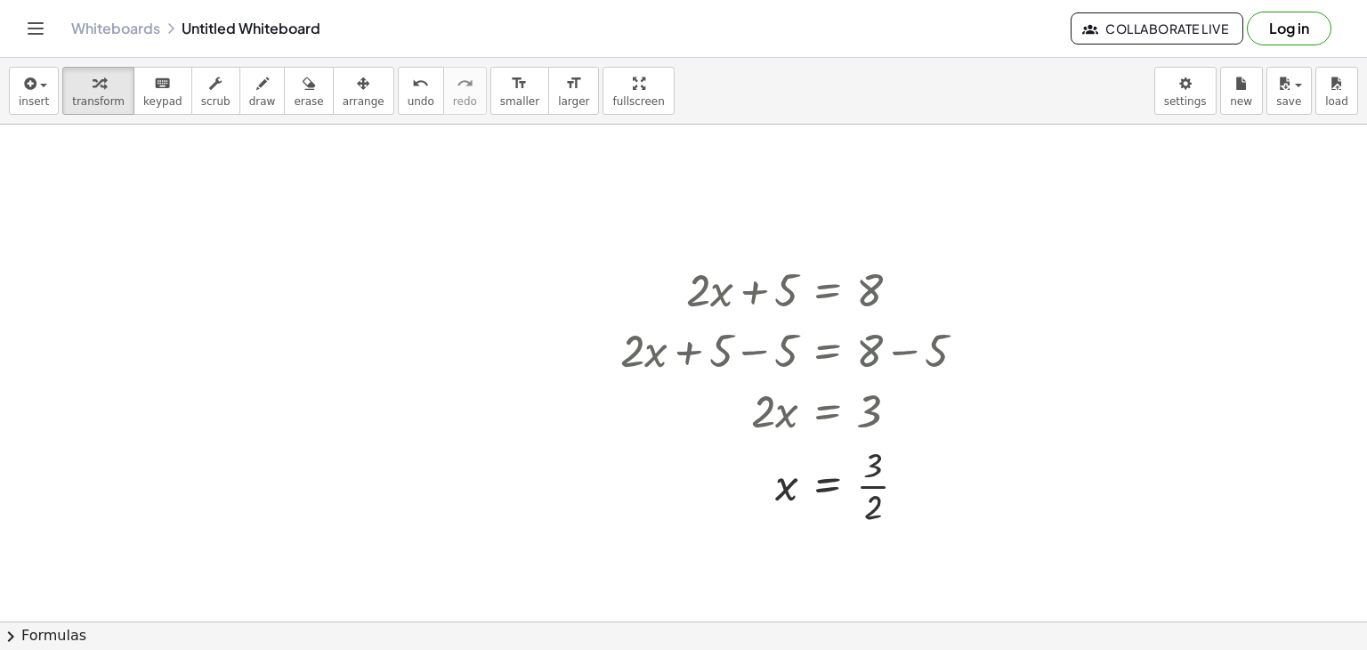
scroll to position [779, 0]
